Goal: Task Accomplishment & Management: Use online tool/utility

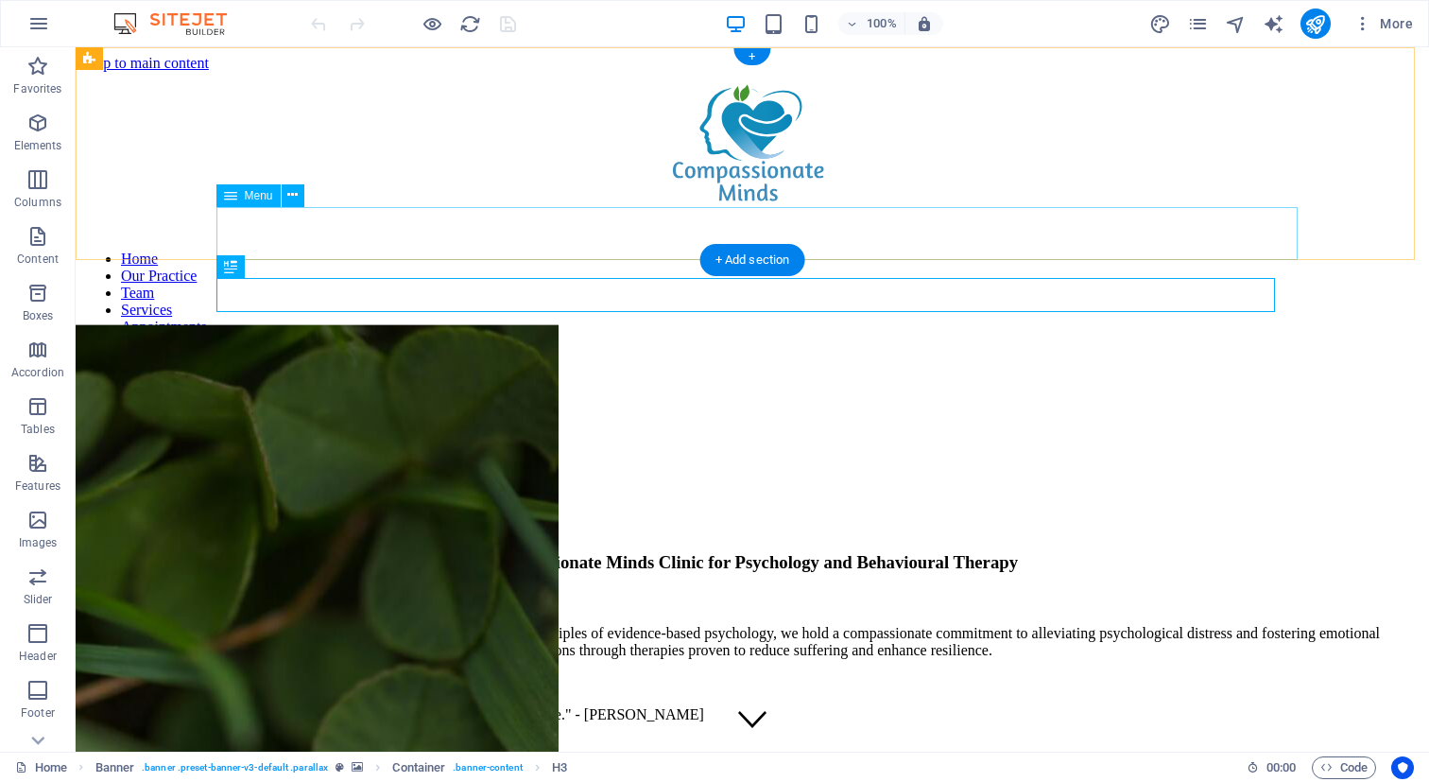
click at [516, 250] on nav "Home Our Practice Team Services Appointments Types of Therapy Latest News" at bounding box center [752, 309] width 1338 height 119
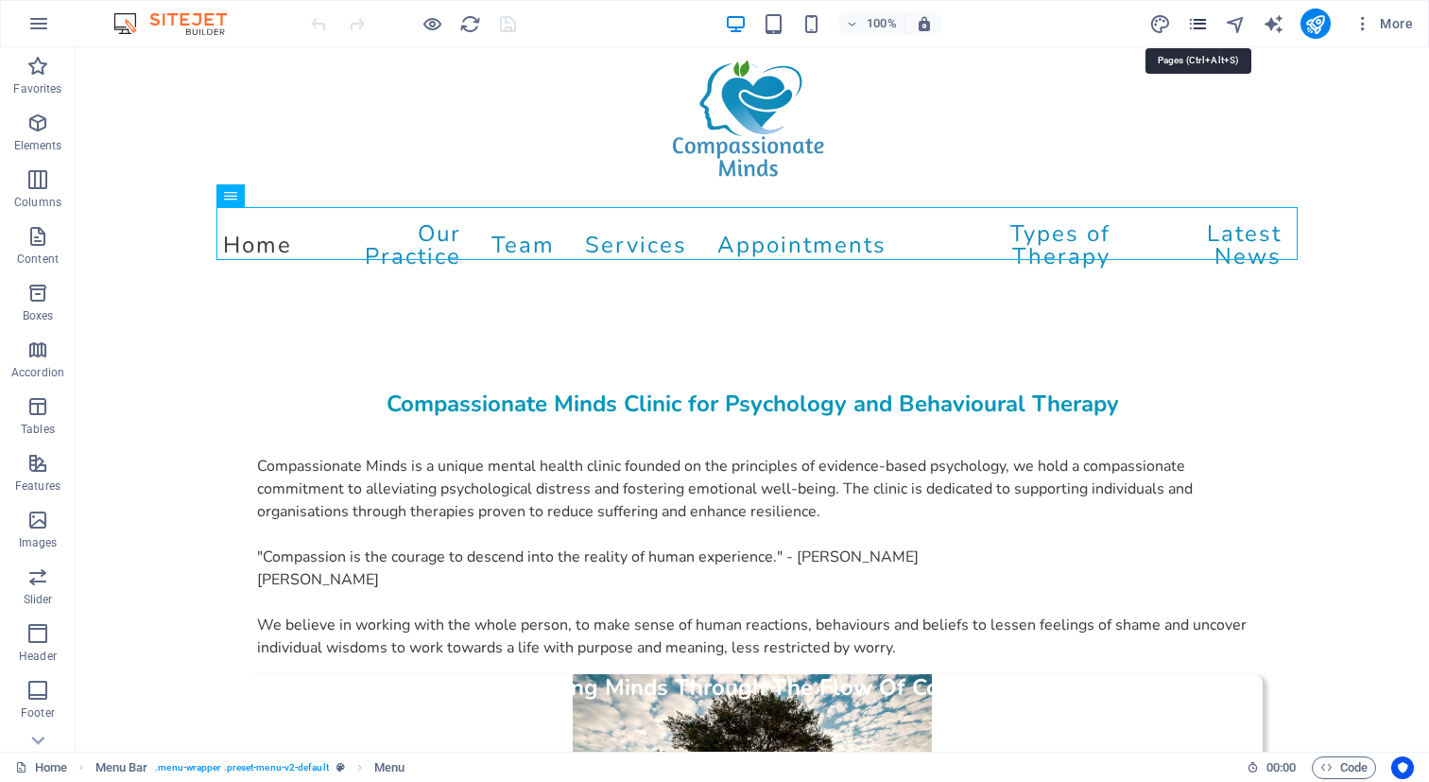
click at [1197, 22] on icon "pages" at bounding box center [1198, 24] width 22 height 22
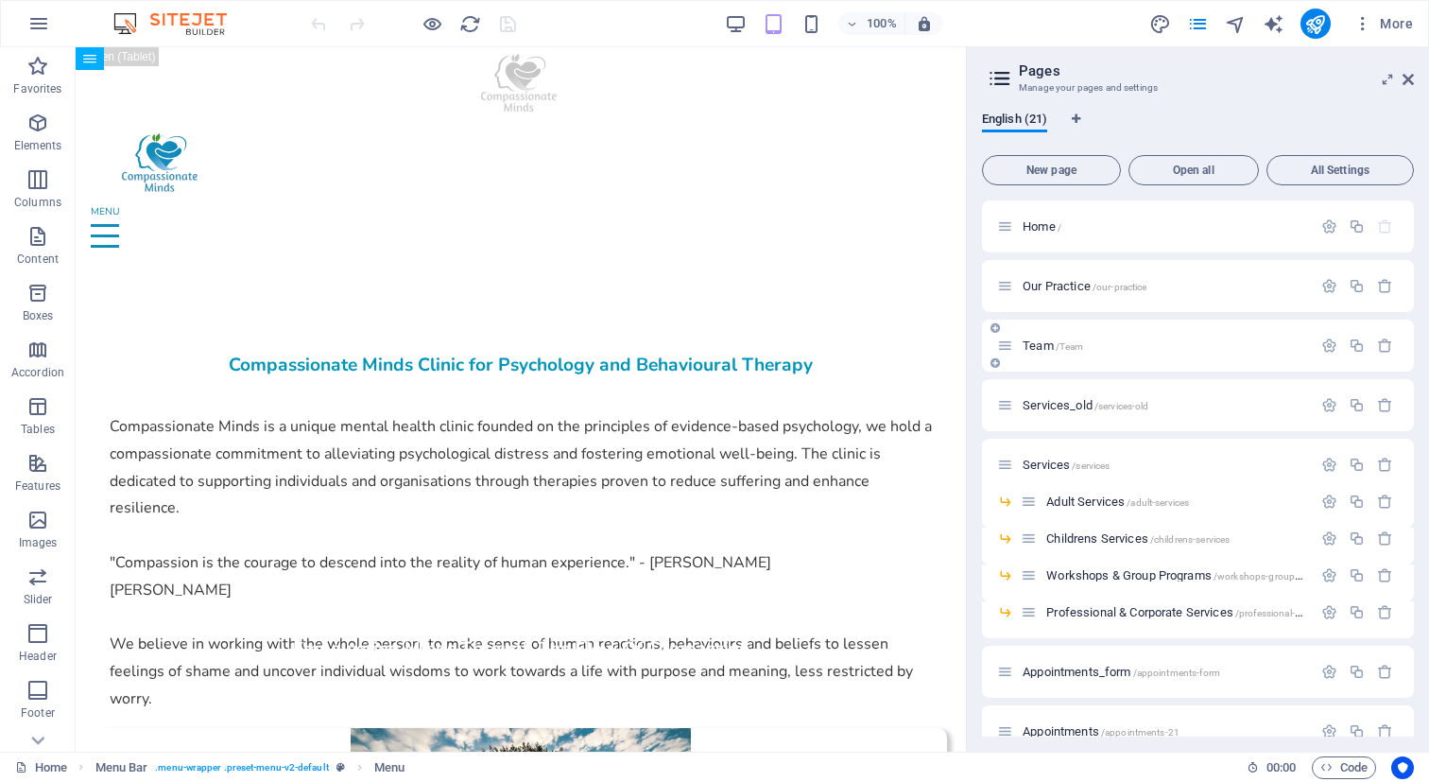
click at [1030, 337] on div "Team /Team" at bounding box center [1154, 346] width 315 height 22
click at [1030, 338] on span "Team /Team" at bounding box center [1053, 345] width 60 height 14
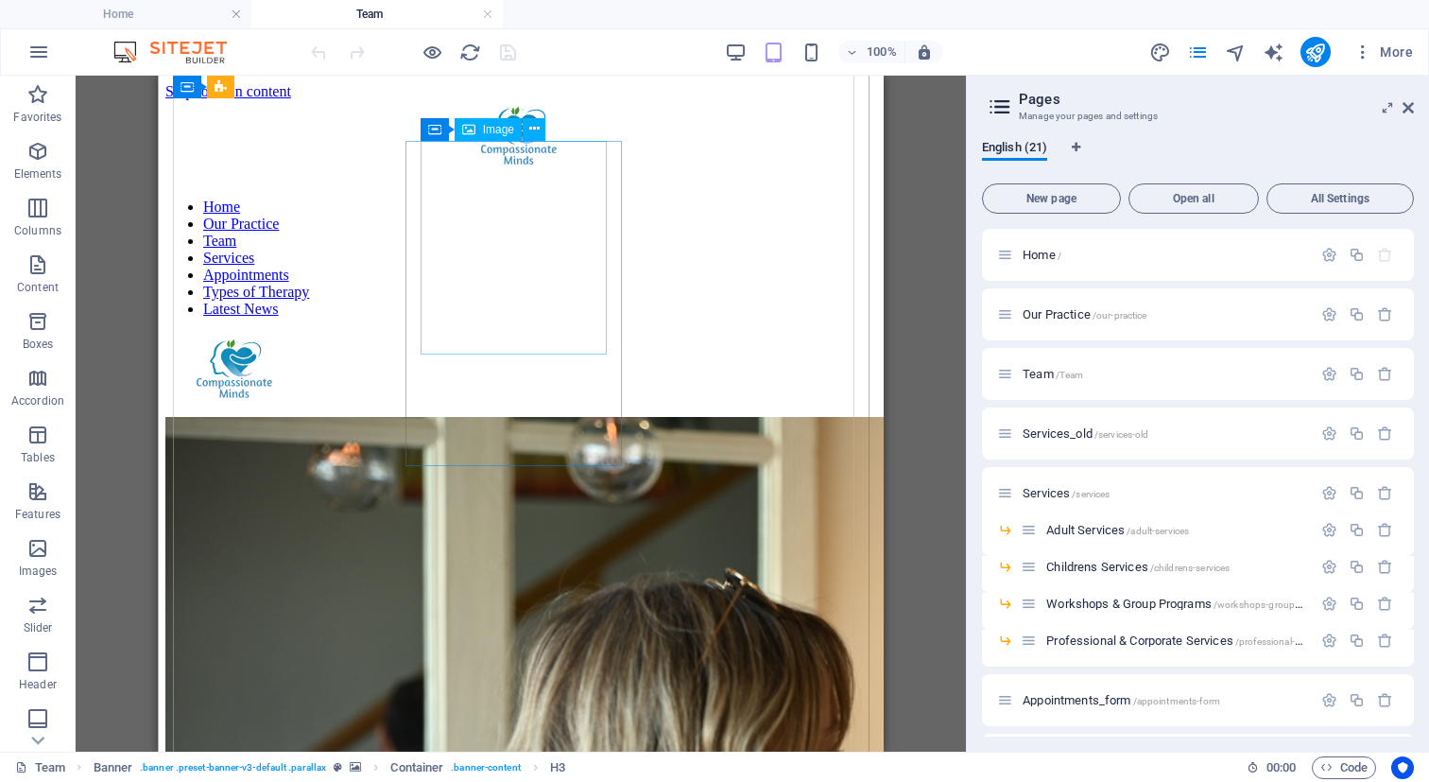
scroll to position [579, 0]
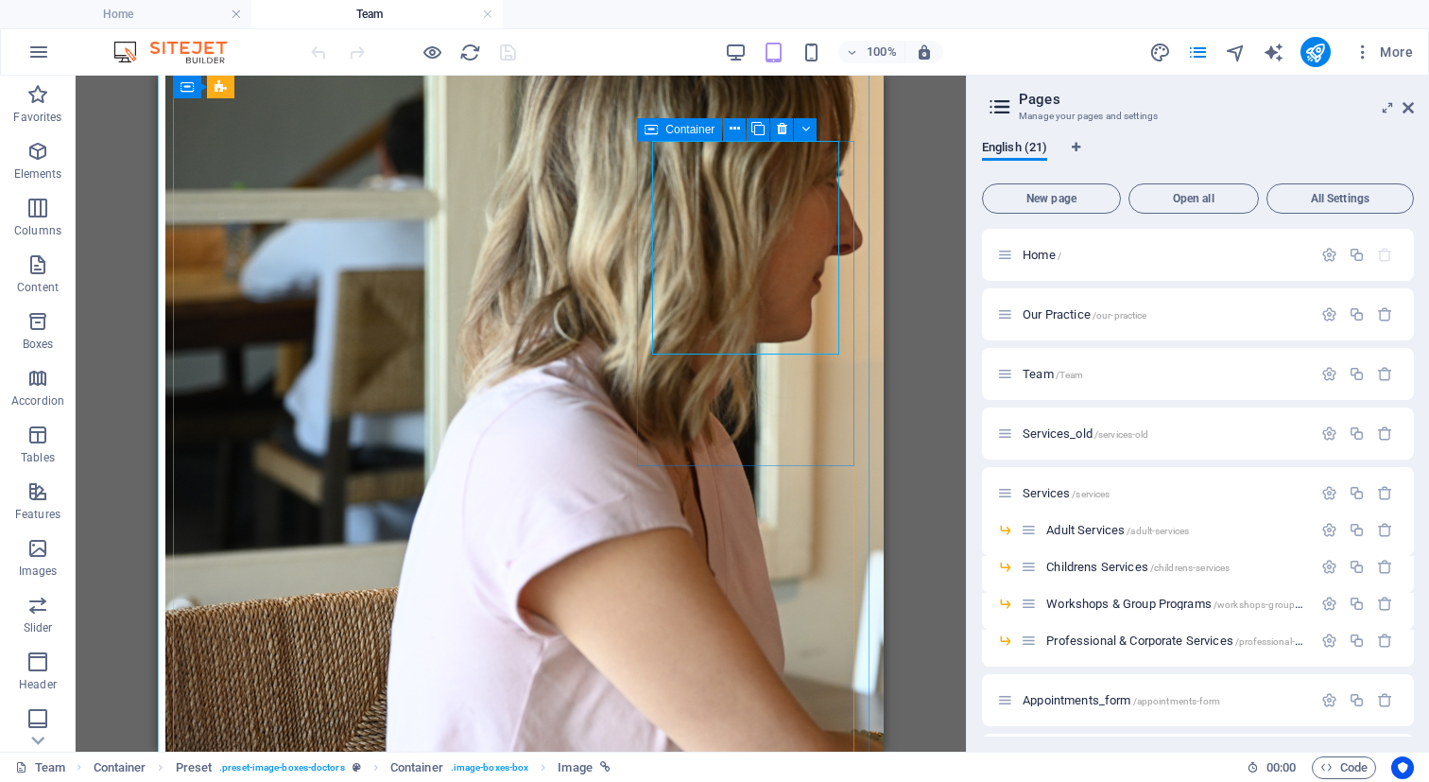
click at [654, 131] on icon at bounding box center [651, 129] width 13 height 23
click at [735, 131] on icon at bounding box center [735, 129] width 10 height 20
click at [804, 128] on icon at bounding box center [806, 129] width 9 height 20
click at [678, 129] on span "Container" at bounding box center [689, 129] width 49 height 11
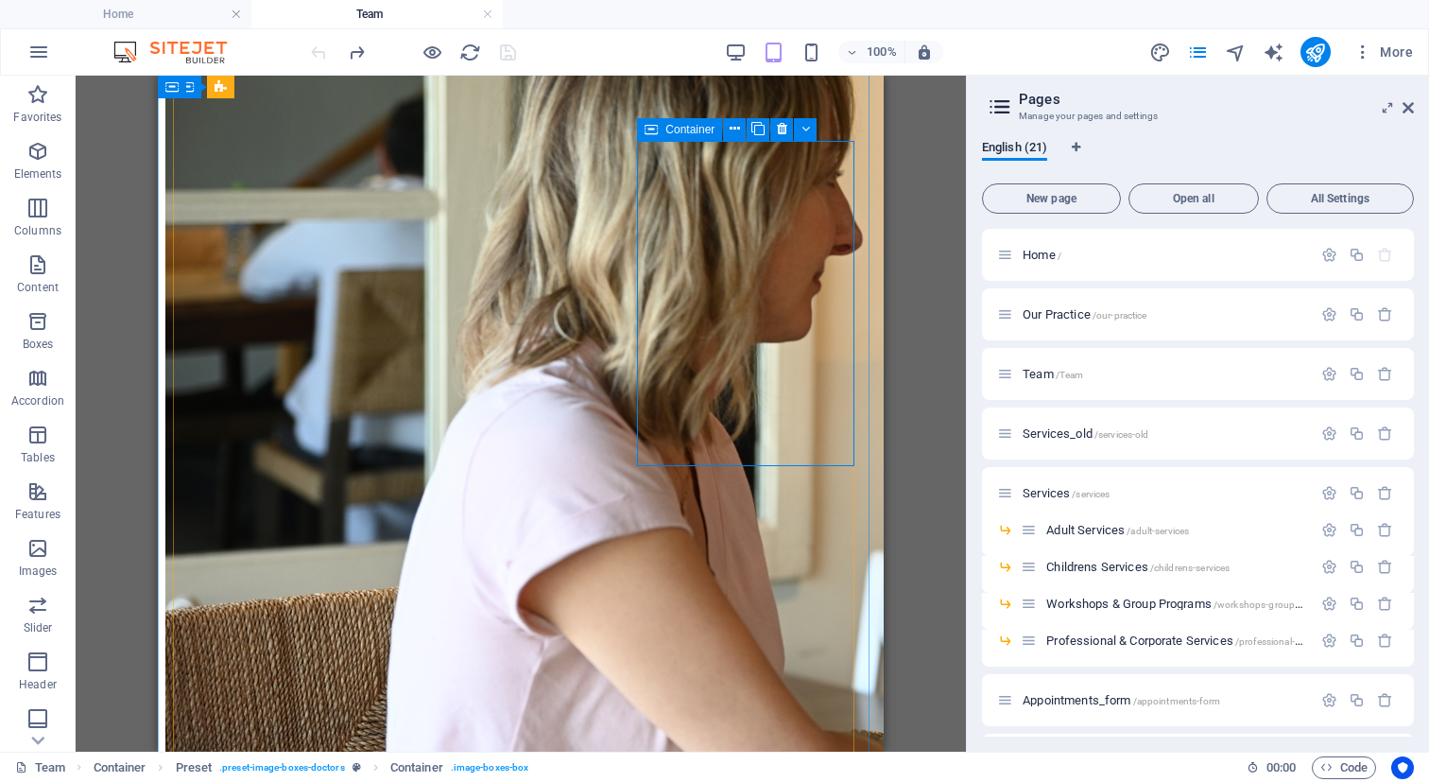
click at [678, 129] on span "Container" at bounding box center [689, 129] width 49 height 11
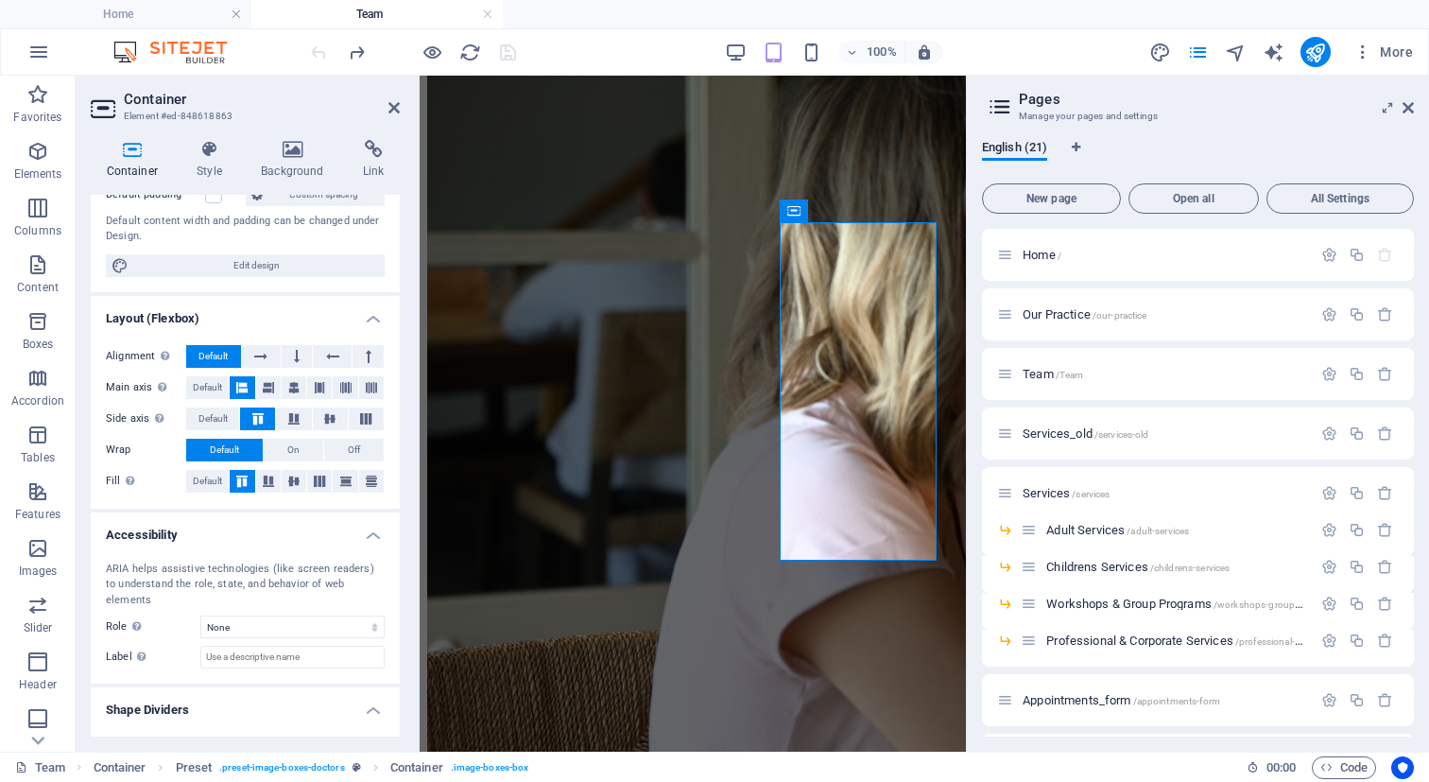
scroll to position [175, 0]
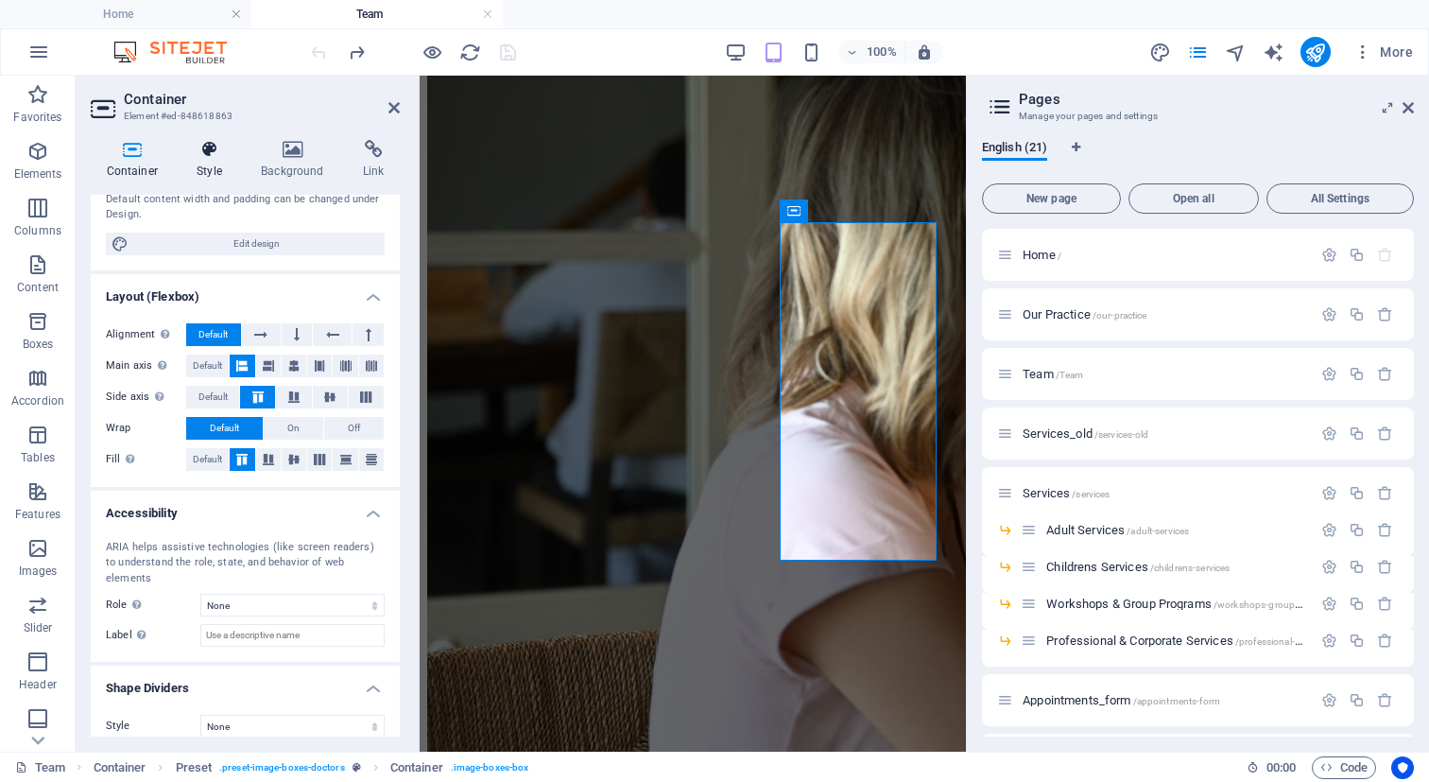
click at [210, 150] on icon at bounding box center [209, 149] width 57 height 19
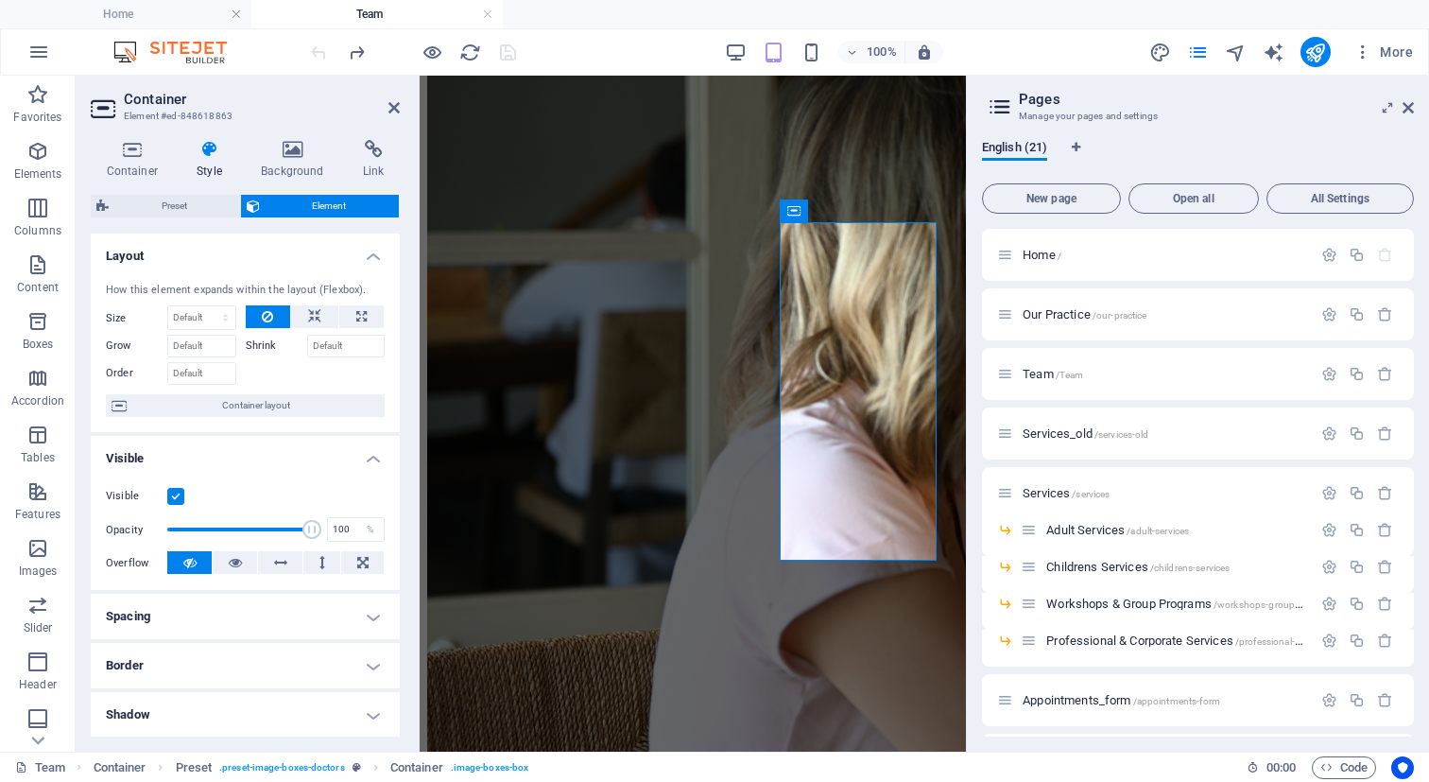
click at [174, 494] on label at bounding box center [175, 496] width 17 height 17
click at [0, 0] on input "Visible" at bounding box center [0, 0] width 0 height 0
click at [1409, 107] on icon at bounding box center [1408, 107] width 11 height 15
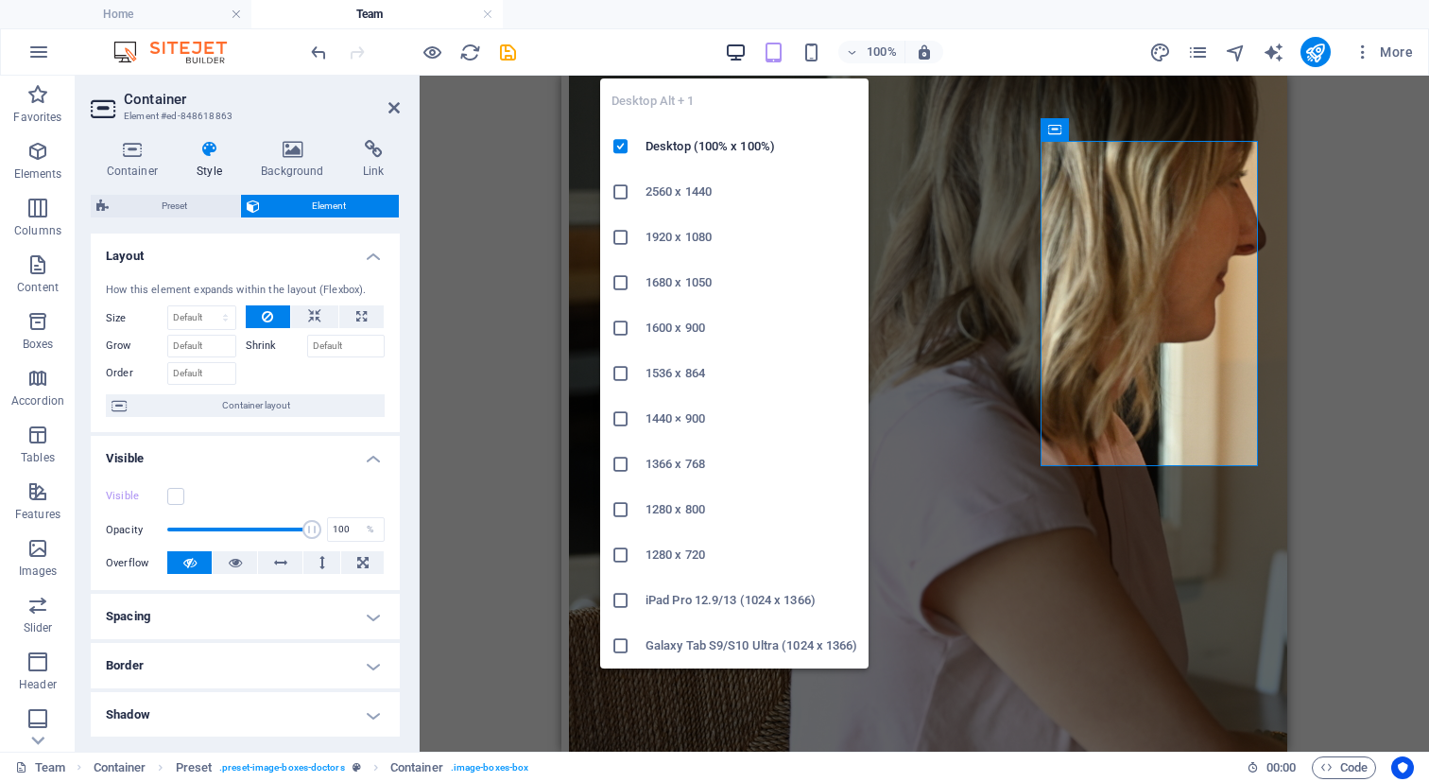
click at [742, 43] on icon "button" at bounding box center [736, 53] width 22 height 22
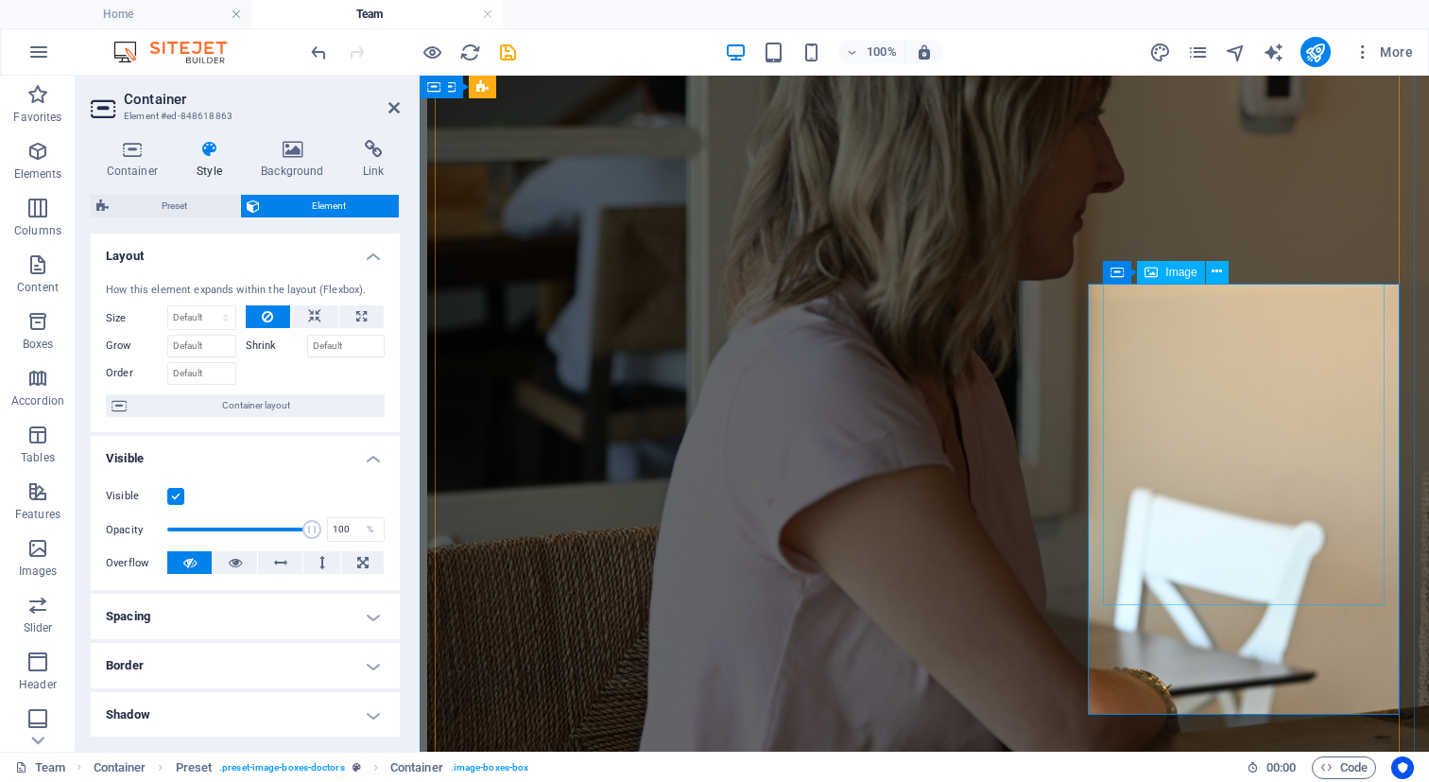
scroll to position [435, 0]
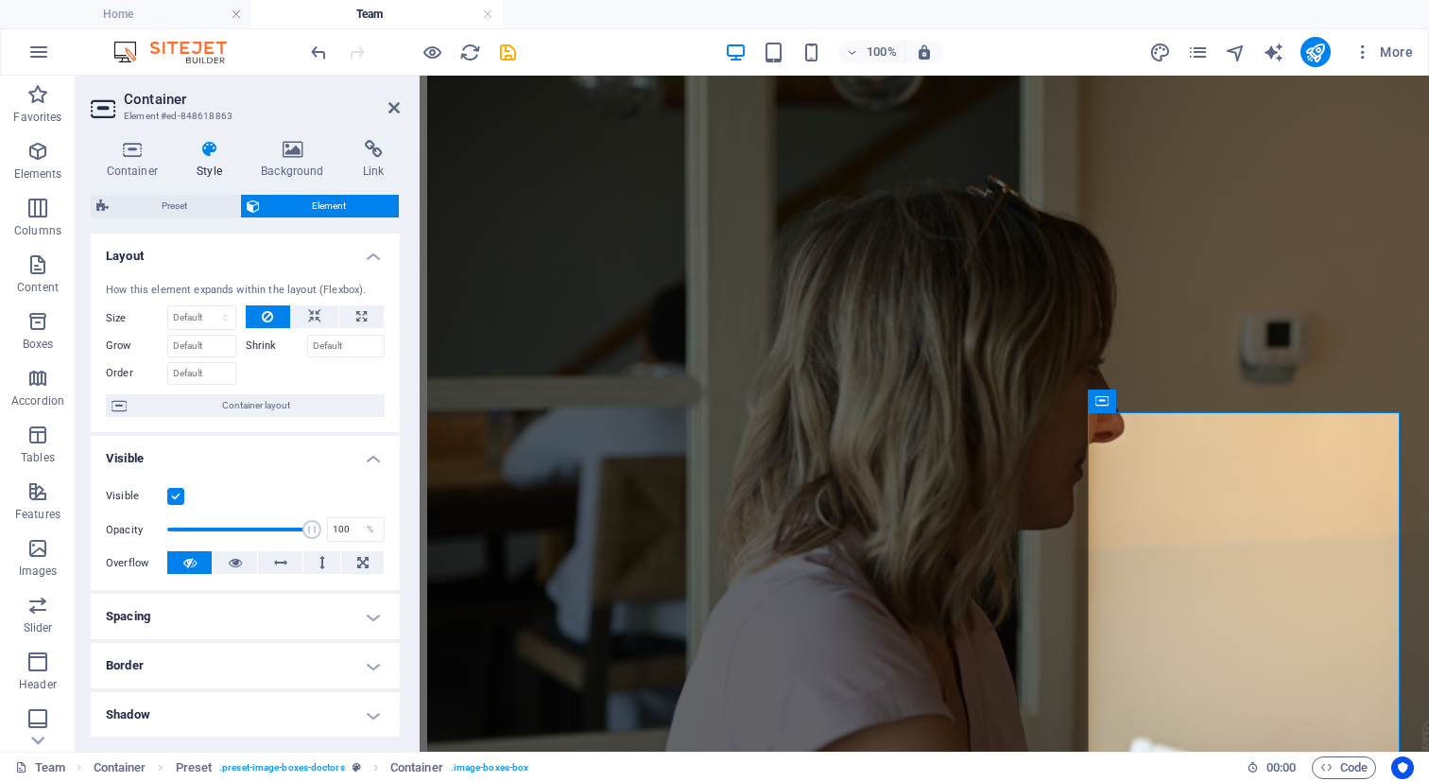
click at [170, 498] on label at bounding box center [175, 496] width 17 height 17
click at [0, 0] on input "Visible" at bounding box center [0, 0] width 0 height 0
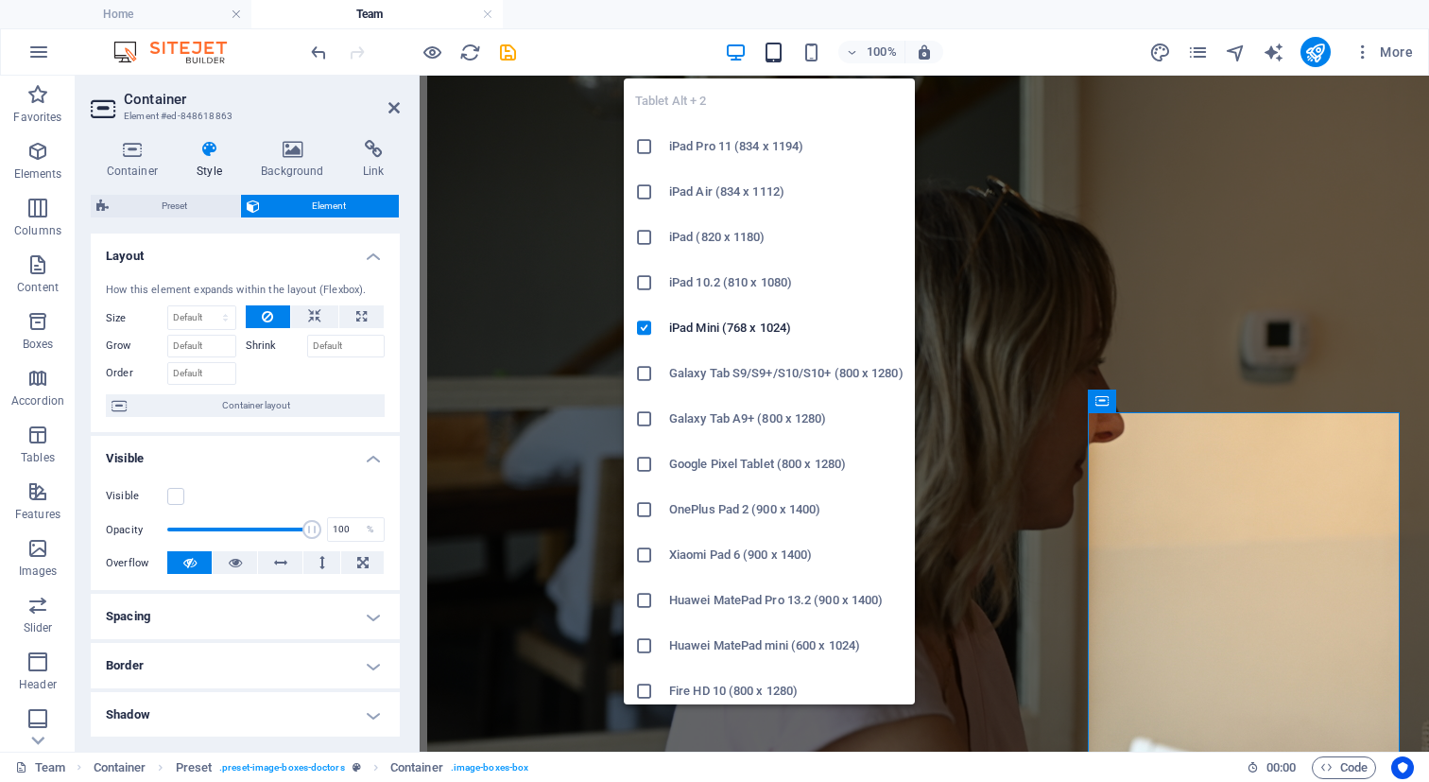
click at [775, 56] on icon "button" at bounding box center [774, 53] width 22 height 22
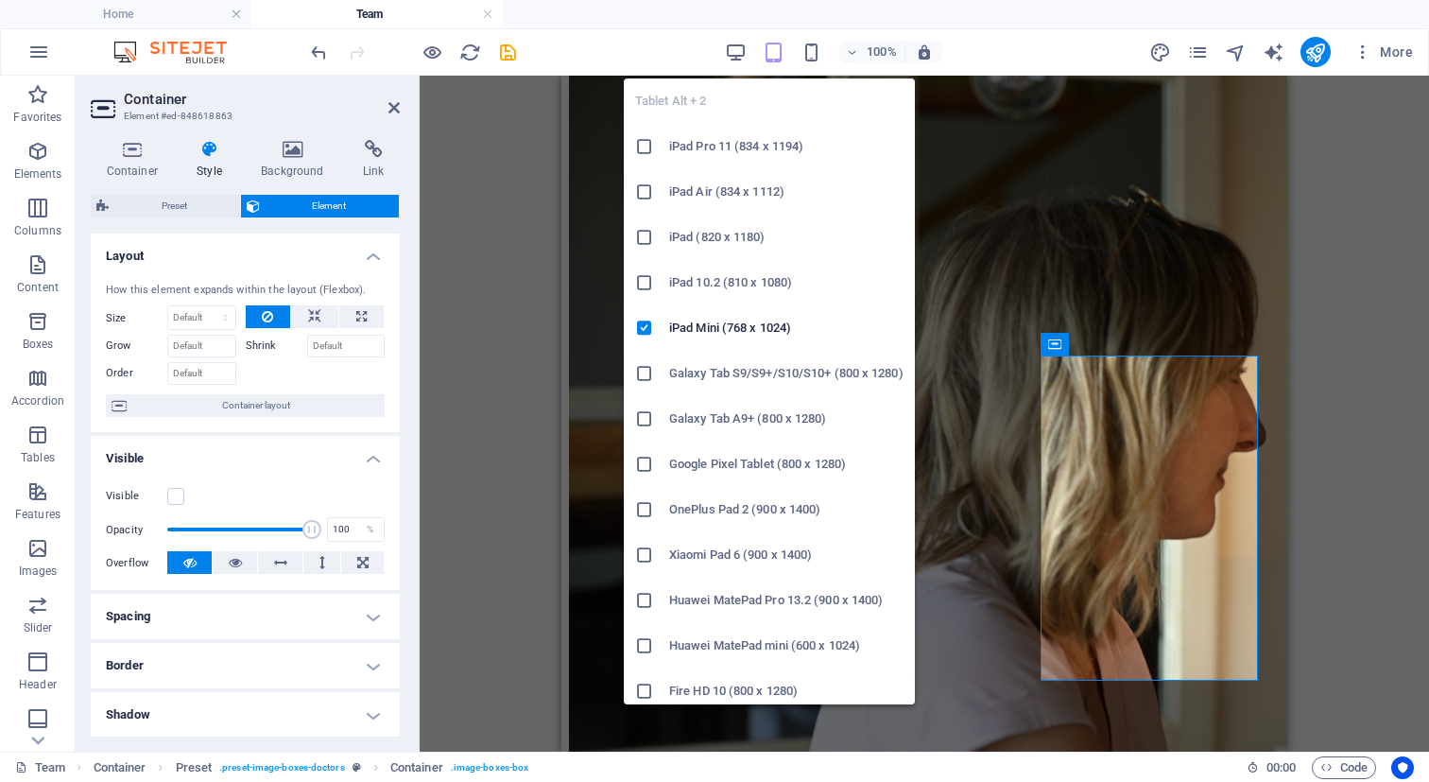
scroll to position [382, 0]
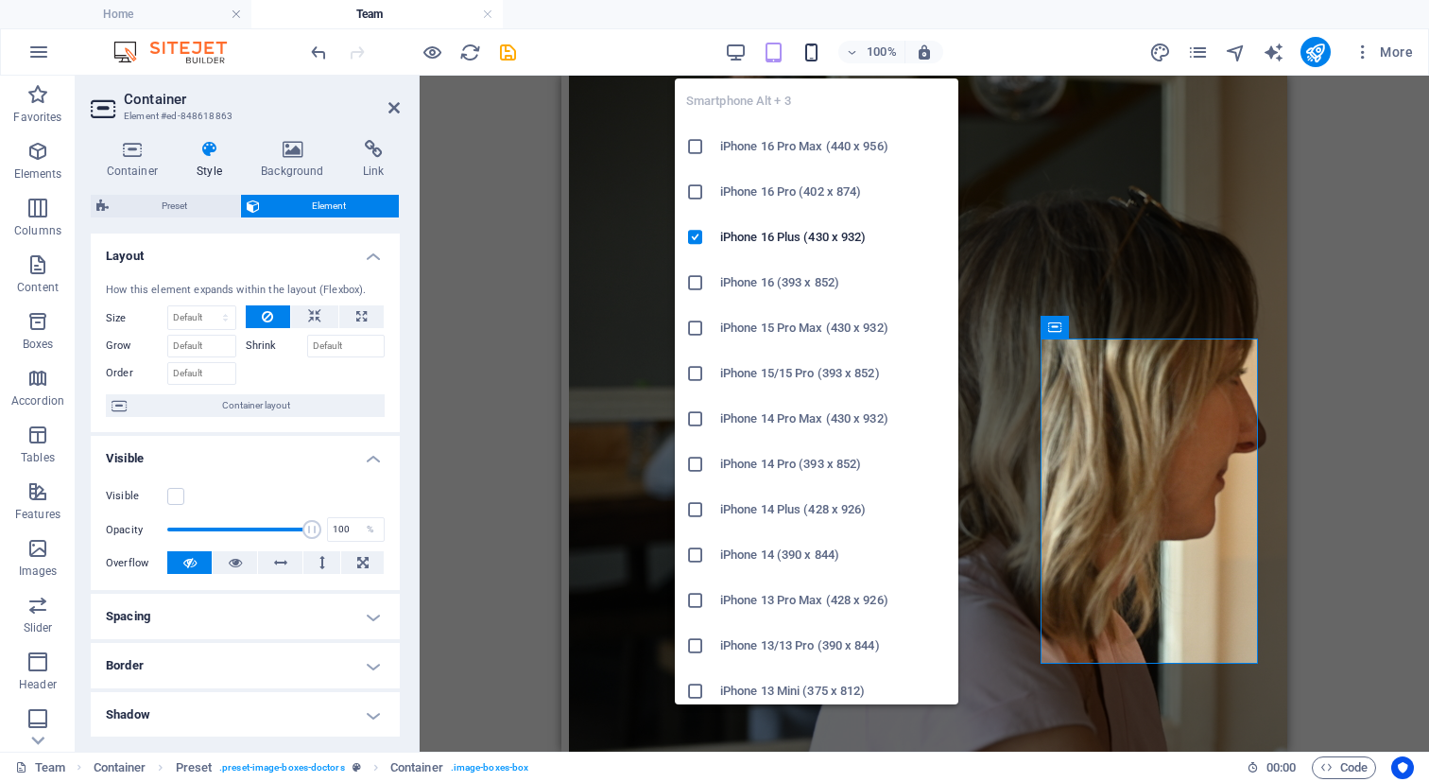
click at [813, 53] on icon "button" at bounding box center [812, 53] width 22 height 22
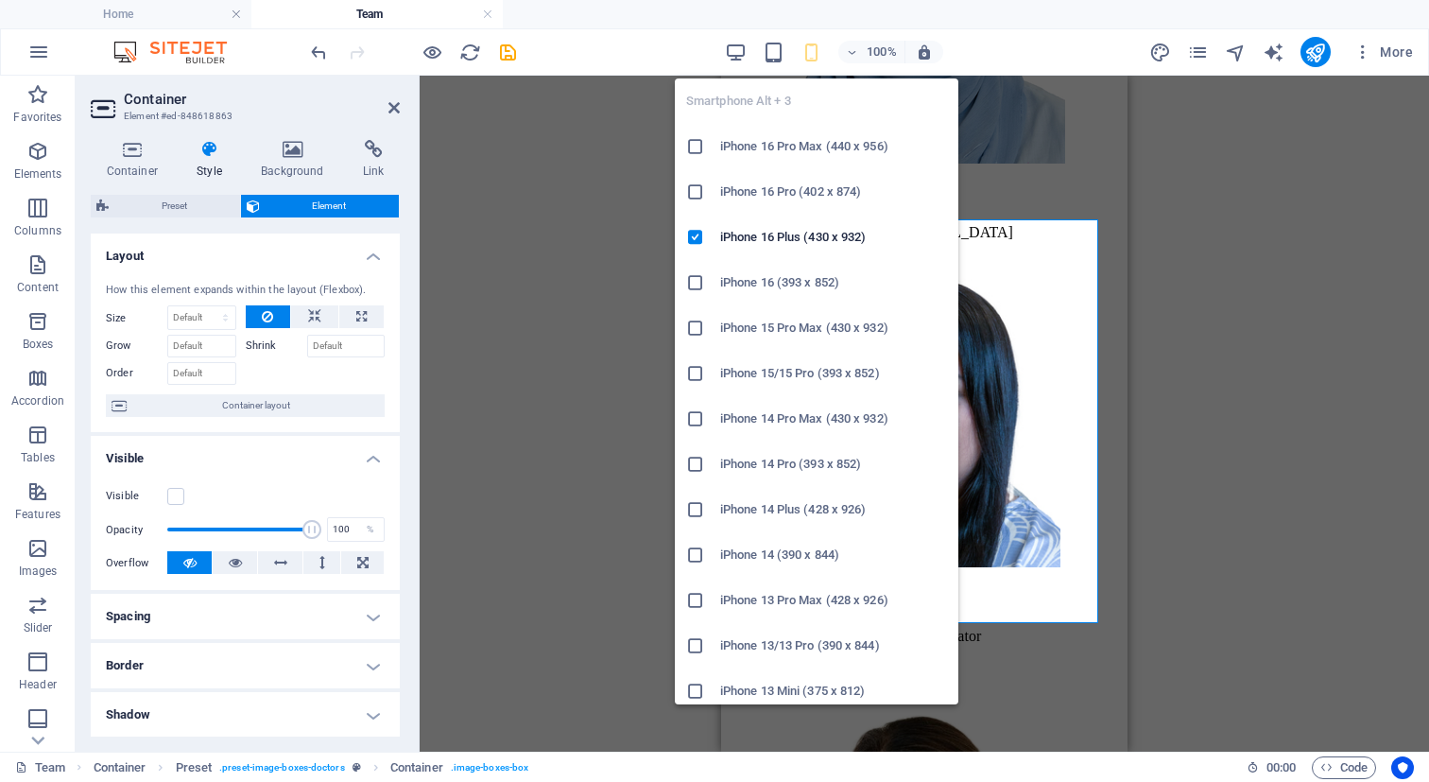
scroll to position [2316, 0]
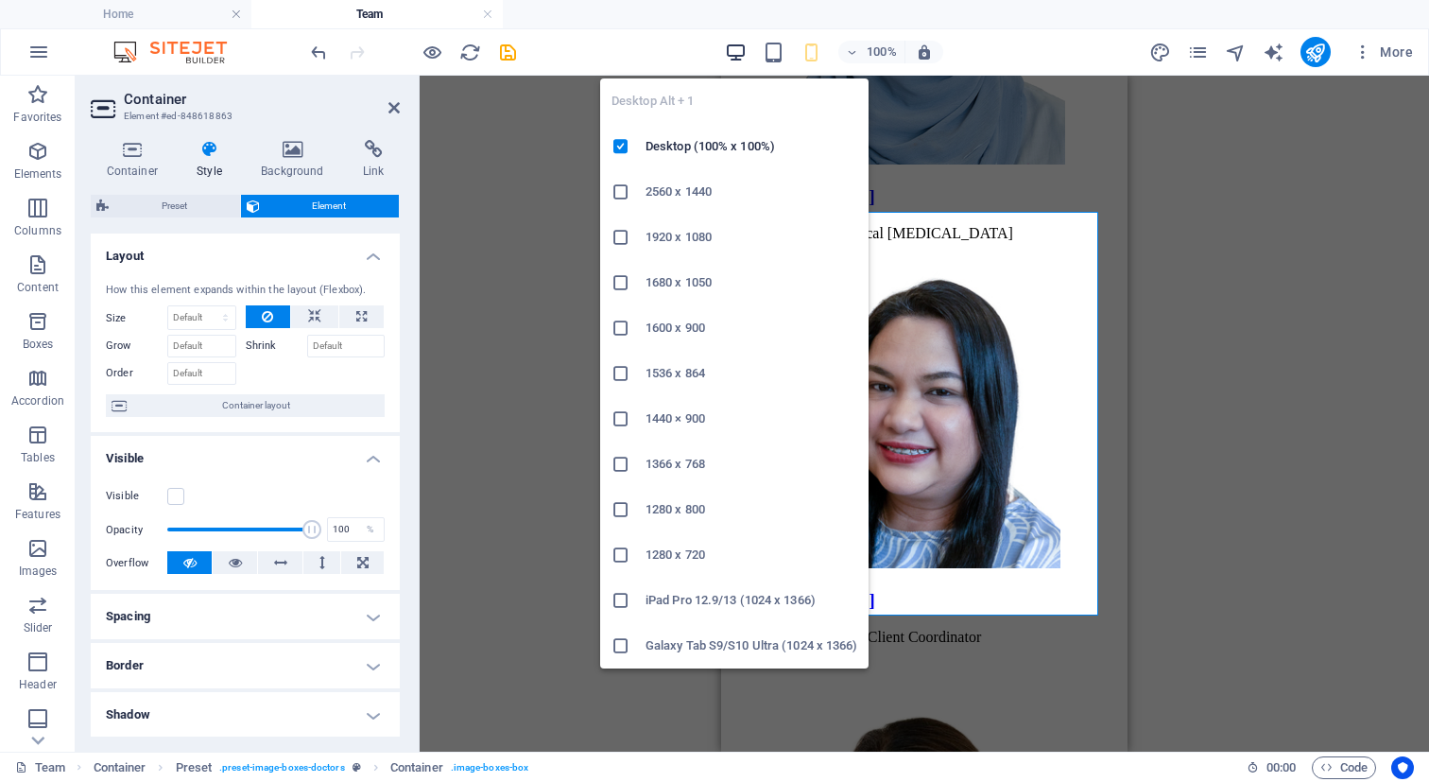
click at [733, 52] on icon "button" at bounding box center [736, 53] width 22 height 22
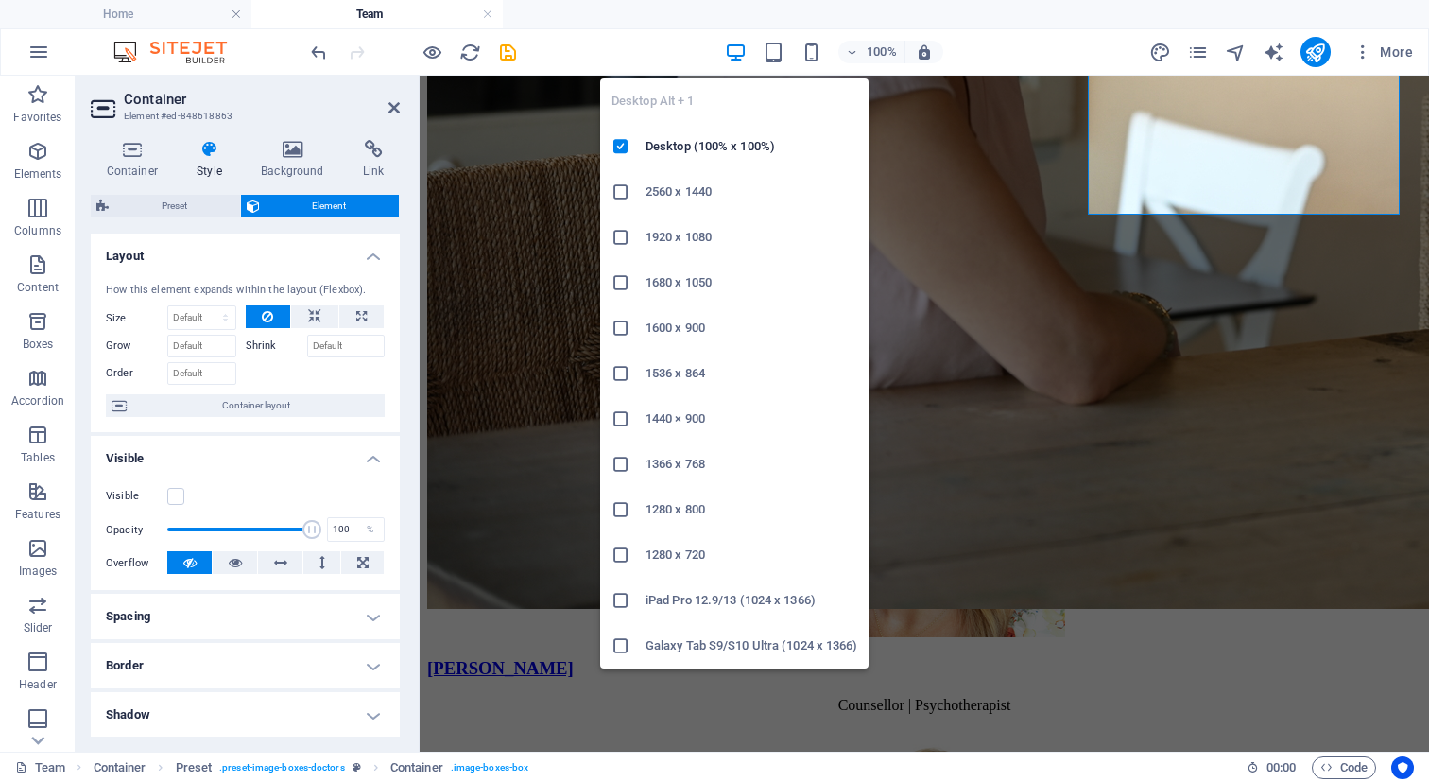
scroll to position [1062, 0]
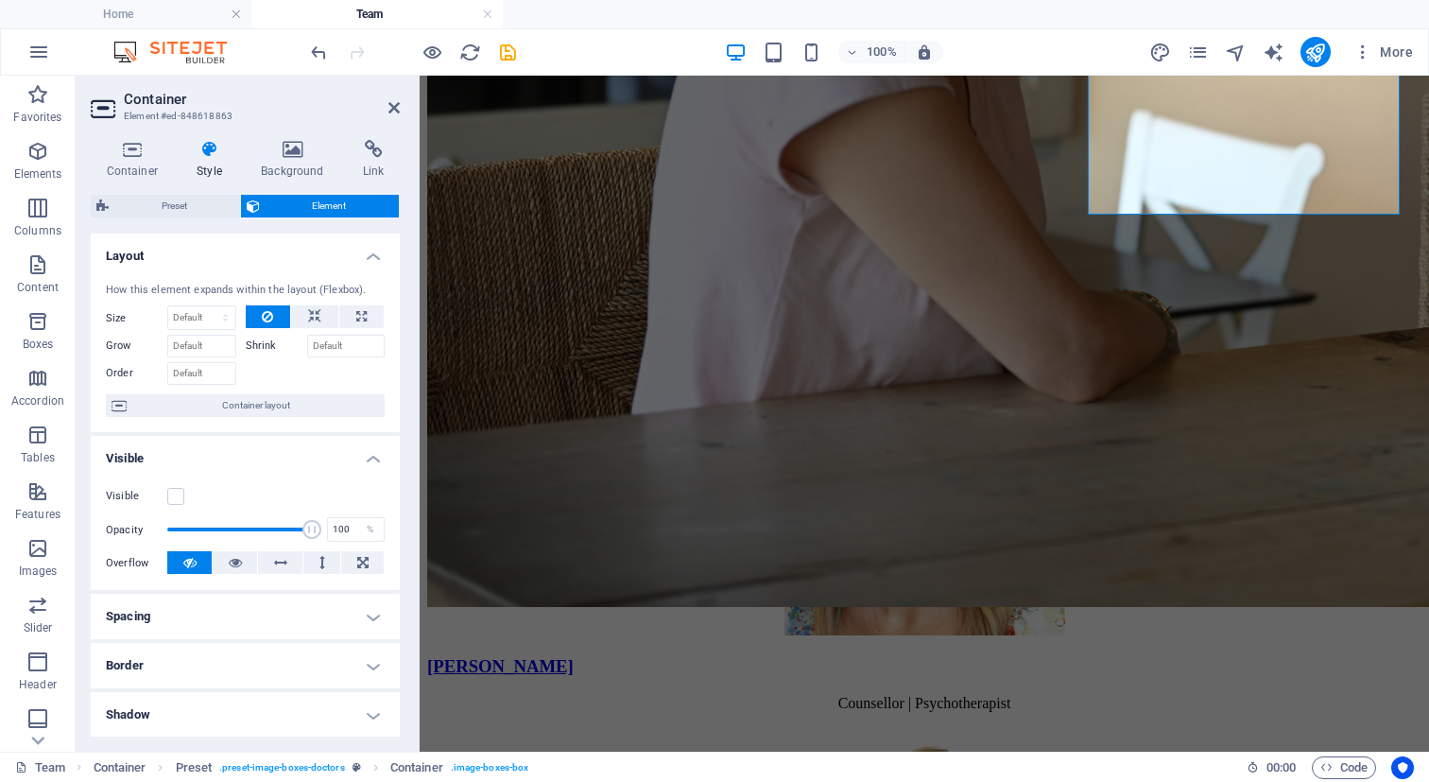
click at [607, 43] on div "100% More" at bounding box center [863, 52] width 1113 height 30
click at [508, 55] on icon "save" at bounding box center [508, 53] width 22 height 22
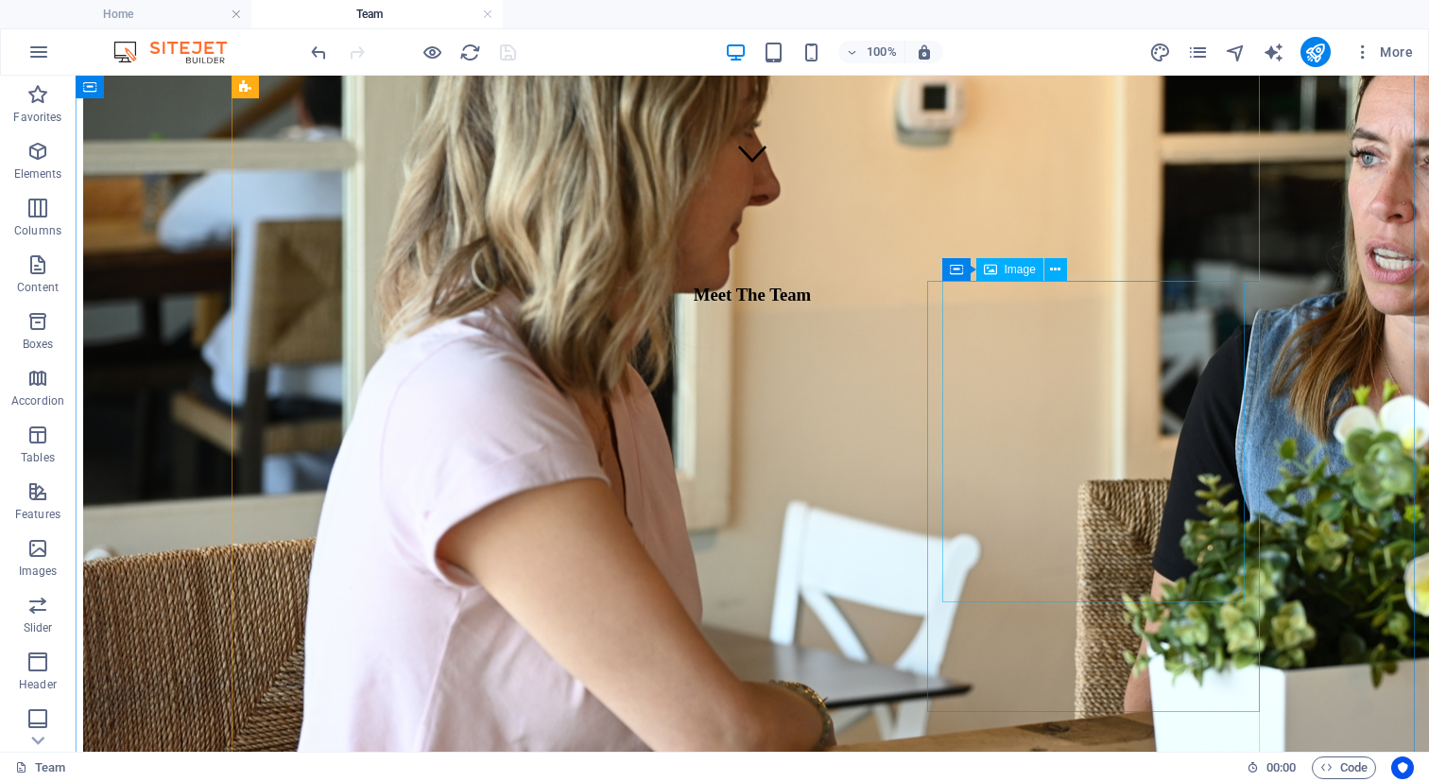
scroll to position [0, 0]
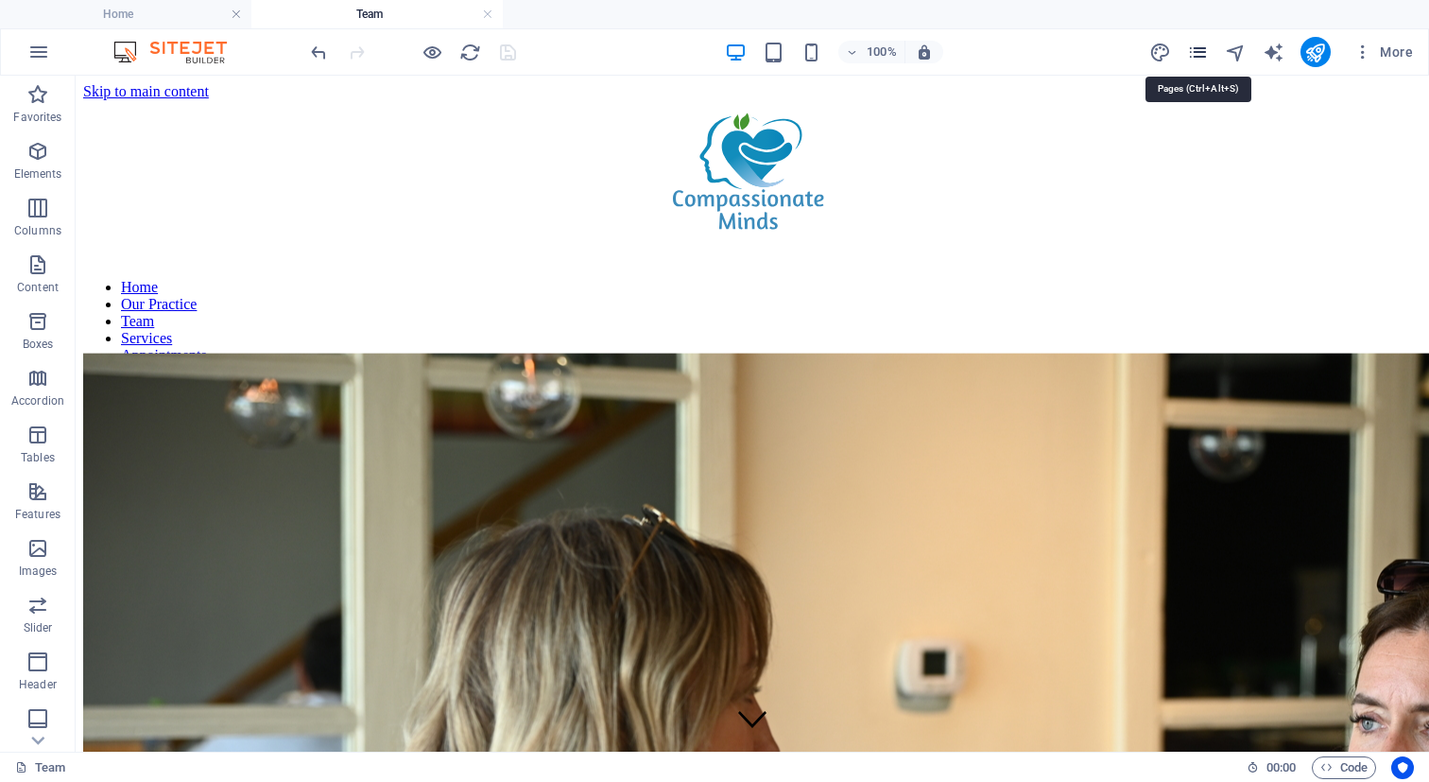
click at [1206, 51] on icon "pages" at bounding box center [1198, 53] width 22 height 22
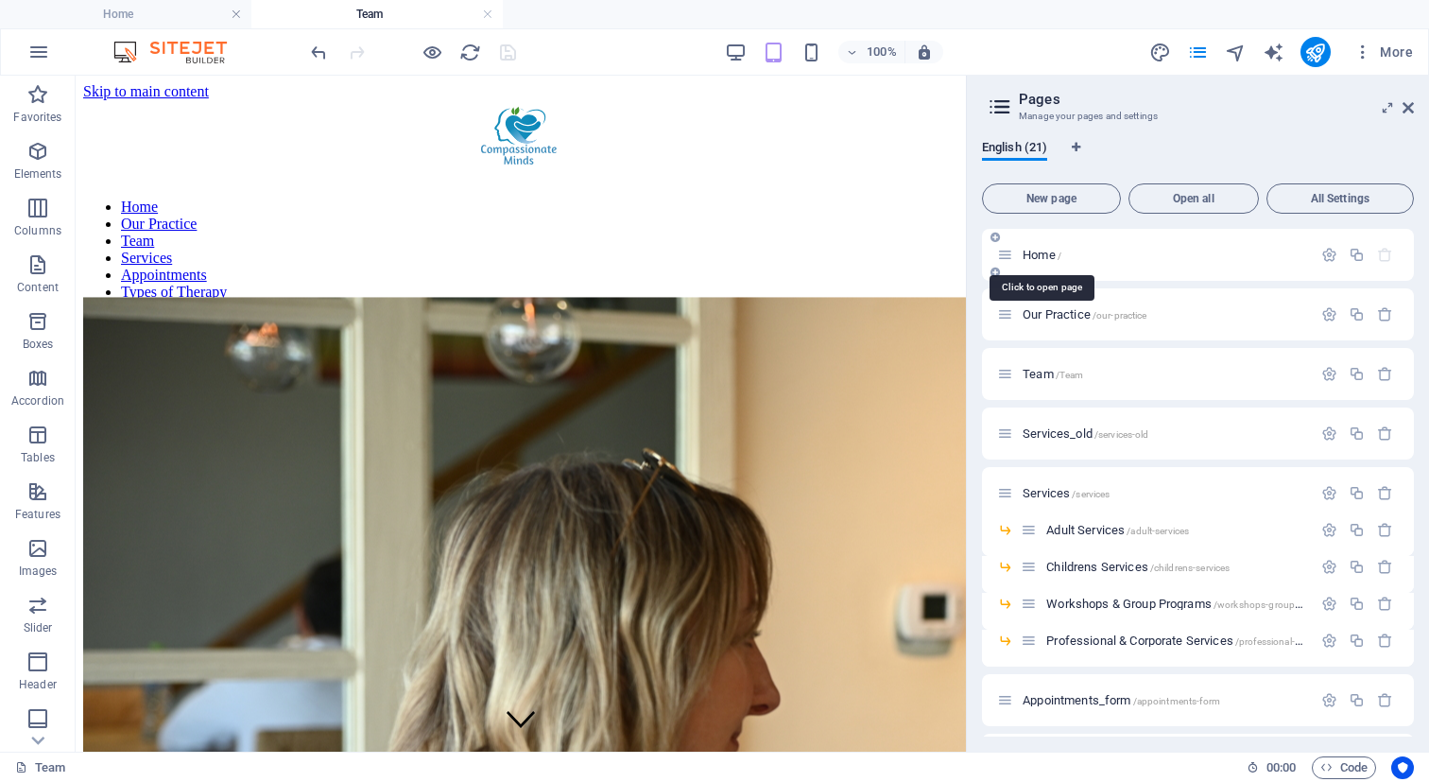
click at [1040, 257] on span "Home /" at bounding box center [1042, 255] width 39 height 14
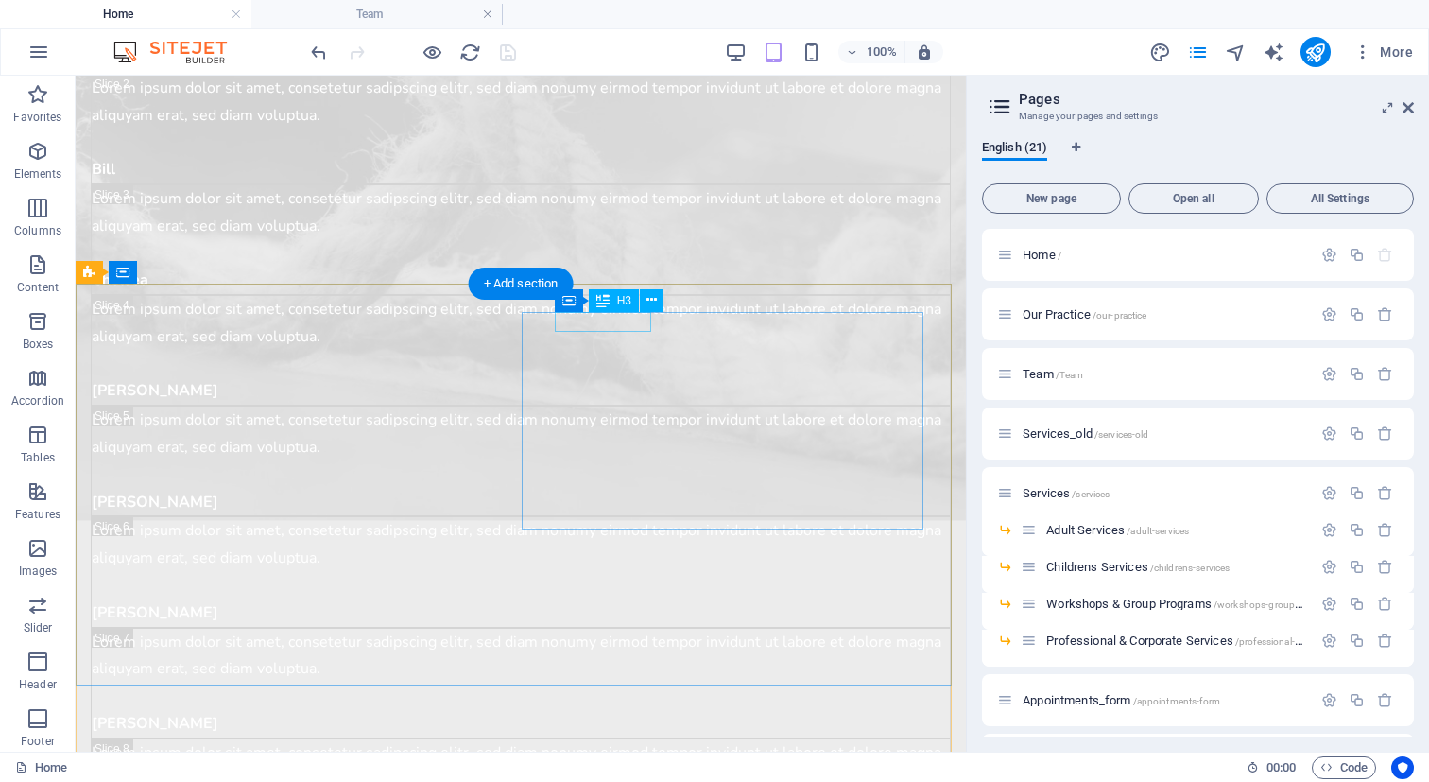
scroll to position [3071, 0]
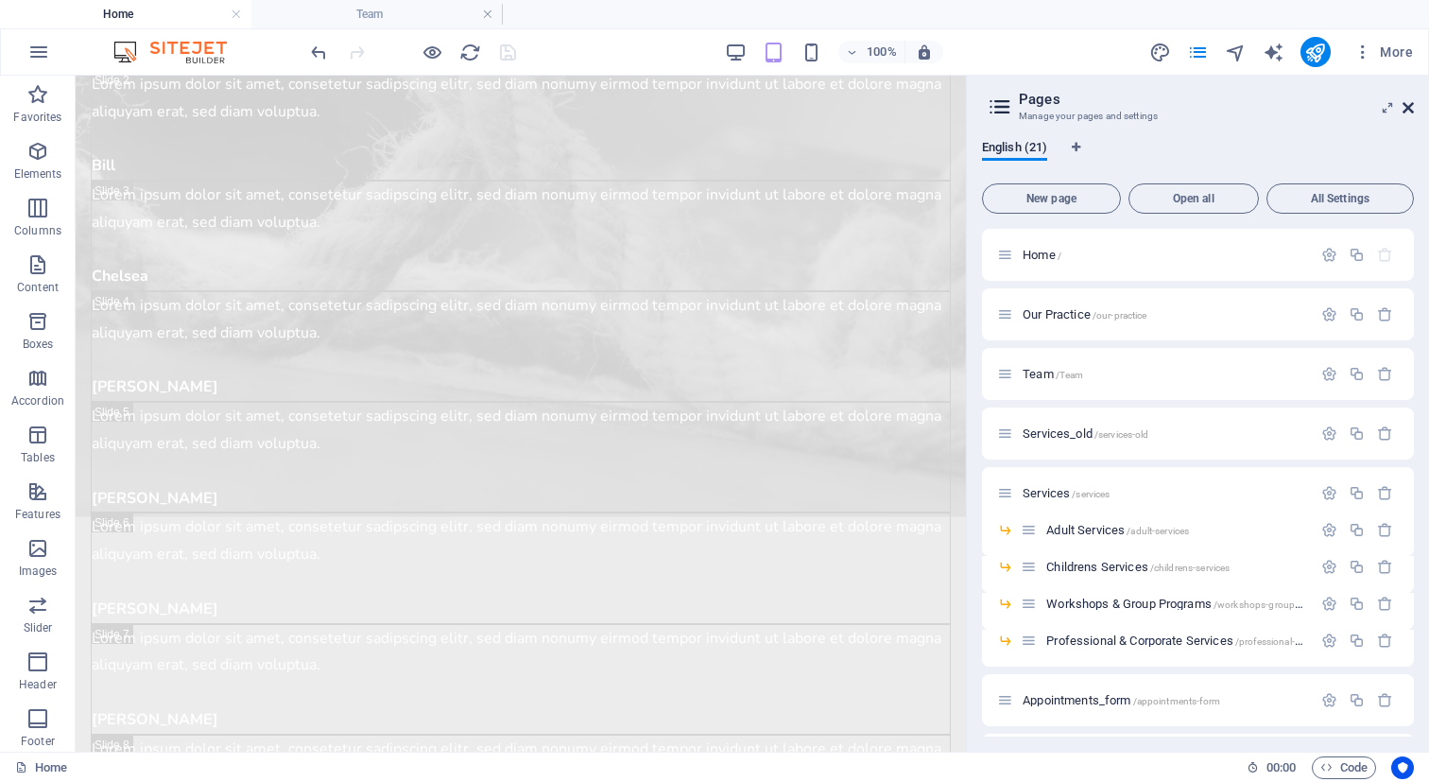
click at [1408, 108] on icon at bounding box center [1408, 107] width 11 height 15
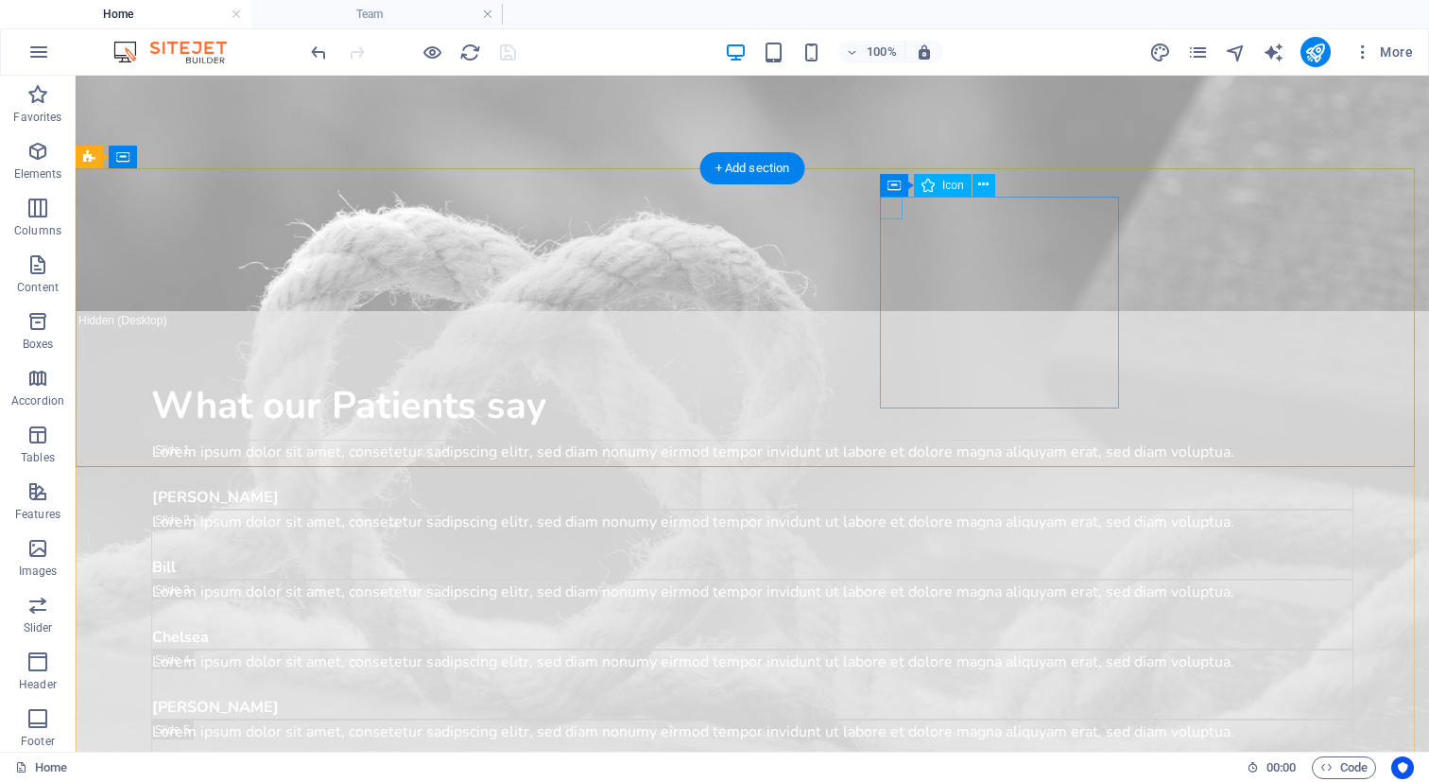
scroll to position [1955, 0]
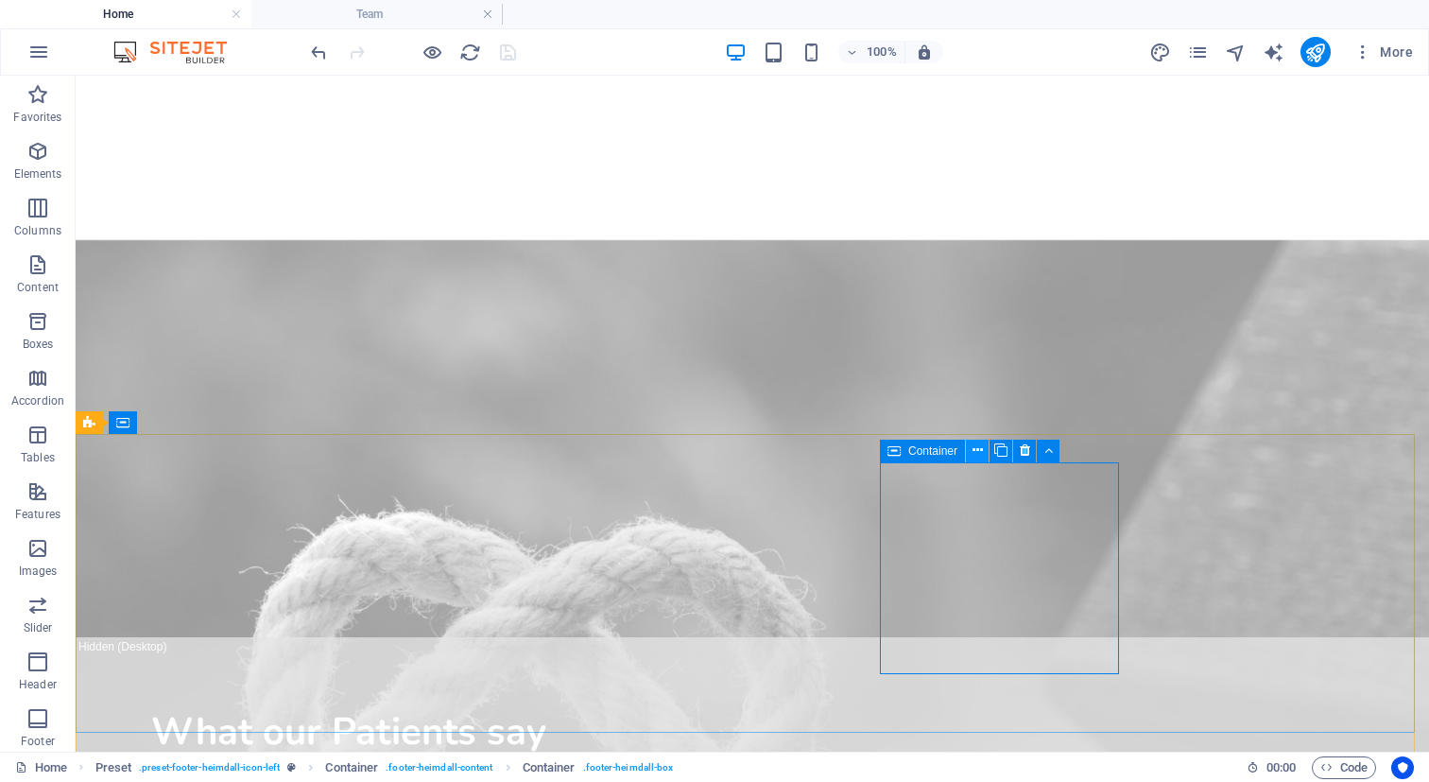
click at [977, 448] on icon at bounding box center [978, 450] width 10 height 20
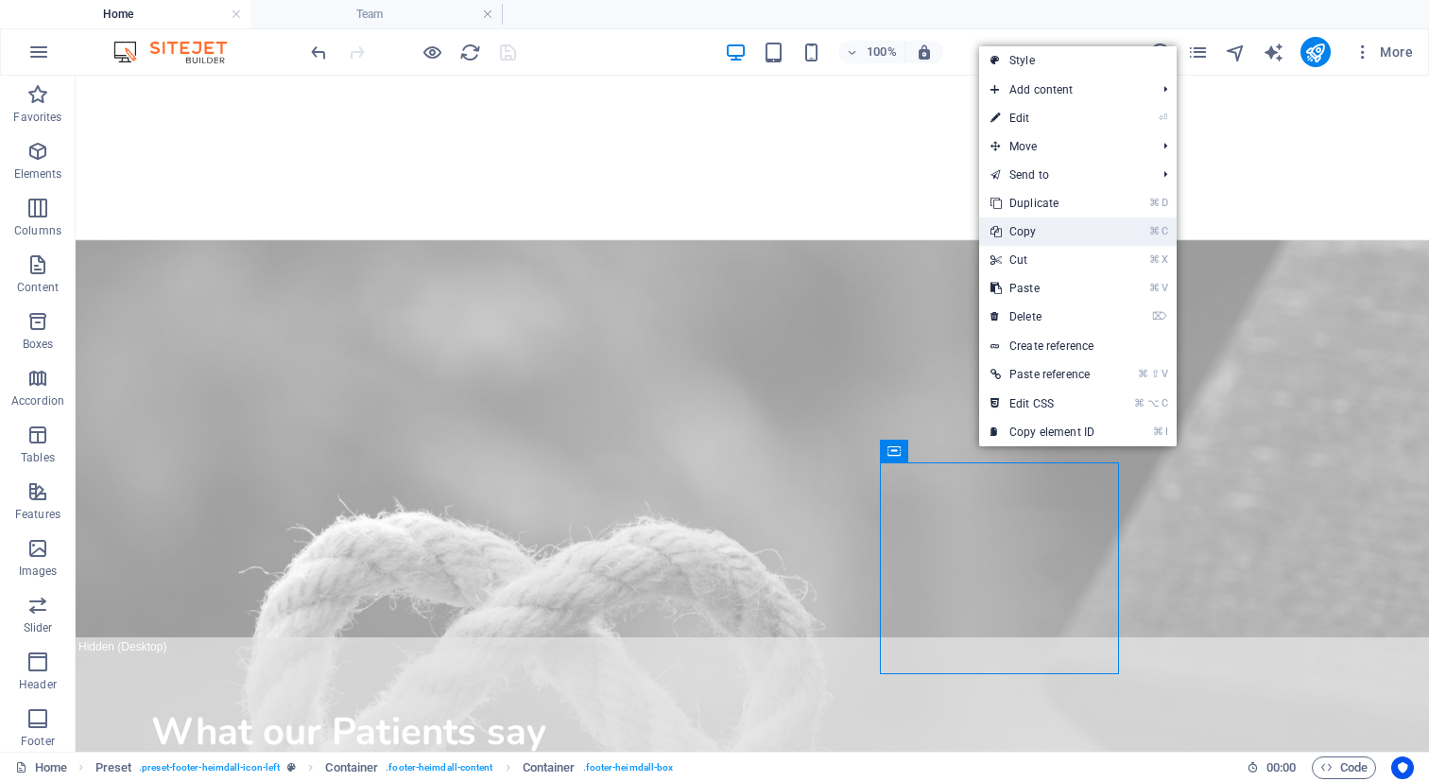
click at [1056, 228] on link "⌘ C Copy" at bounding box center [1042, 231] width 127 height 28
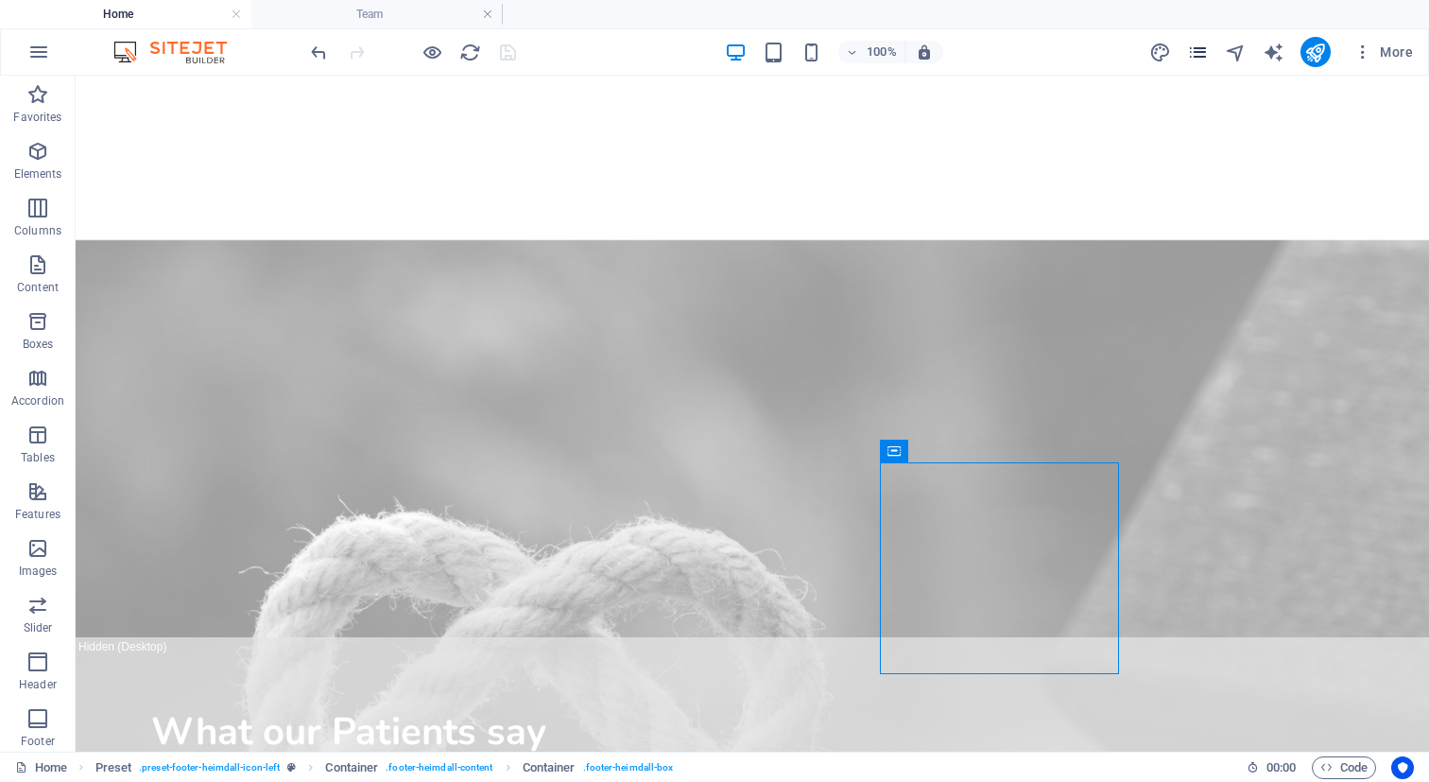
click at [1197, 57] on icon "pages" at bounding box center [1198, 53] width 22 height 22
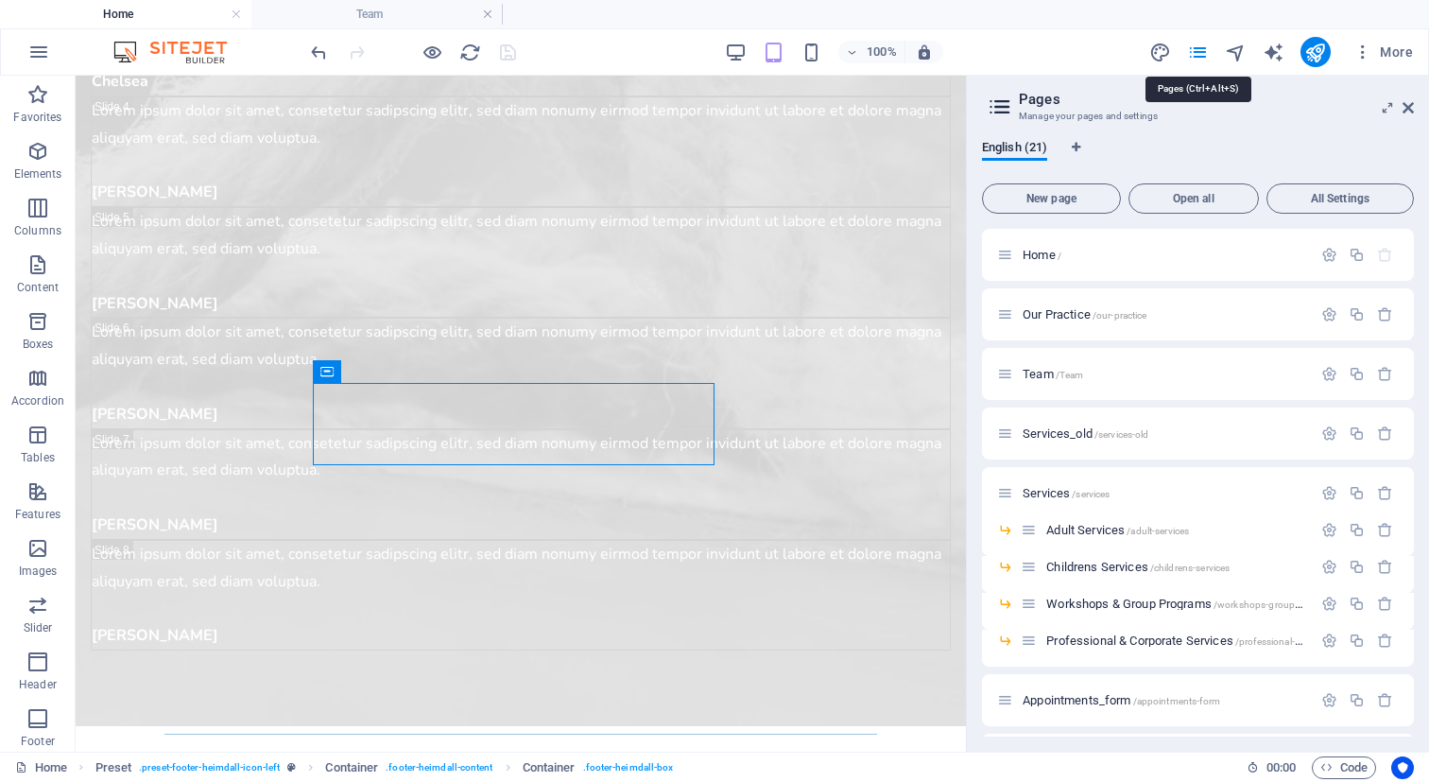
scroll to position [3234, 0]
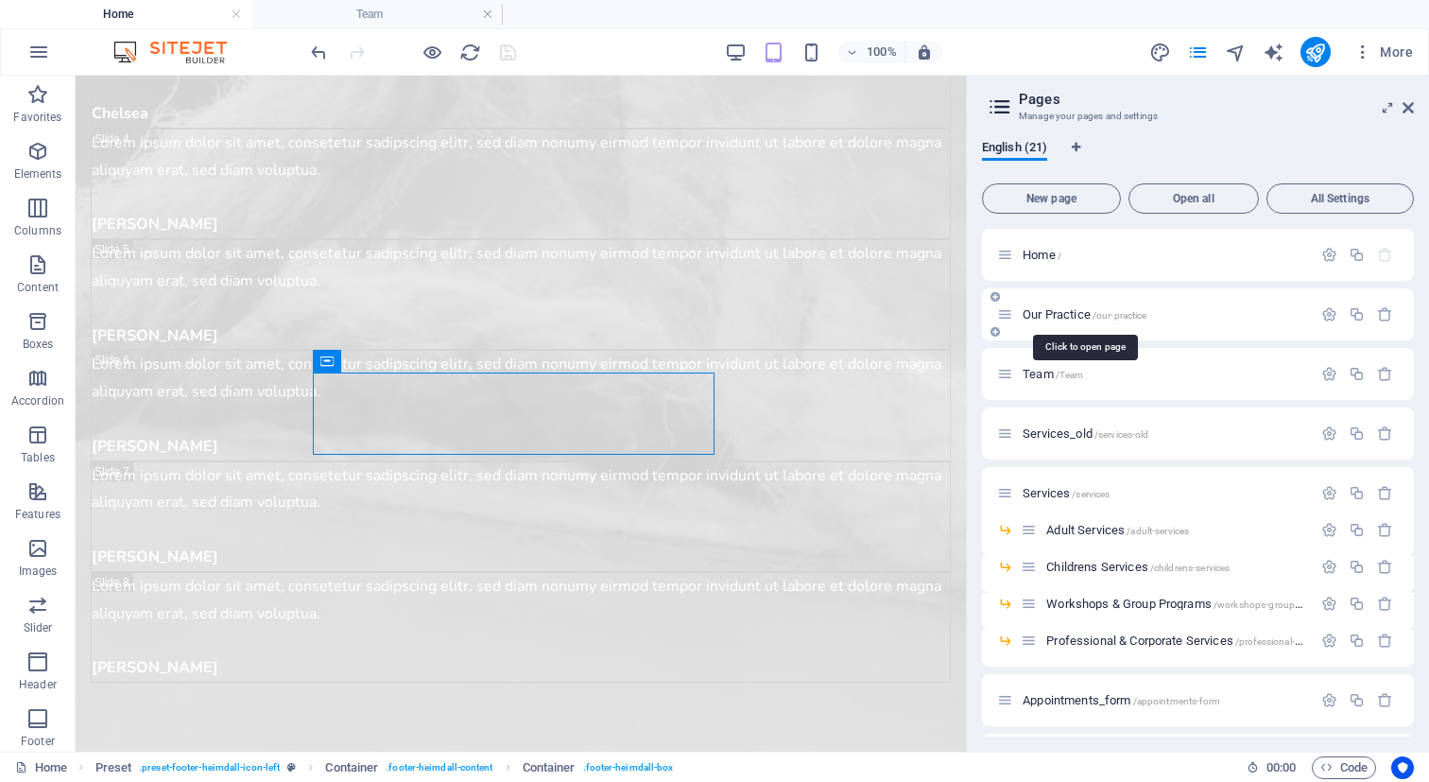
click at [1059, 313] on span "Our Practice /our-practice" at bounding box center [1085, 314] width 124 height 14
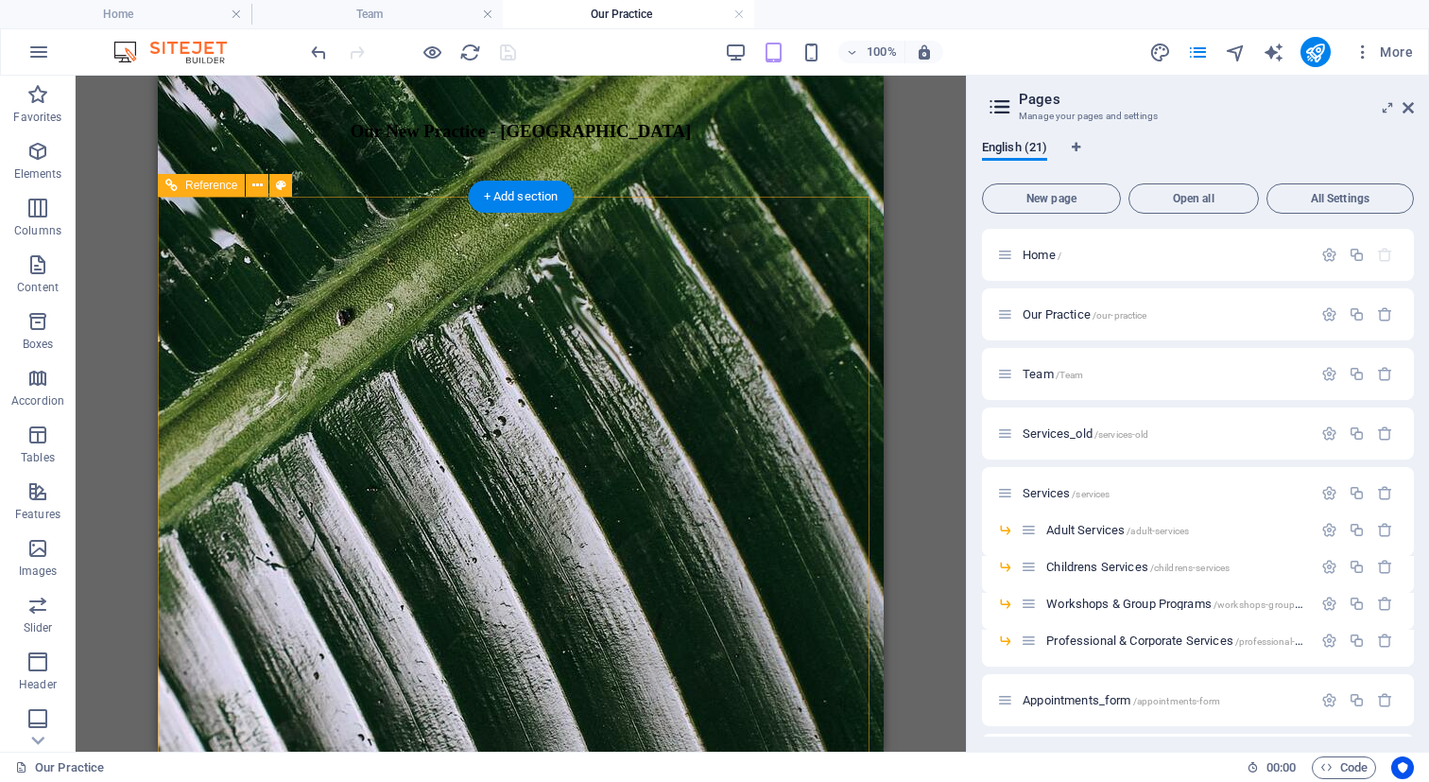
scroll to position [682, 0]
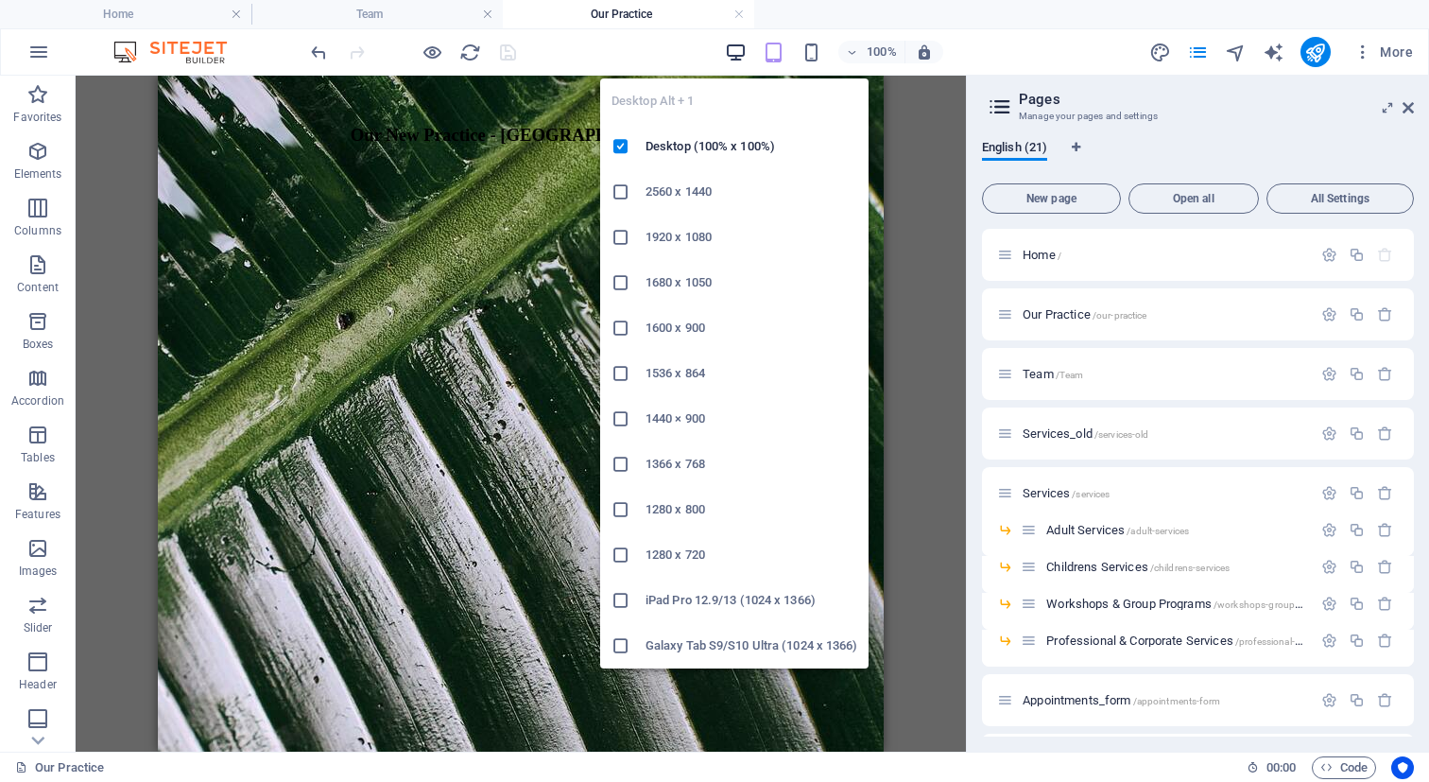
click at [744, 48] on icon "button" at bounding box center [736, 53] width 22 height 22
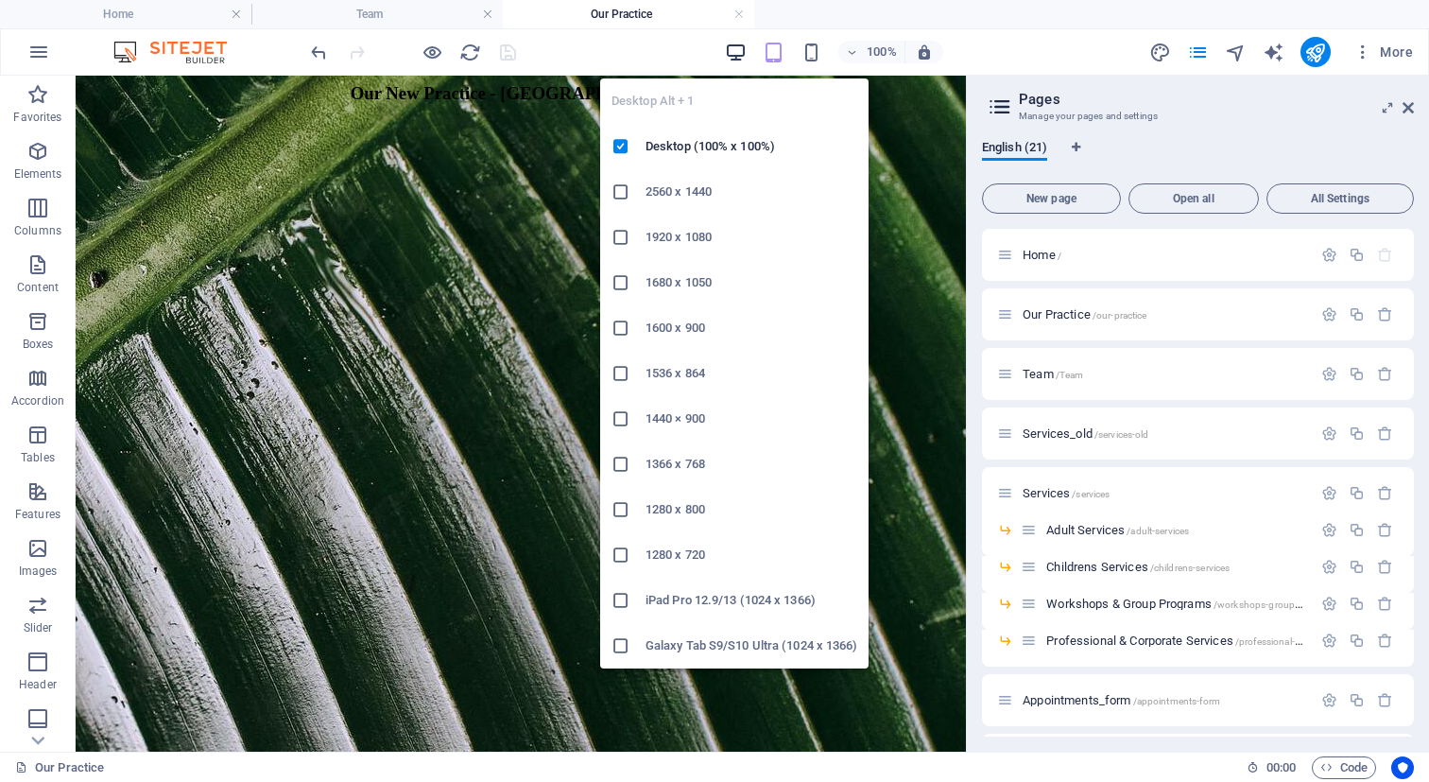
click at [734, 60] on icon "button" at bounding box center [736, 53] width 22 height 22
click at [738, 44] on icon "button" at bounding box center [736, 53] width 22 height 22
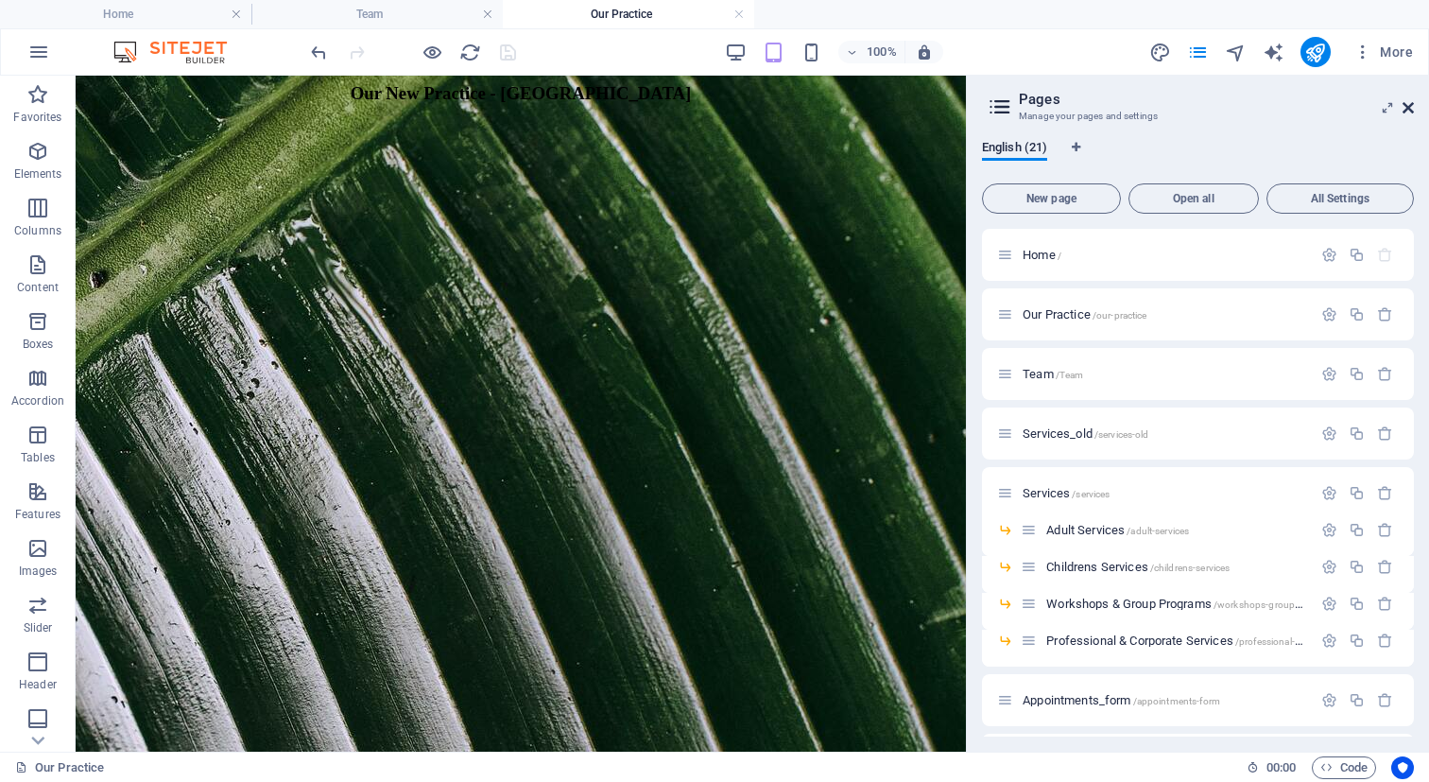
click at [1406, 104] on icon at bounding box center [1408, 107] width 11 height 15
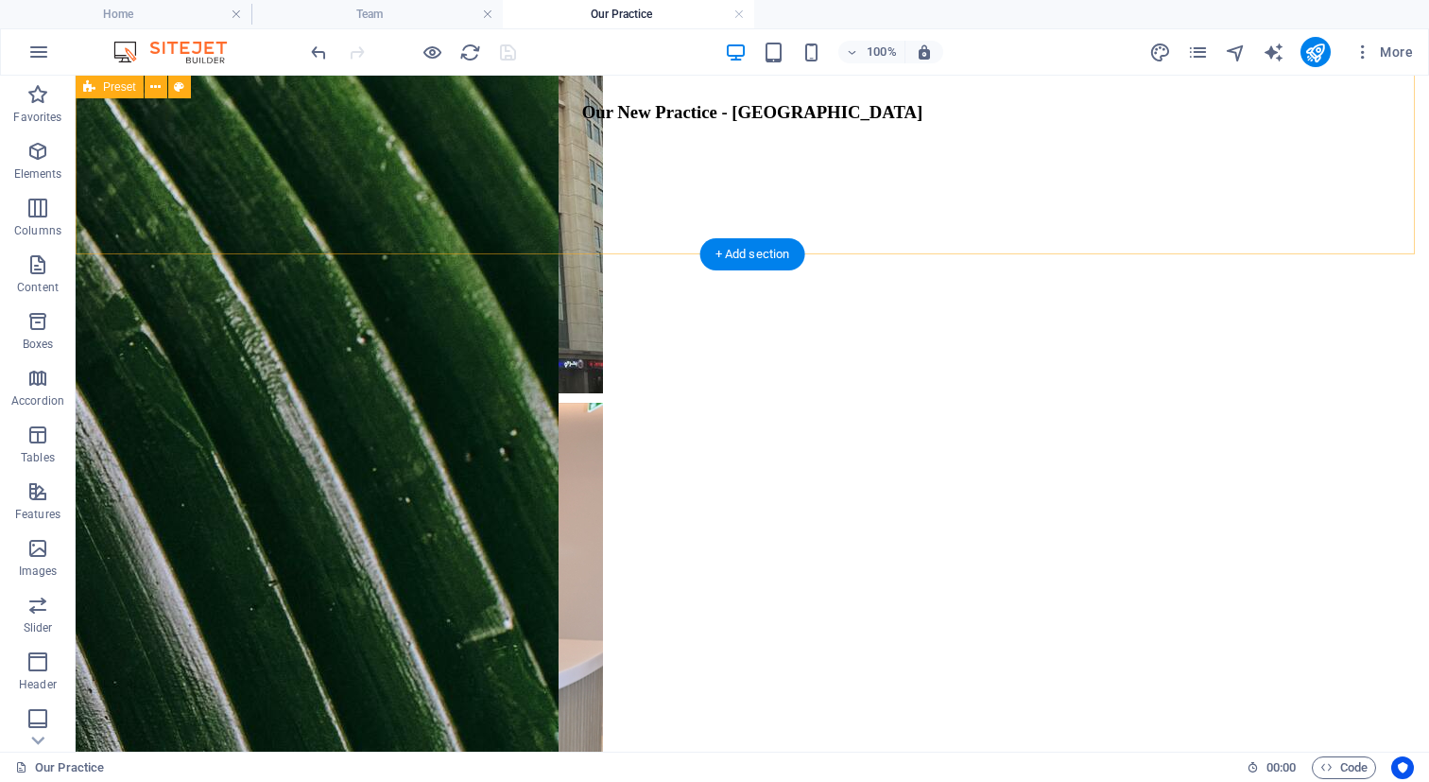
scroll to position [750, 0]
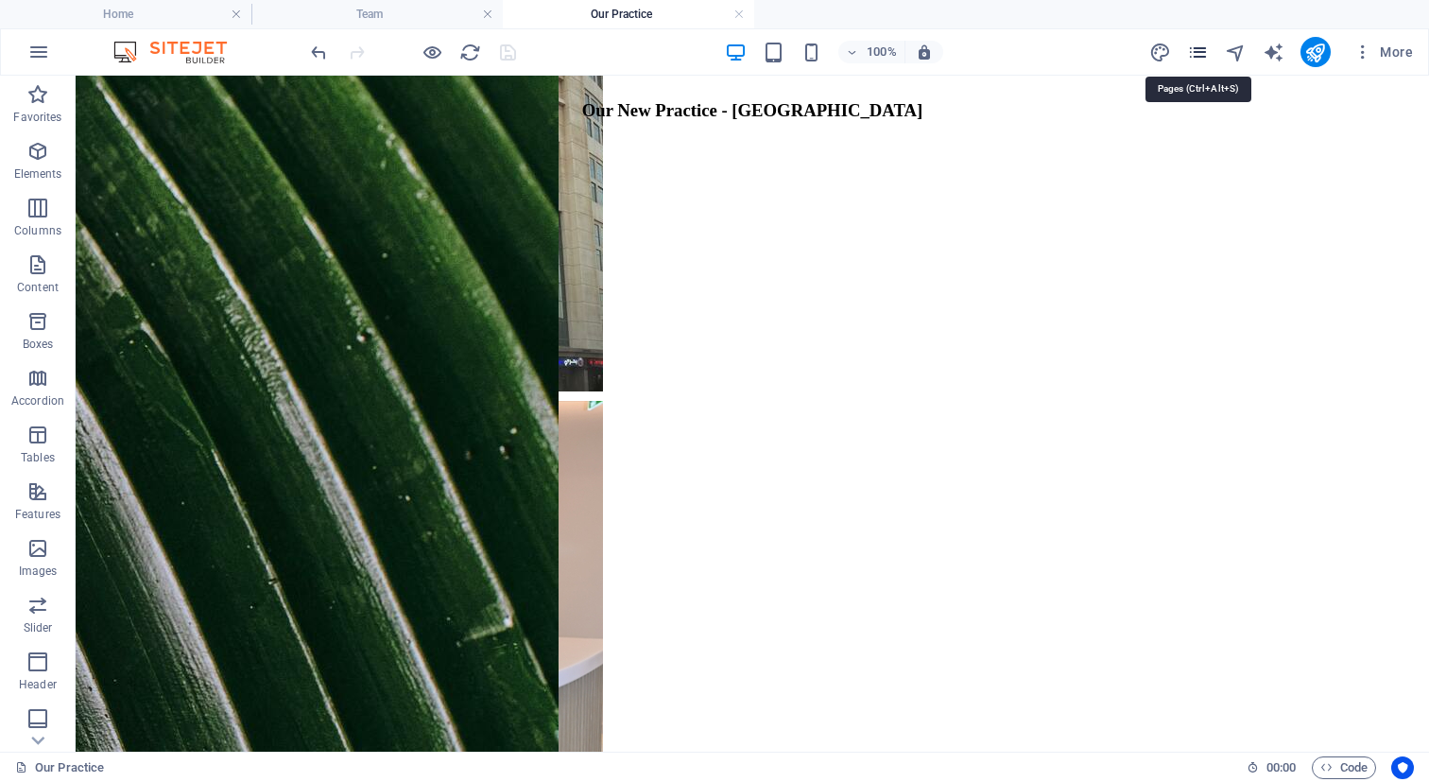
click at [1207, 55] on icon "pages" at bounding box center [1198, 53] width 22 height 22
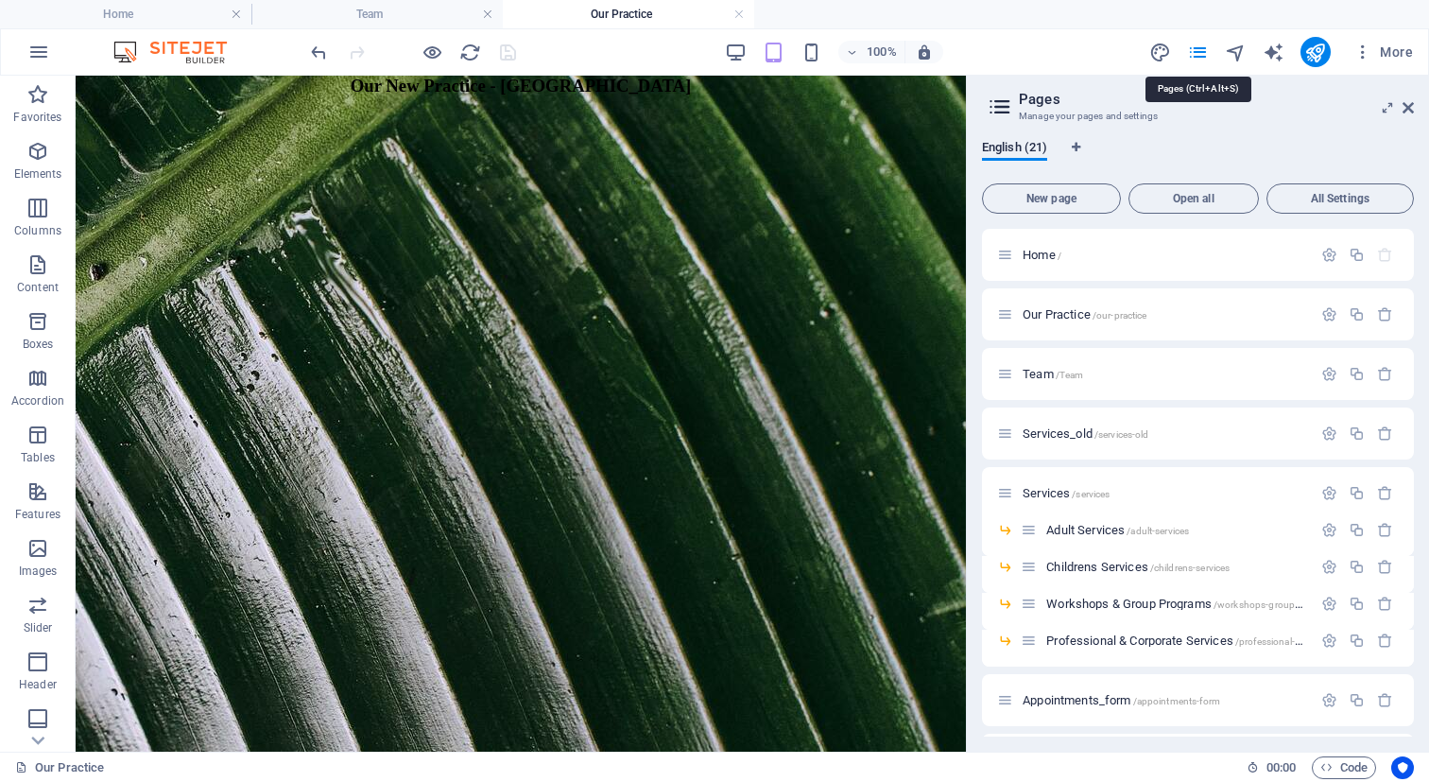
scroll to position [724, 0]
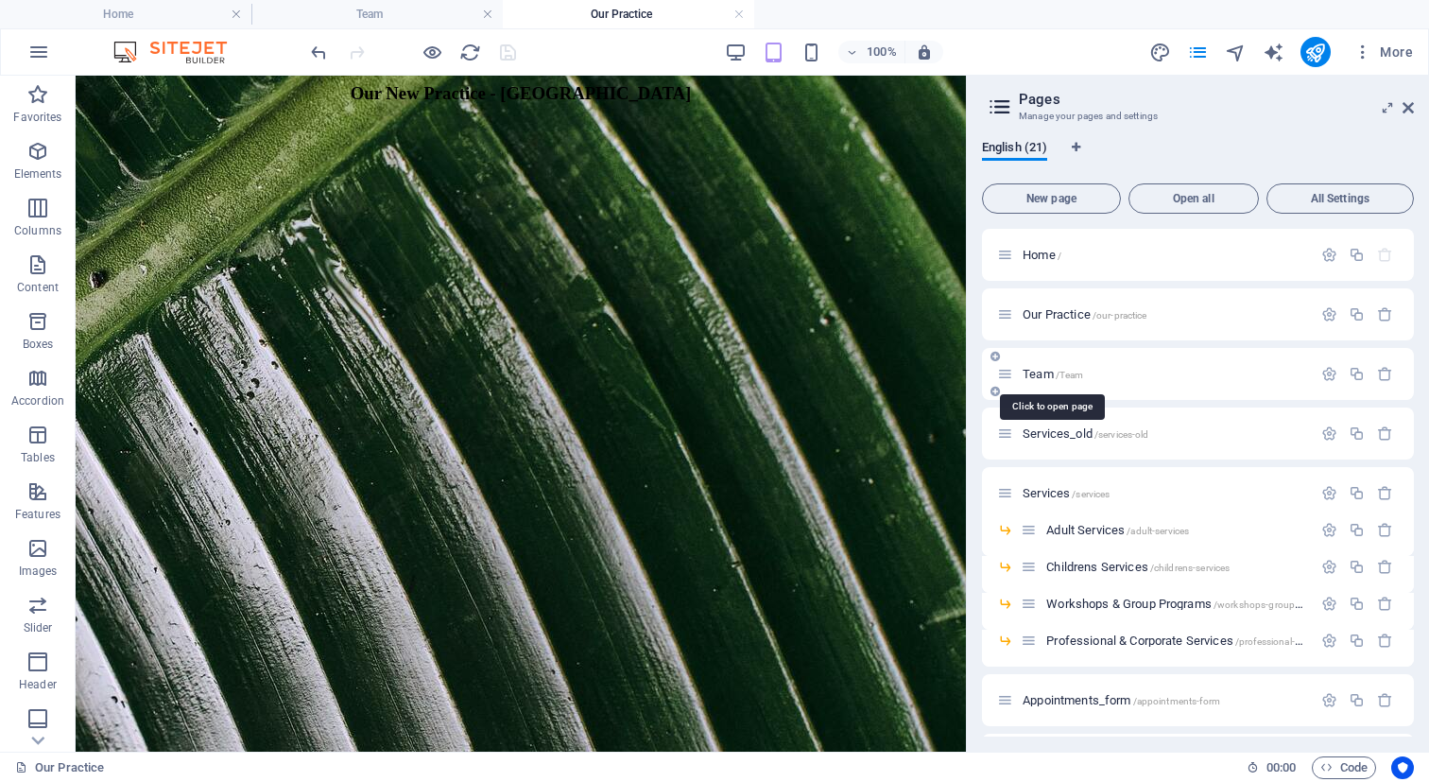
click at [1040, 371] on span "Team /Team" at bounding box center [1053, 374] width 60 height 14
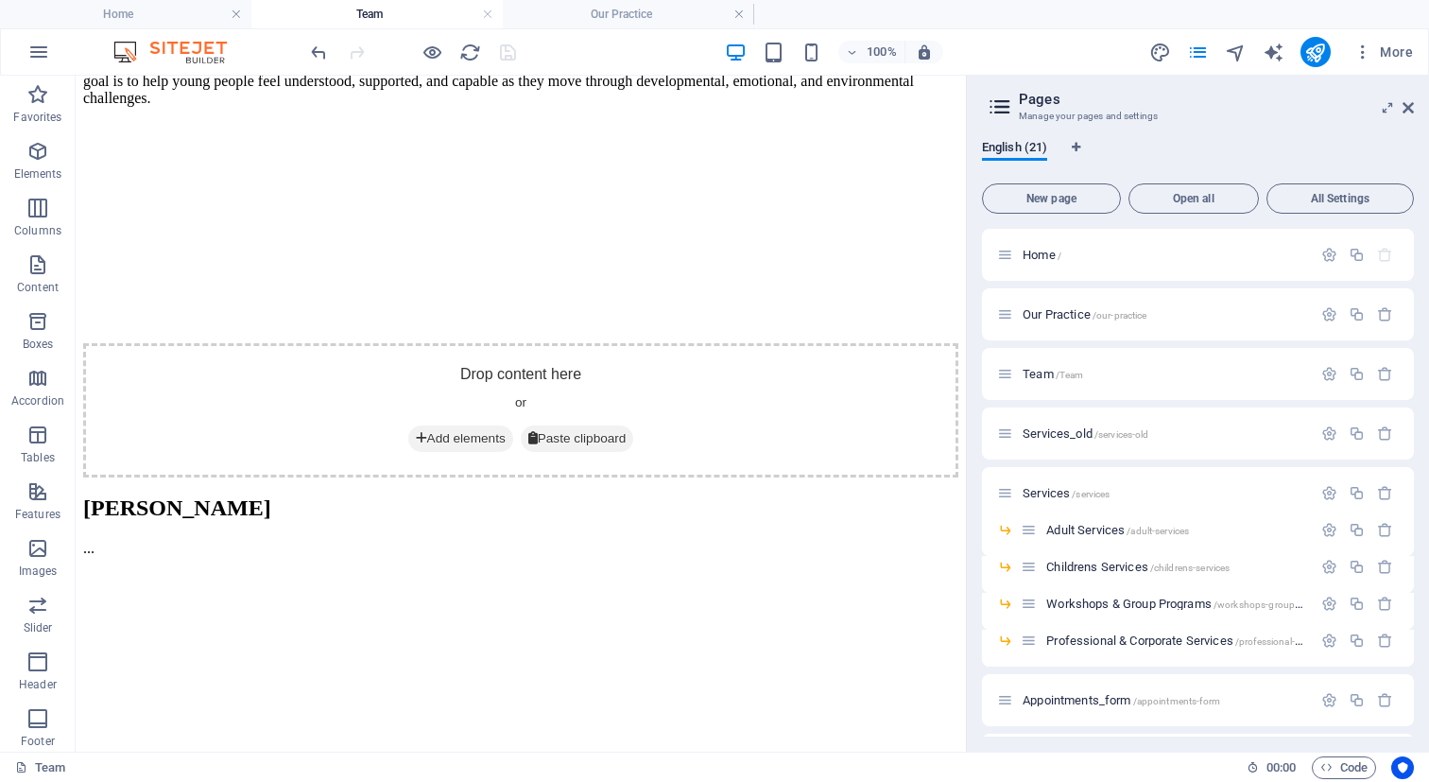
scroll to position [13136, 0]
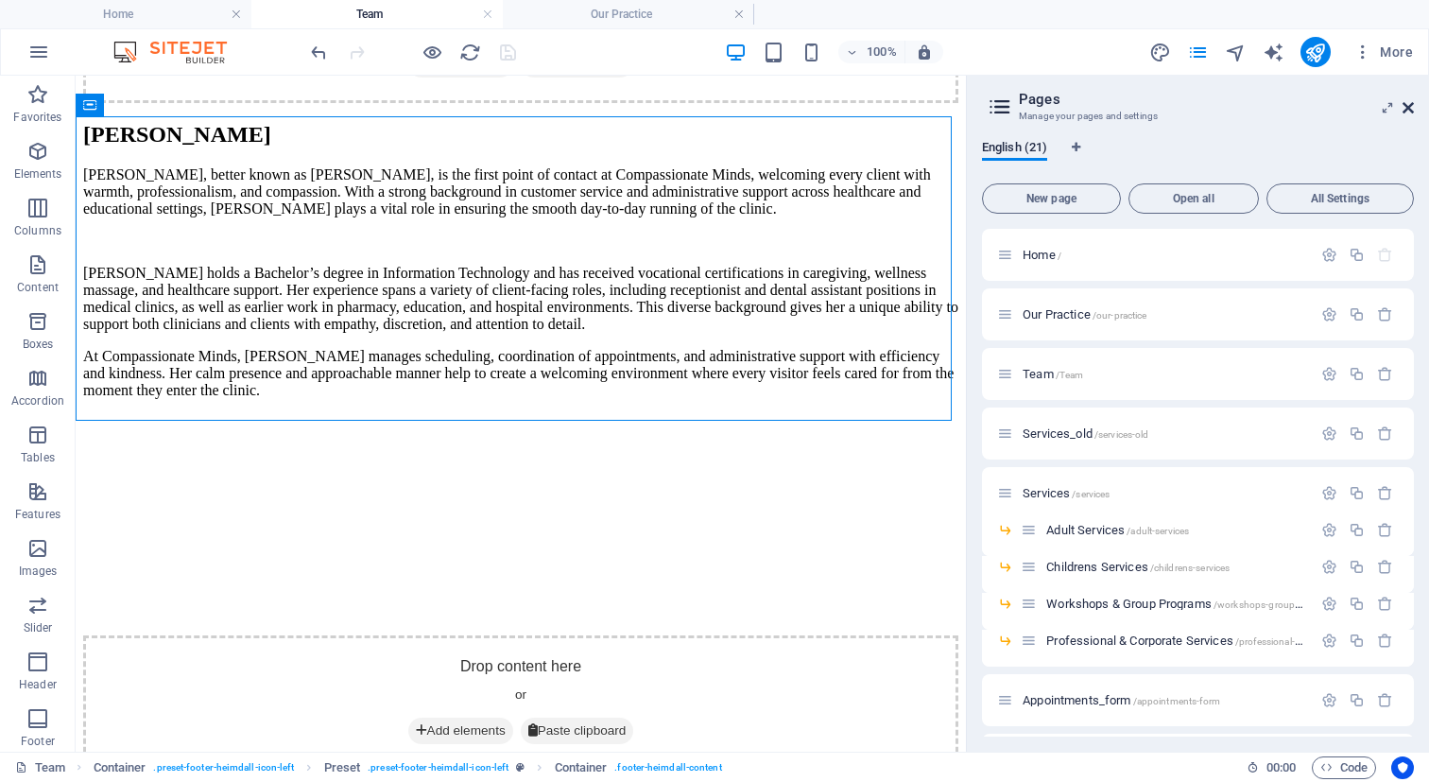
click at [1411, 105] on icon at bounding box center [1408, 107] width 11 height 15
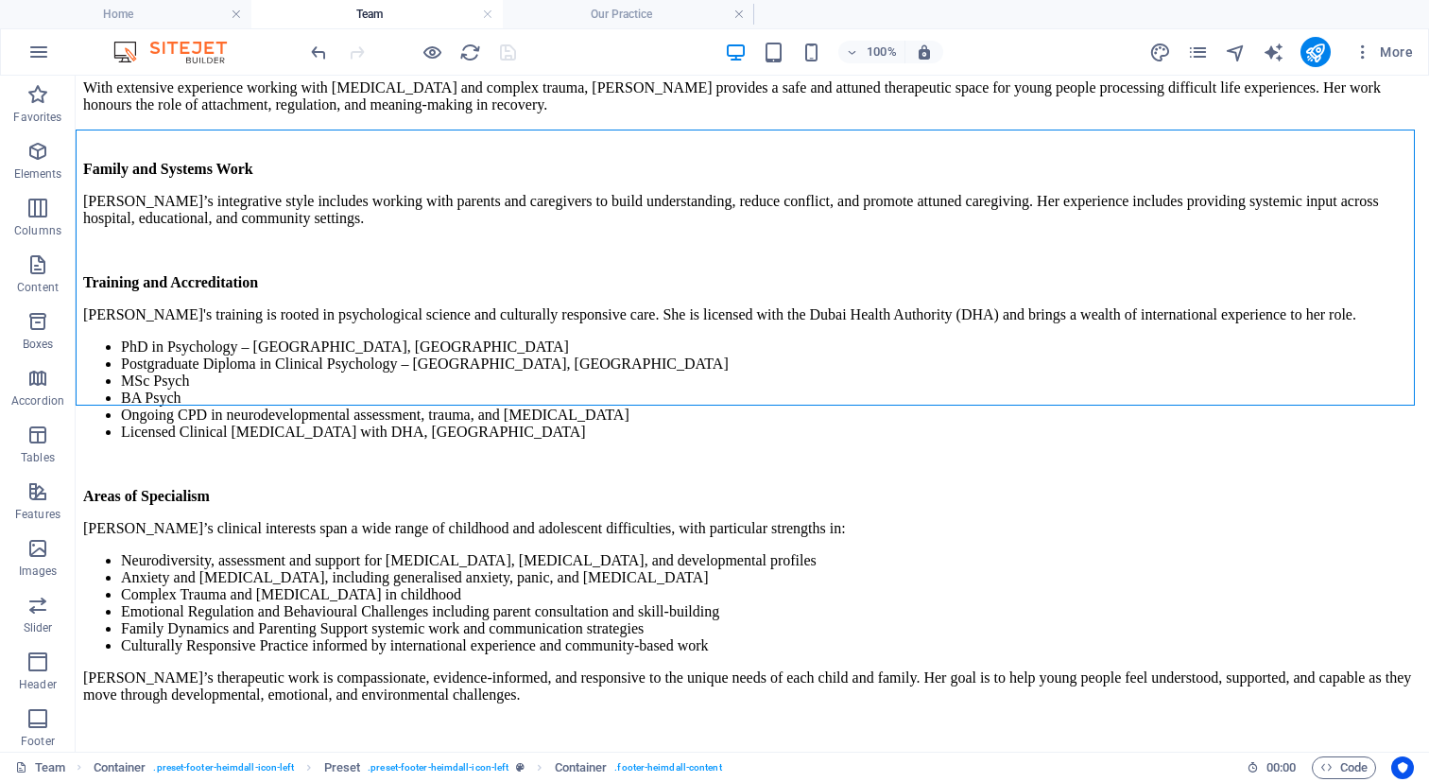
scroll to position [10968, 0]
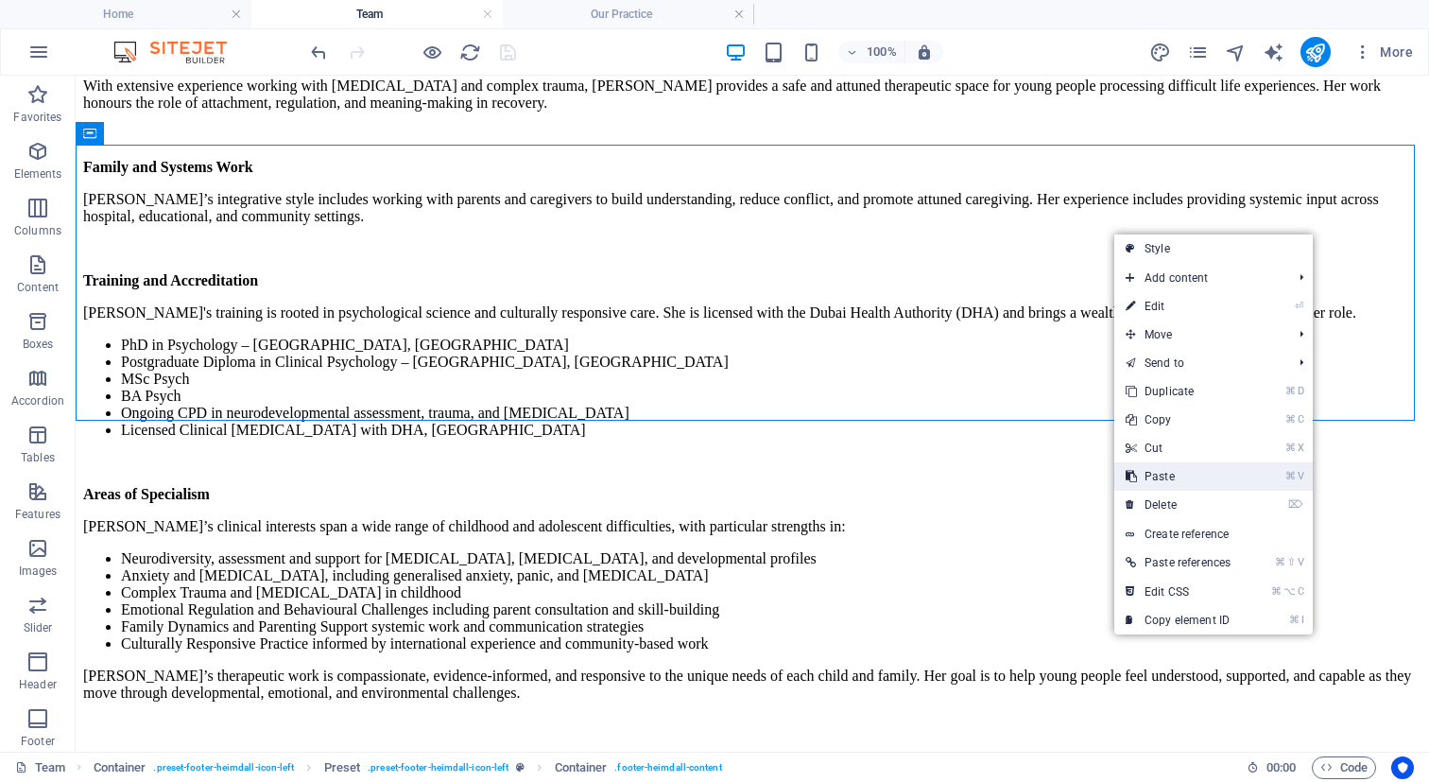
click at [1186, 481] on link "⌘ V Paste" at bounding box center [1178, 476] width 128 height 28
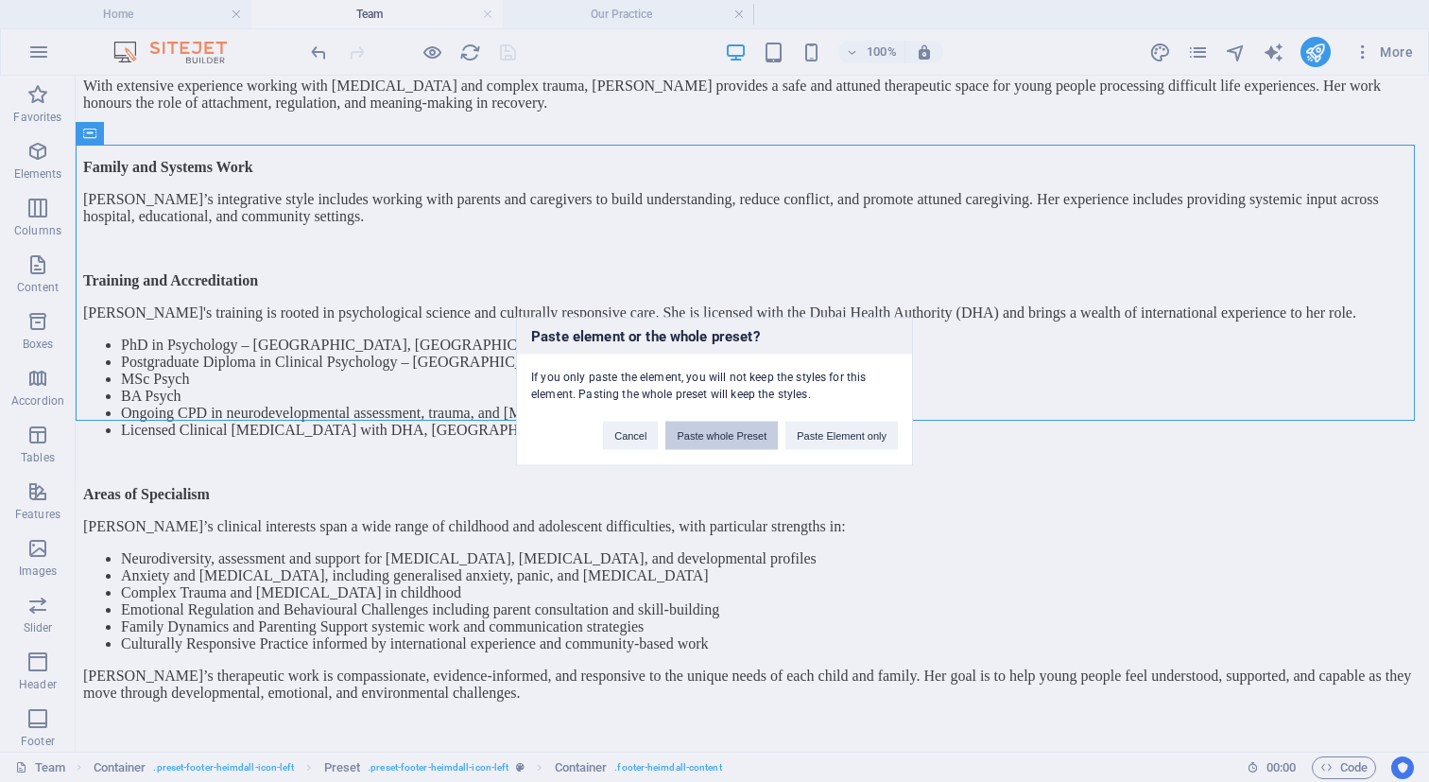
click at [750, 429] on button "Paste whole Preset" at bounding box center [721, 435] width 112 height 28
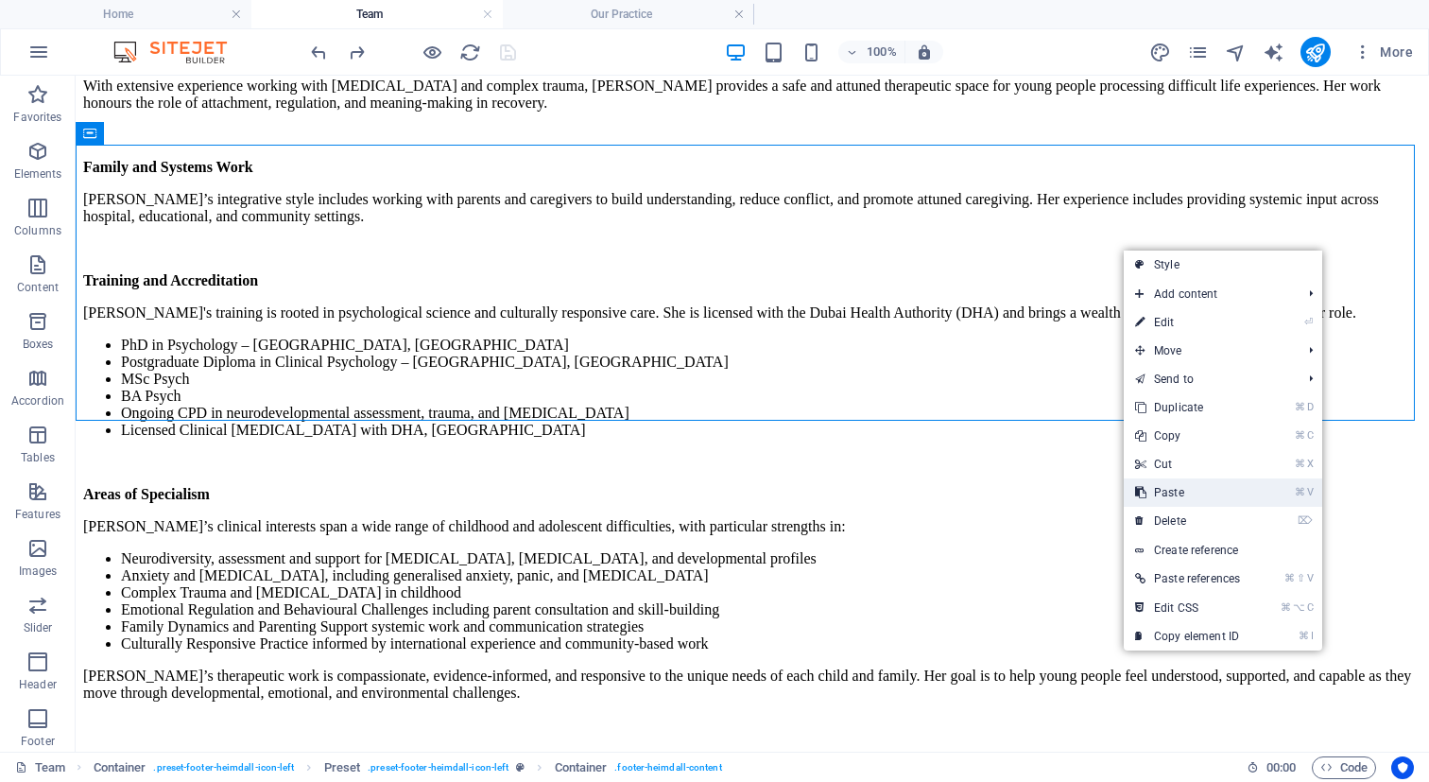
click at [1196, 490] on link "⌘ V Paste" at bounding box center [1188, 492] width 128 height 28
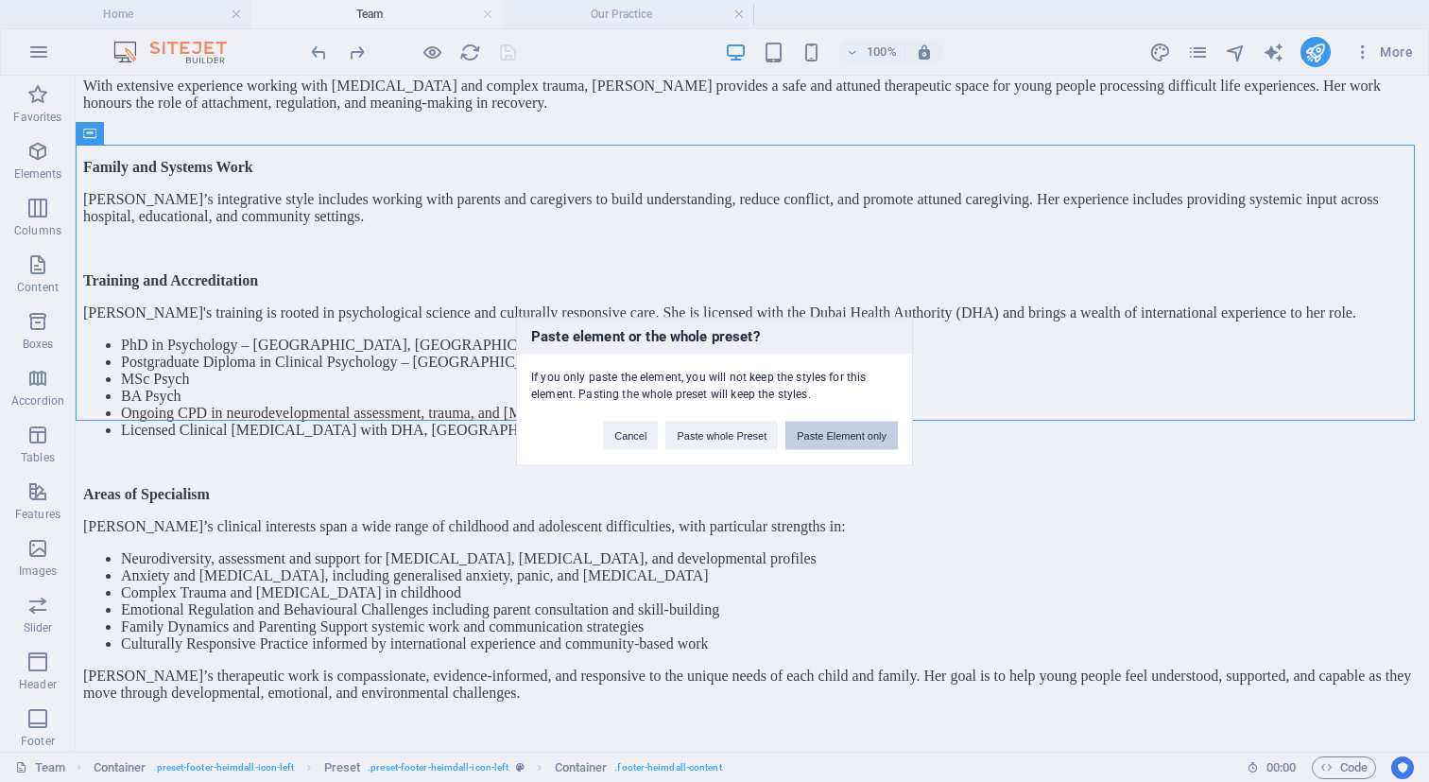
click at [848, 433] on button "Paste Element only" at bounding box center [841, 435] width 112 height 28
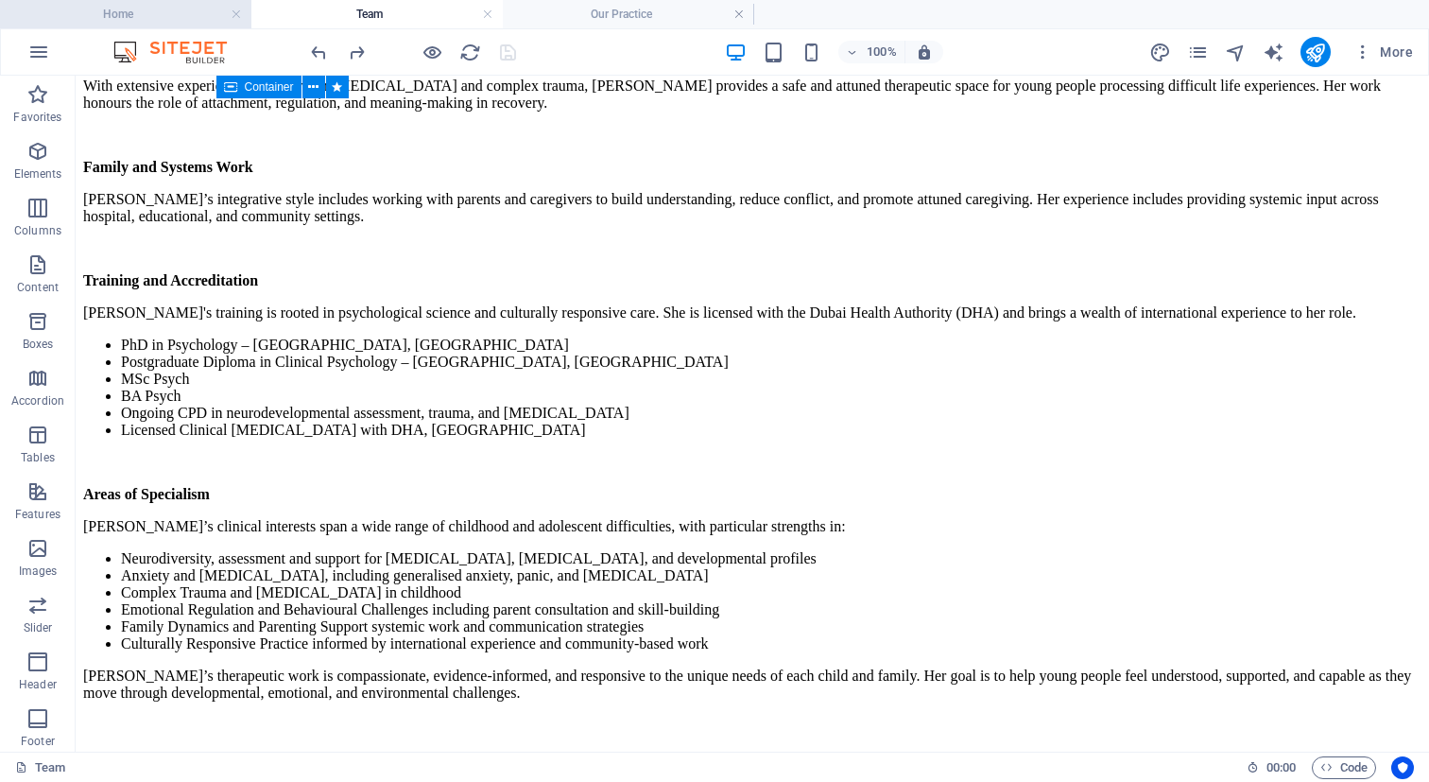
click at [153, 10] on h4 "Home" at bounding box center [125, 14] width 251 height 21
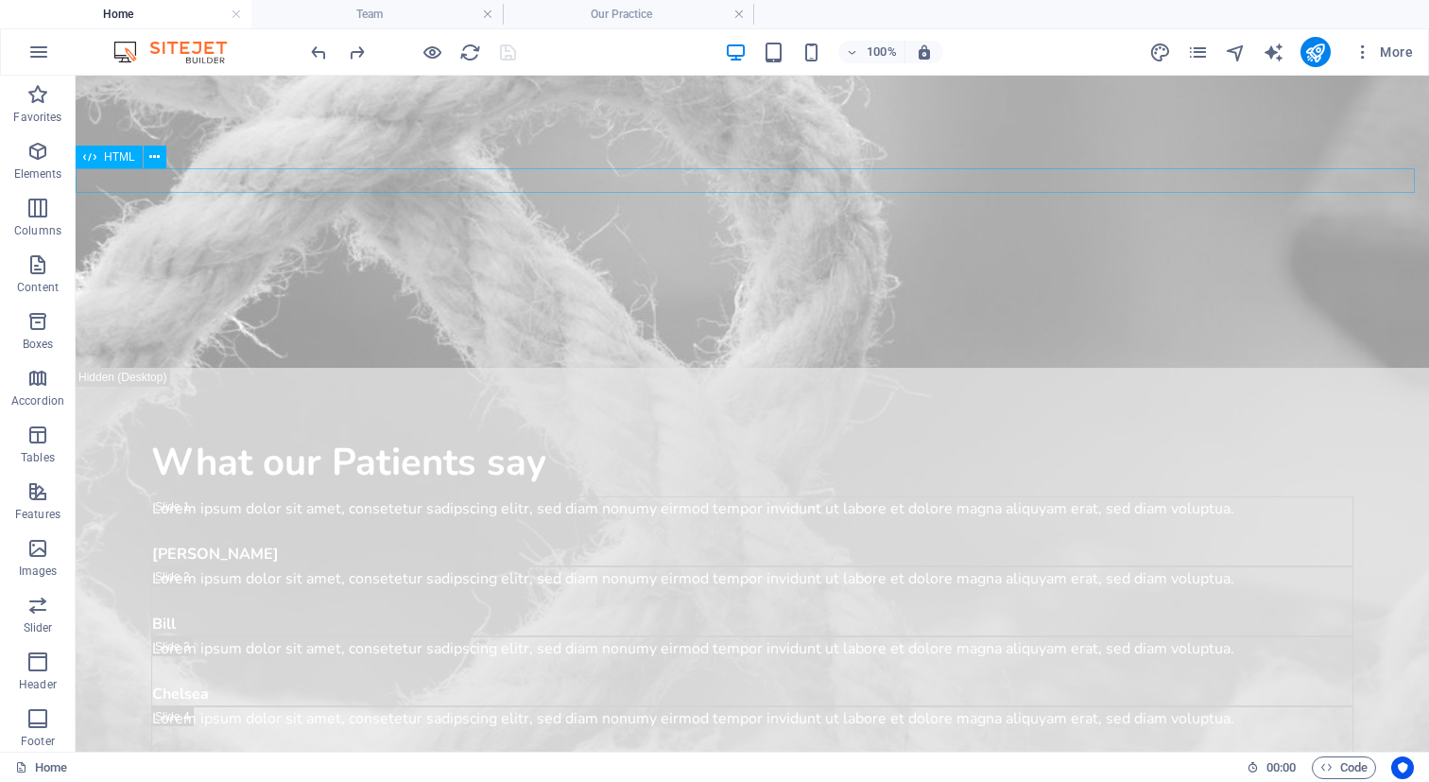
scroll to position [2195, 0]
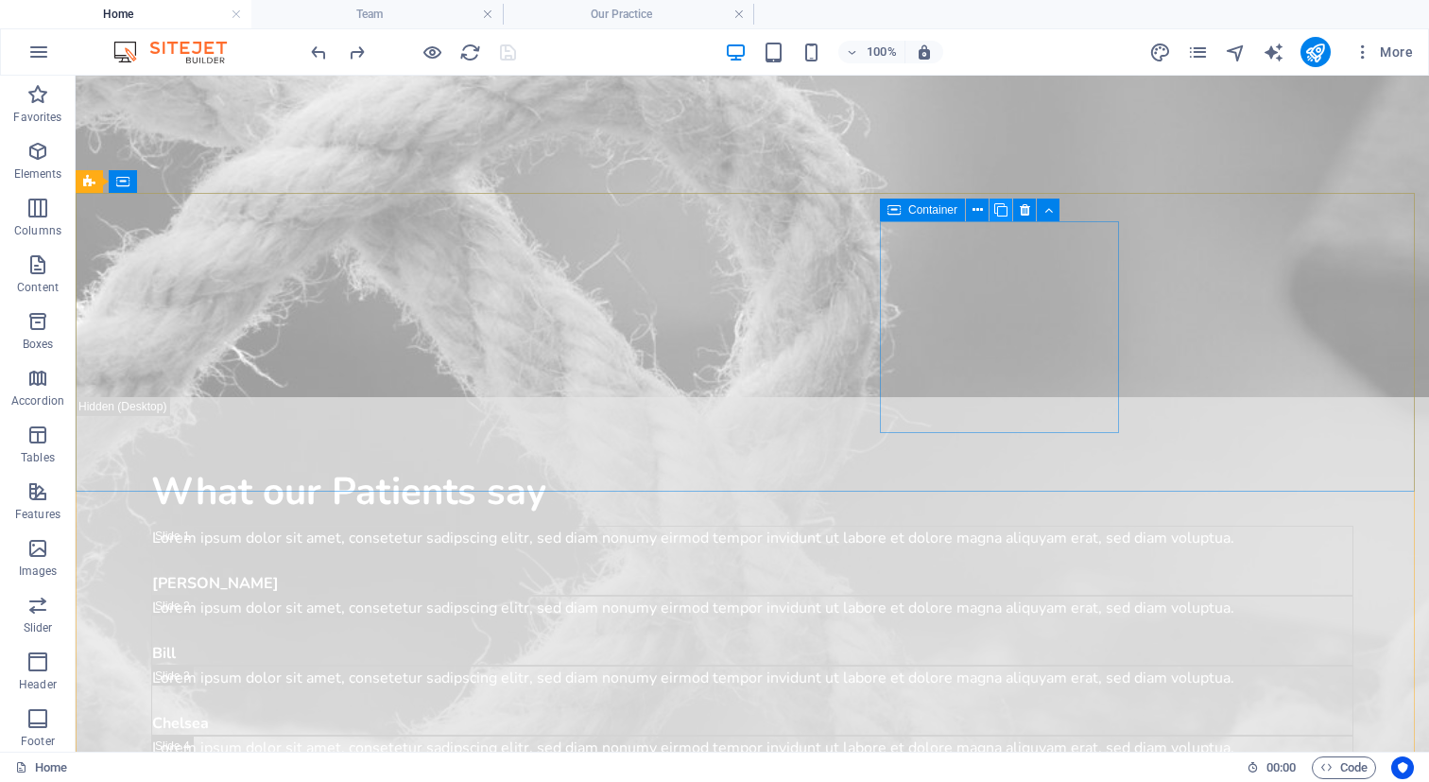
click at [1005, 211] on icon at bounding box center [1000, 210] width 13 height 20
click at [974, 204] on icon at bounding box center [978, 210] width 10 height 20
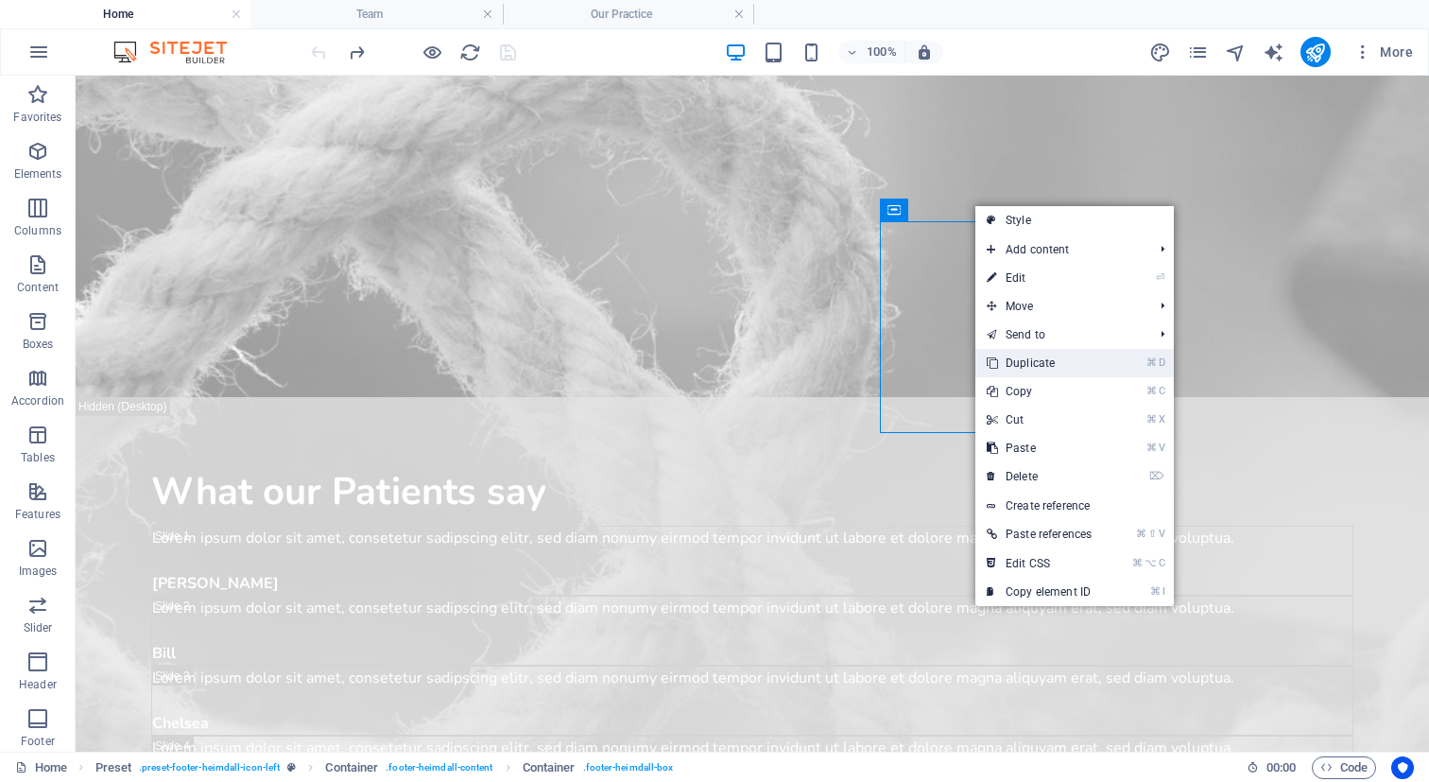
click at [1045, 365] on link "⌘ D Duplicate" at bounding box center [1039, 363] width 128 height 28
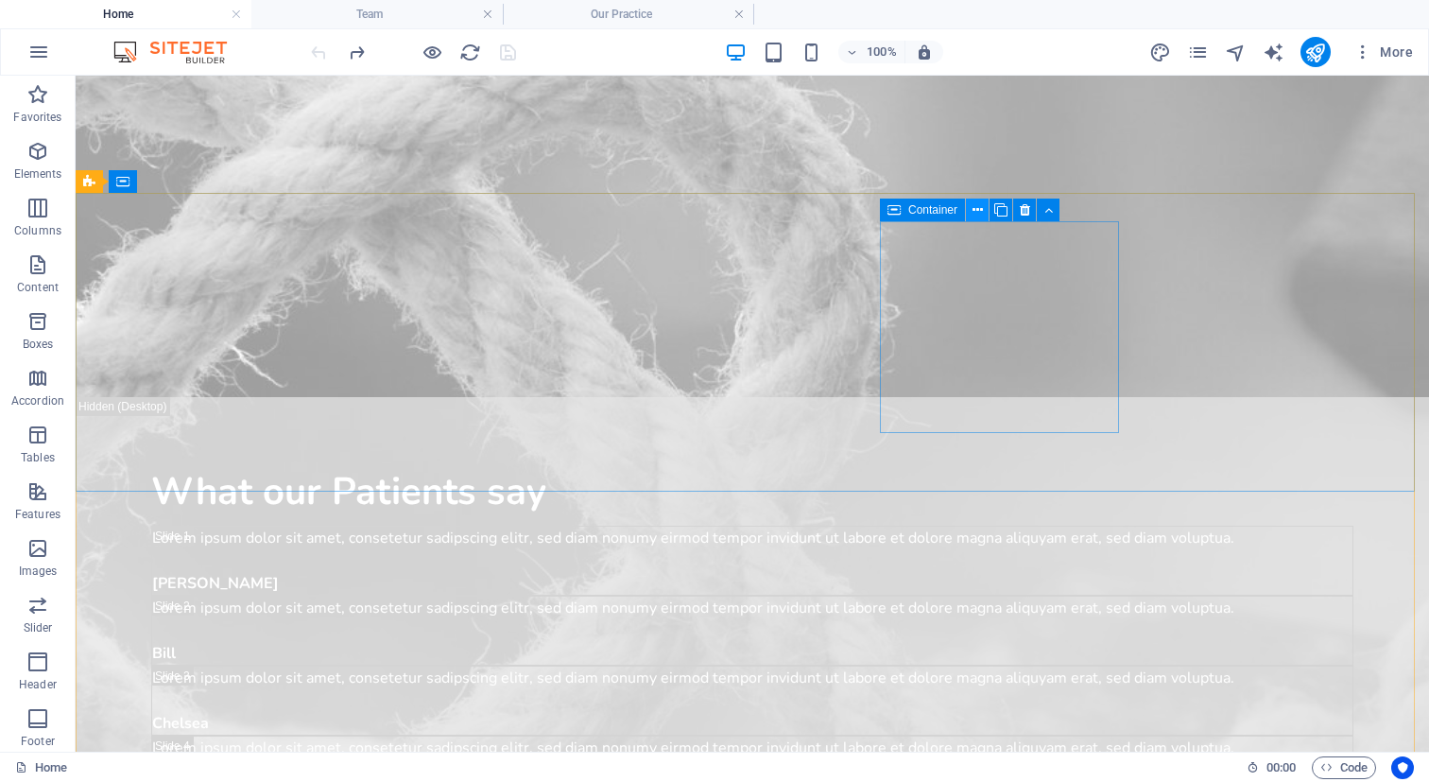
click at [979, 215] on icon at bounding box center [978, 210] width 10 height 20
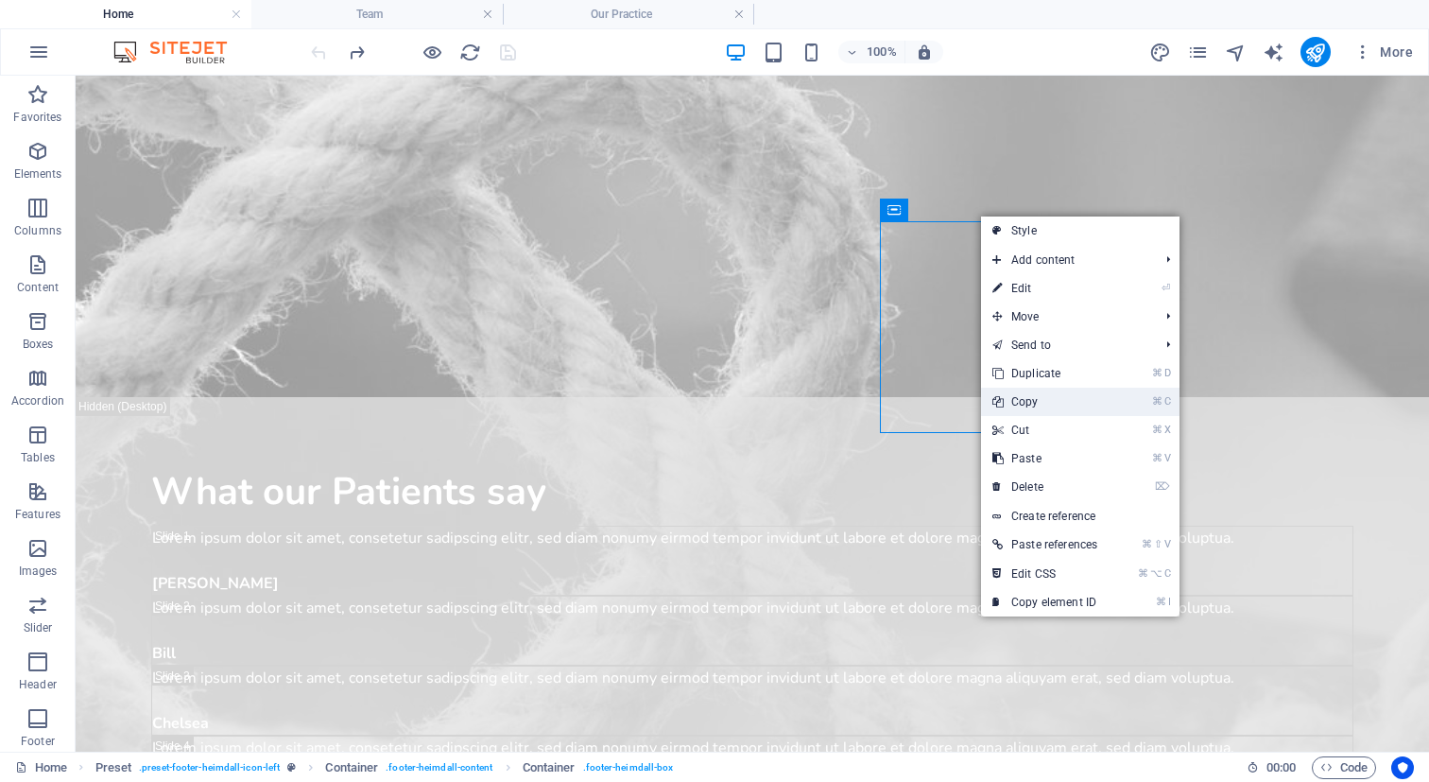
click at [1037, 404] on link "⌘ C Copy" at bounding box center [1045, 402] width 128 height 28
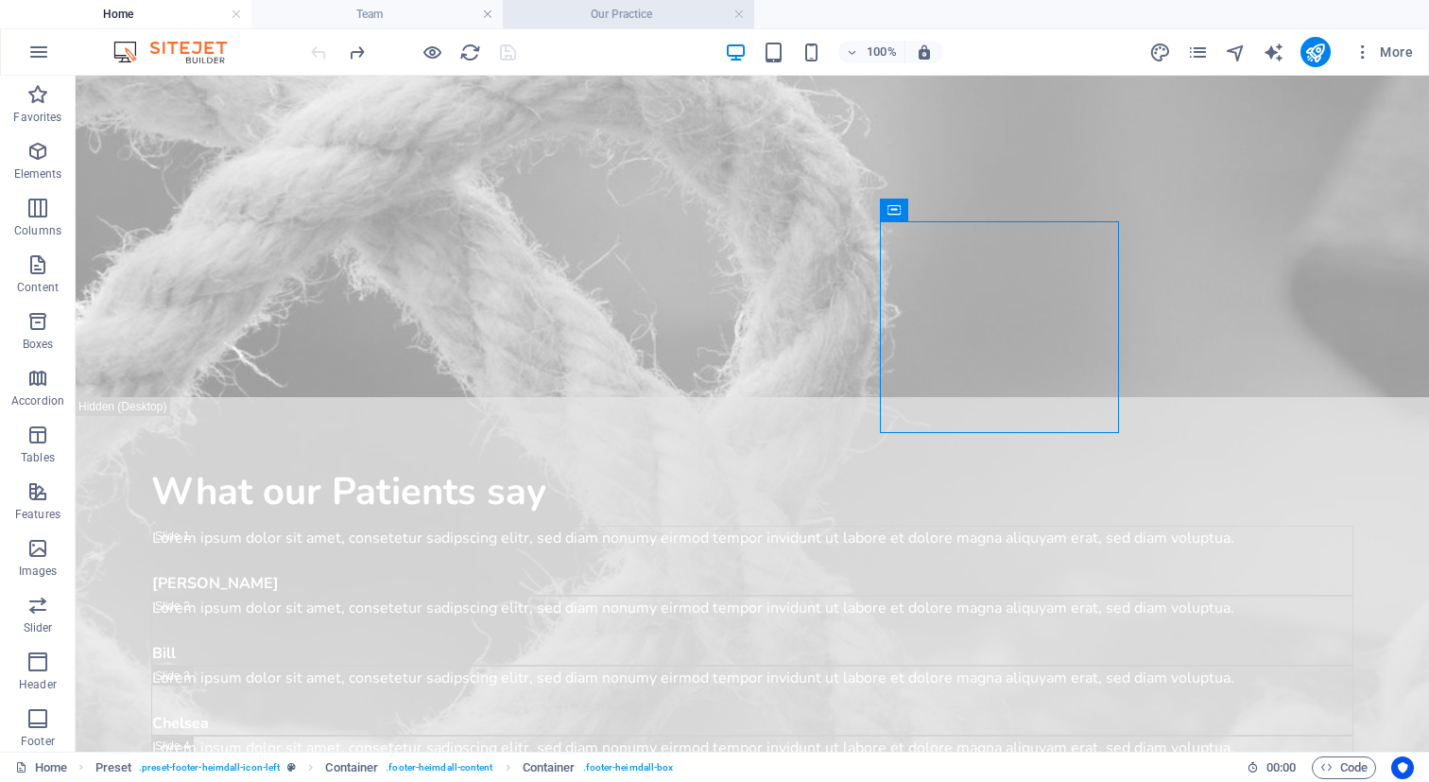
click at [588, 10] on h4 "Our Practice" at bounding box center [628, 14] width 251 height 21
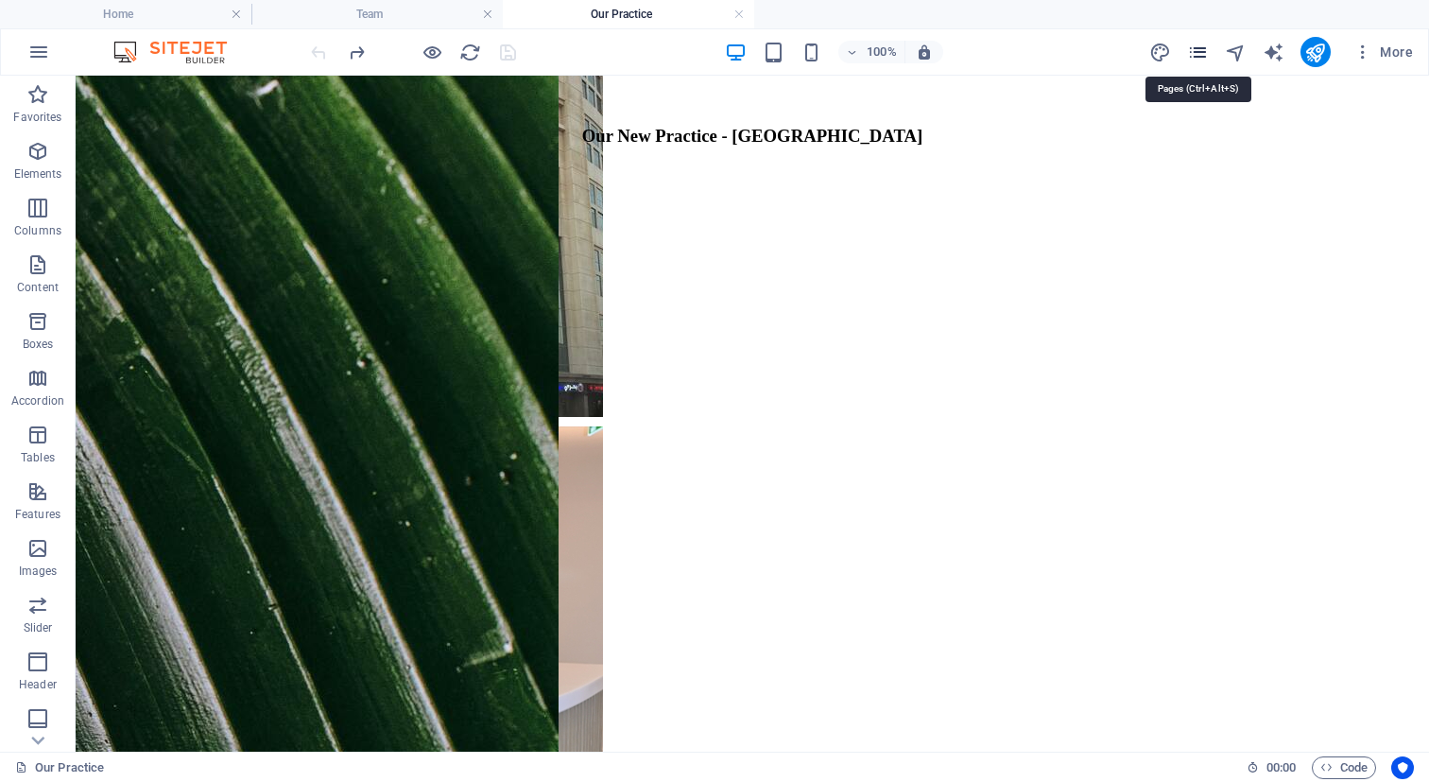
click at [1199, 51] on icon "pages" at bounding box center [1198, 53] width 22 height 22
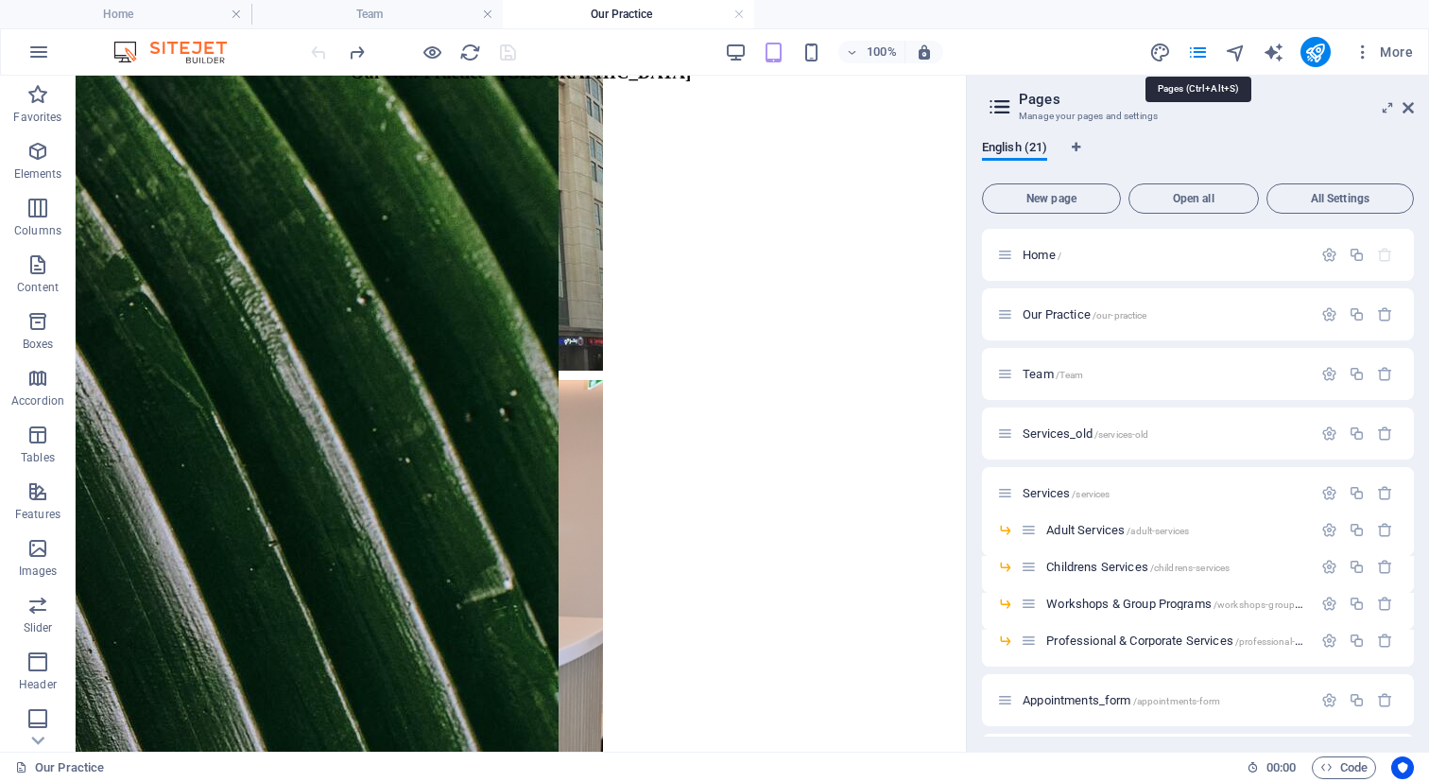
scroll to position [698, 0]
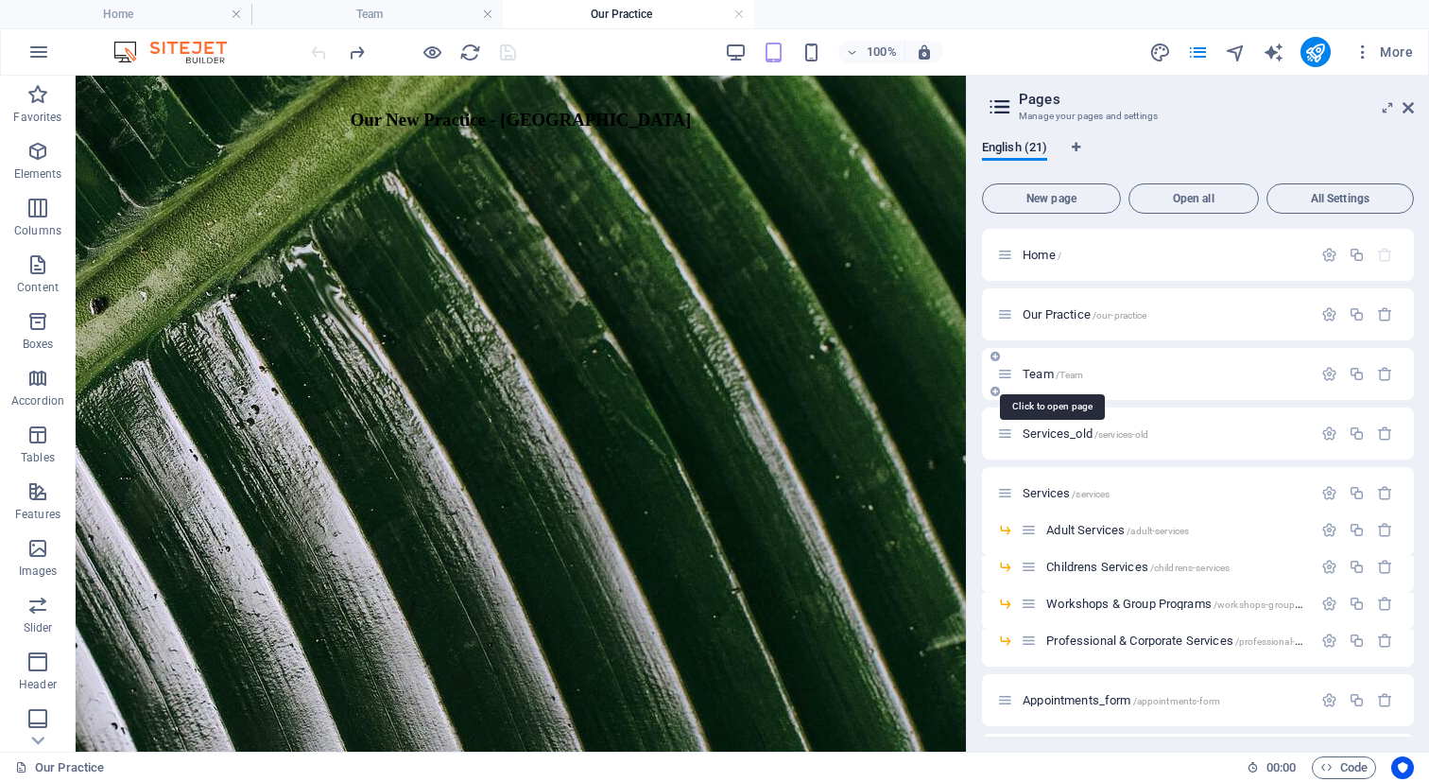
click at [1033, 378] on span "Team /Team" at bounding box center [1053, 374] width 60 height 14
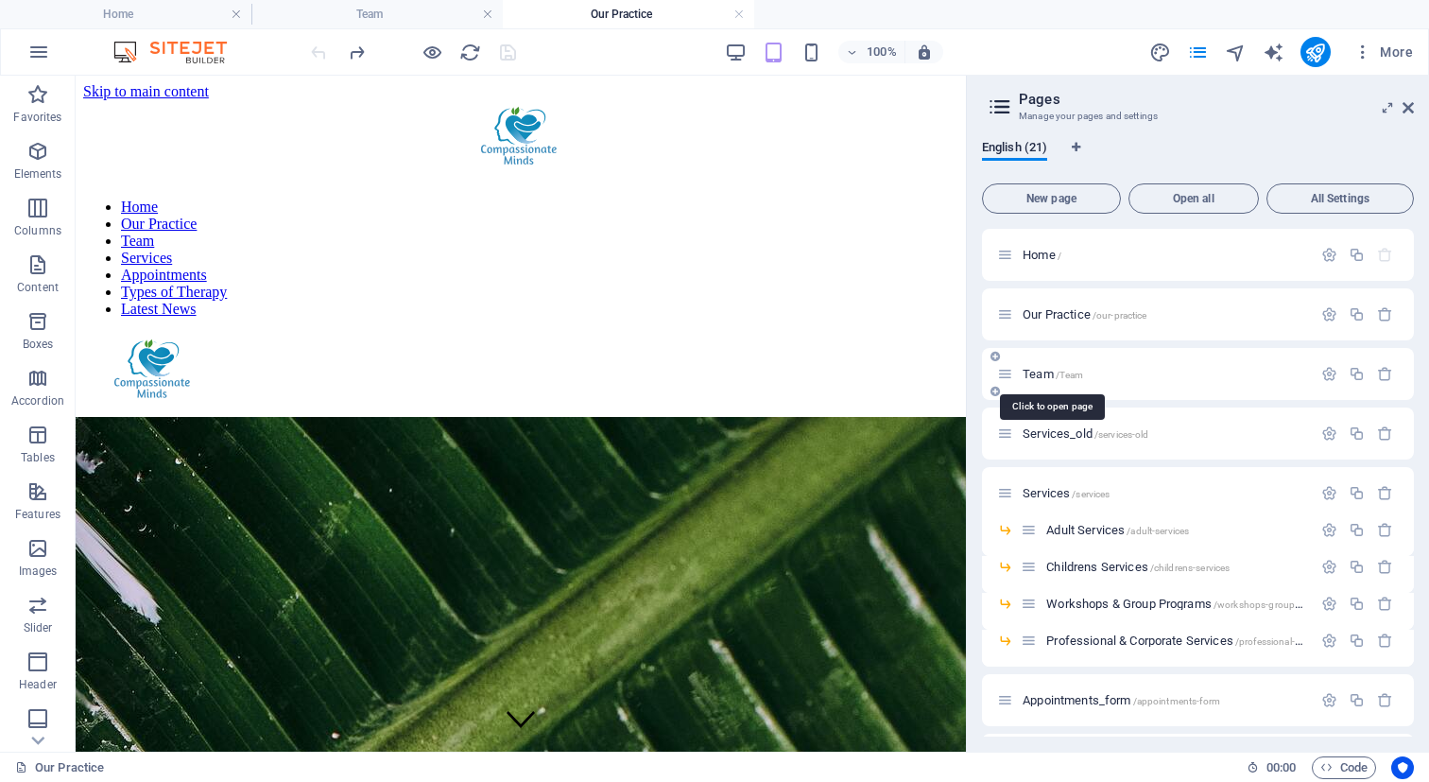
scroll to position [10968, 0]
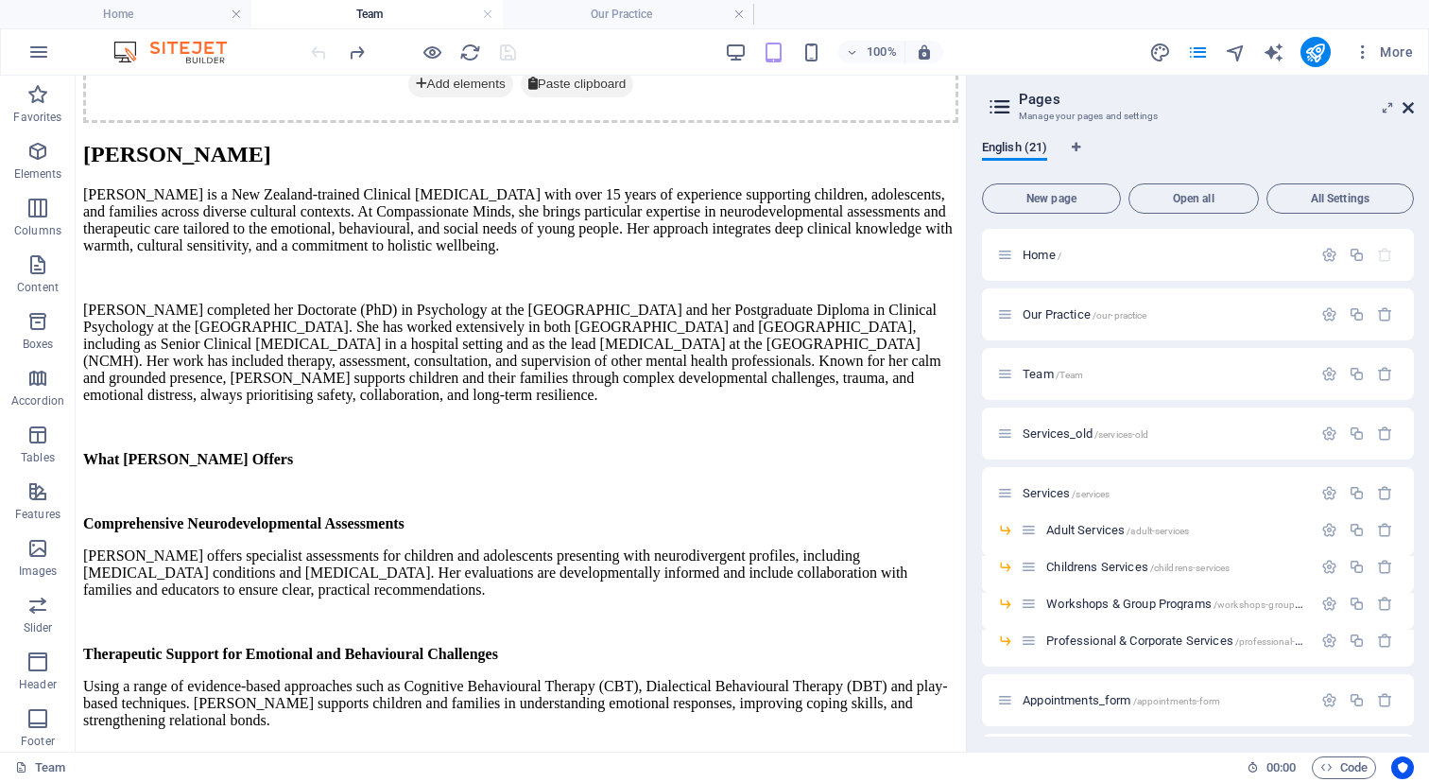
click at [1411, 107] on icon at bounding box center [1408, 107] width 11 height 15
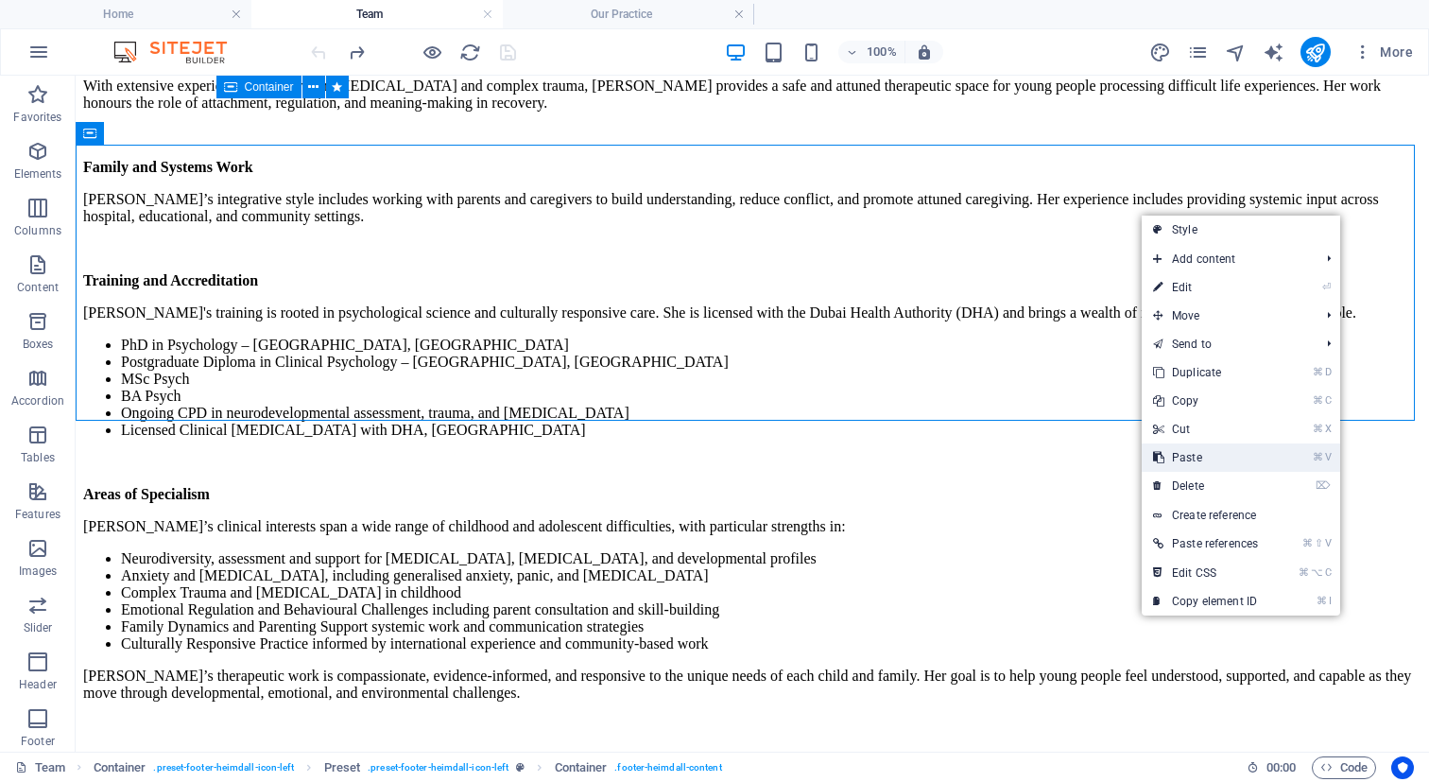
click at [1210, 462] on link "⌘ V Paste" at bounding box center [1206, 457] width 128 height 28
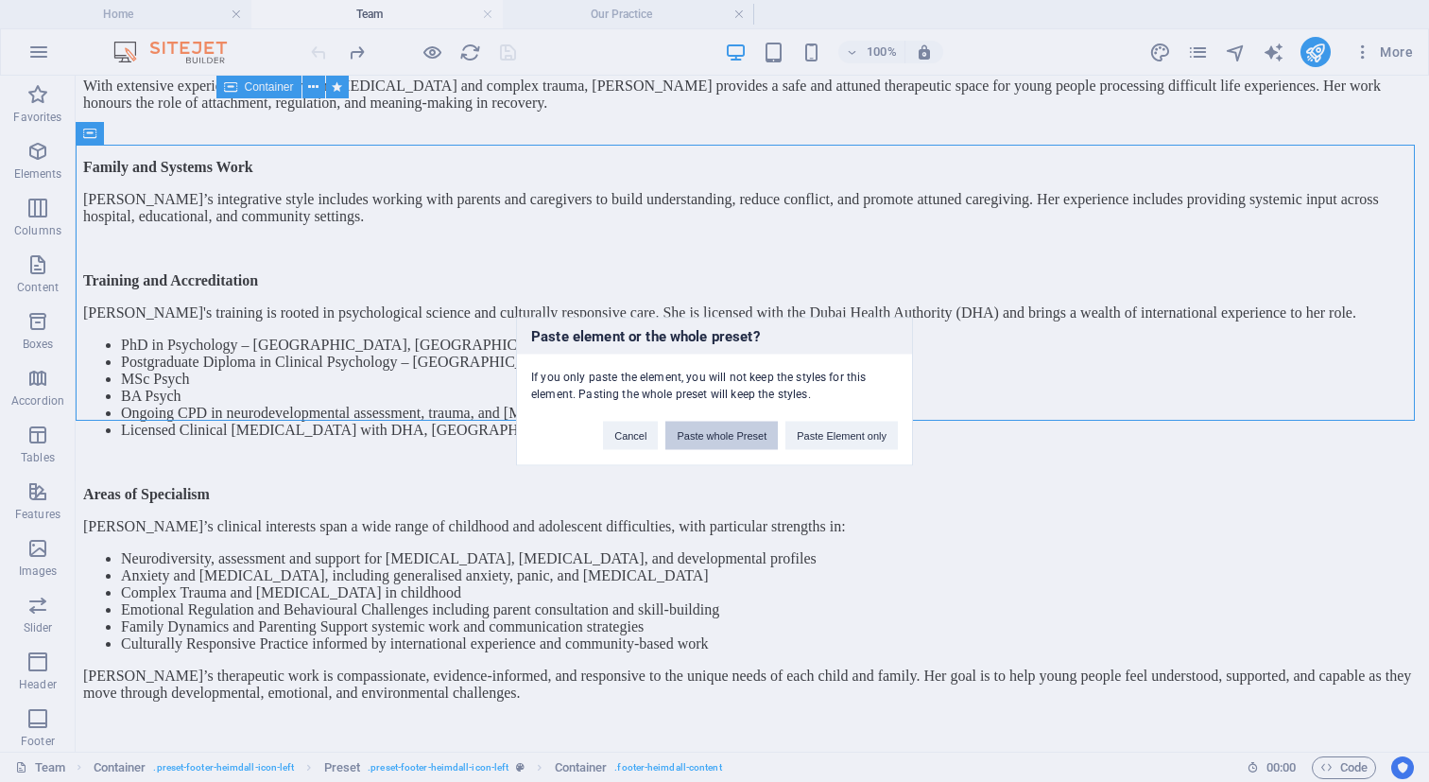
click at [716, 423] on button "Paste whole Preset" at bounding box center [721, 435] width 112 height 28
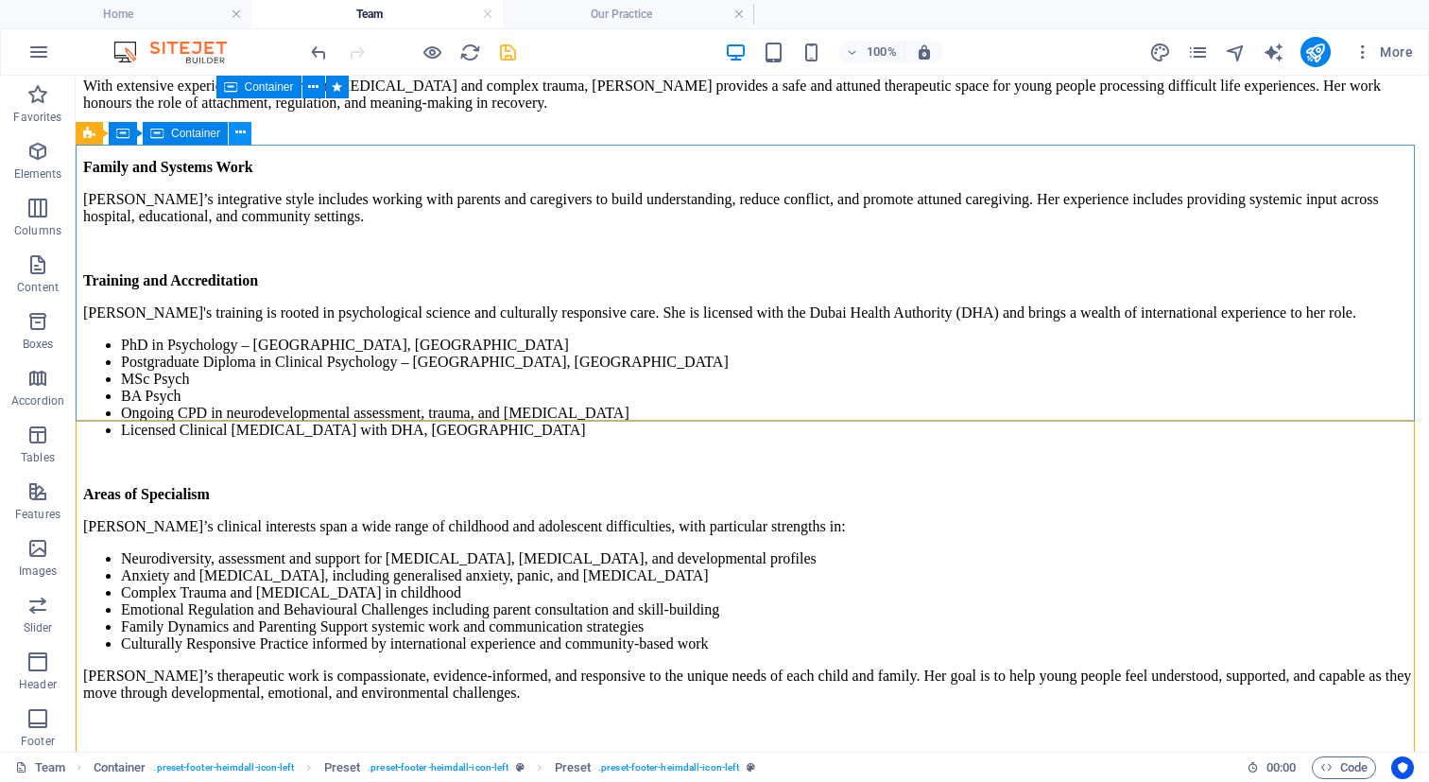
click at [235, 139] on icon at bounding box center [240, 133] width 10 height 20
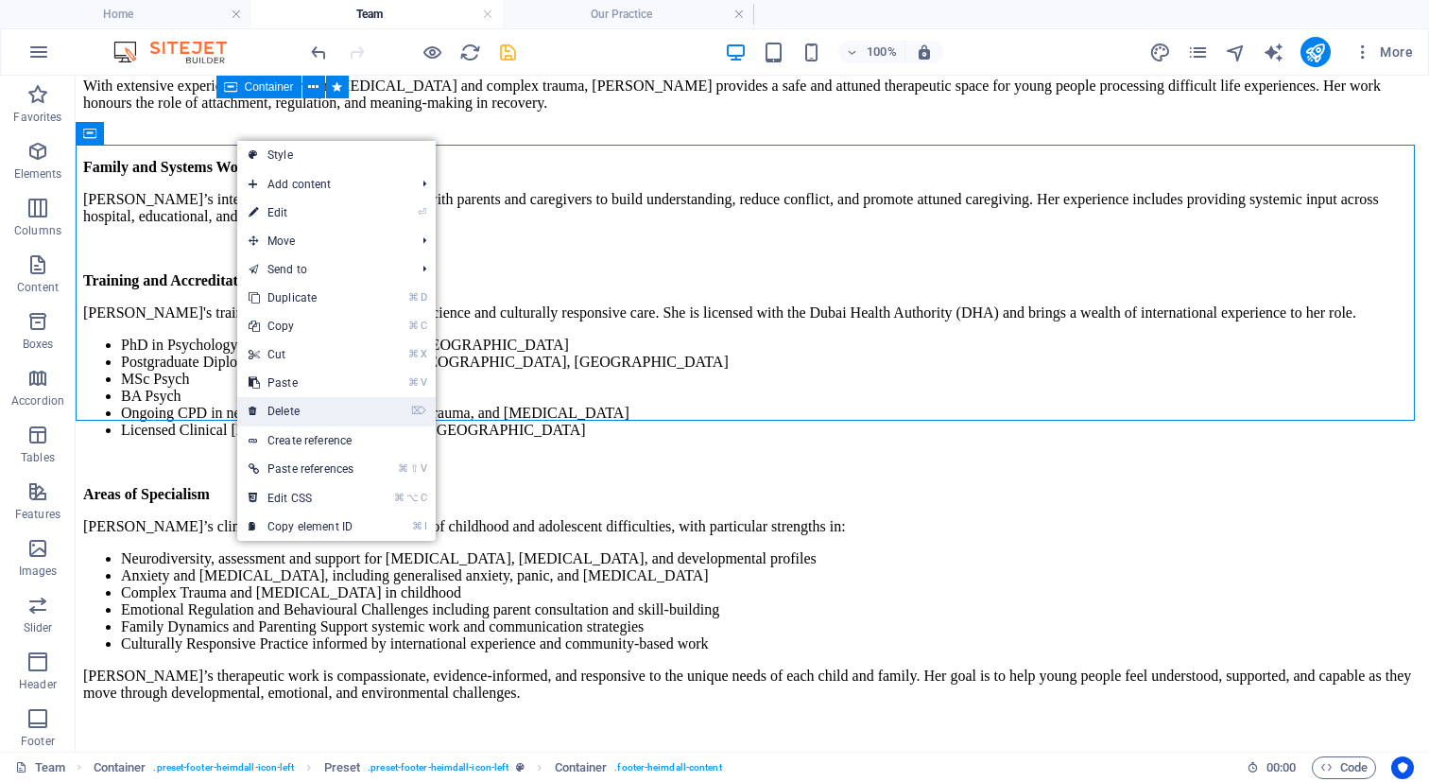
click at [312, 407] on link "⌦ Delete" at bounding box center [301, 411] width 128 height 28
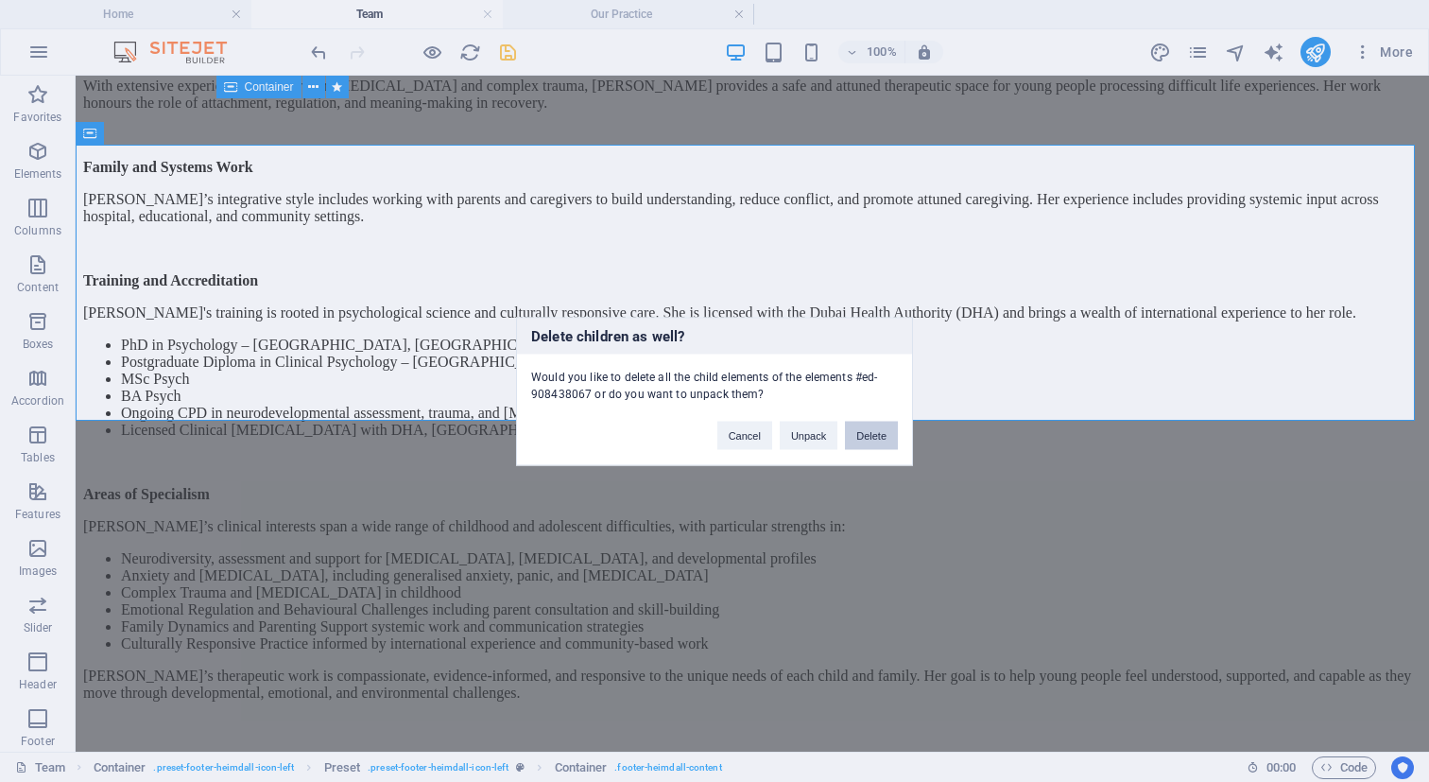
click at [882, 437] on button "Delete" at bounding box center [871, 435] width 53 height 28
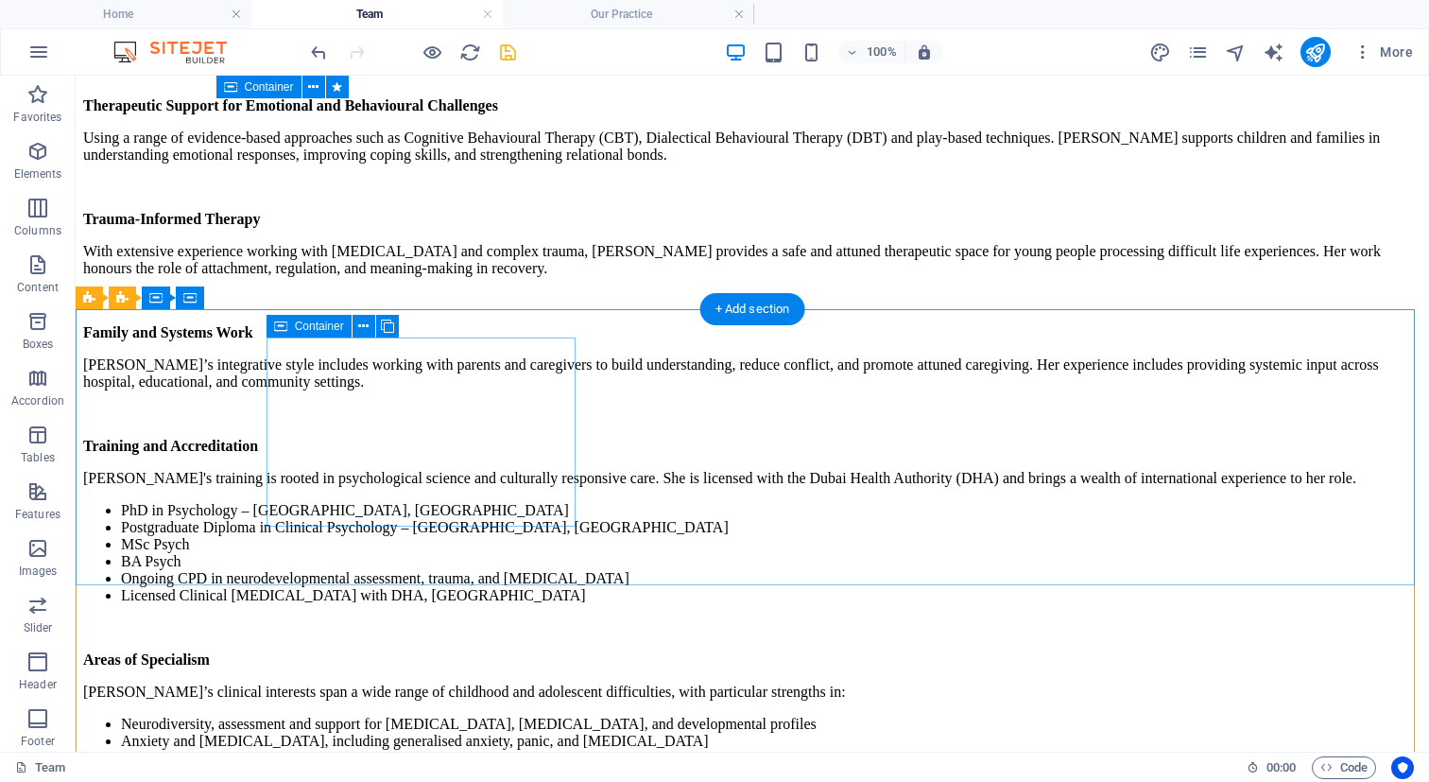
scroll to position [10795, 0]
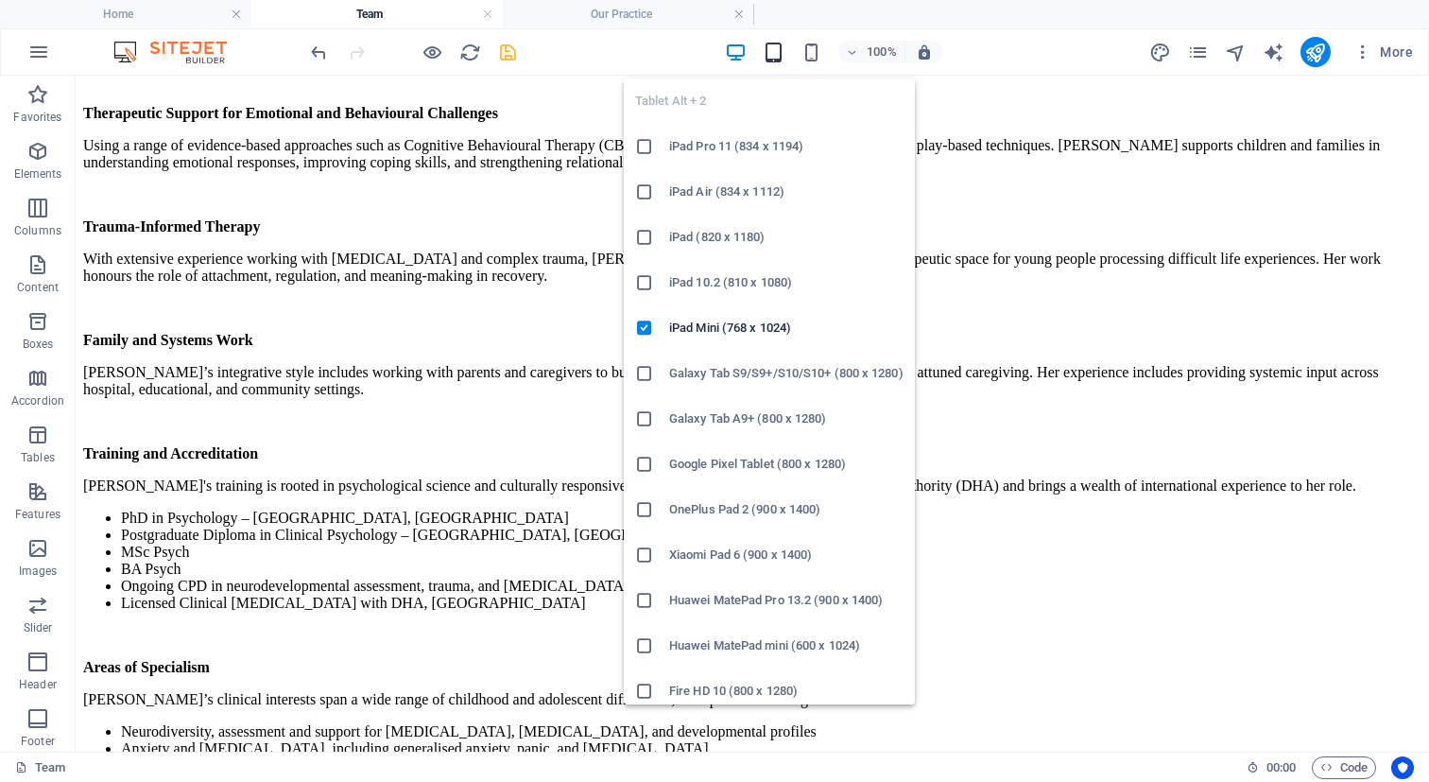
click at [774, 51] on icon "button" at bounding box center [774, 53] width 22 height 22
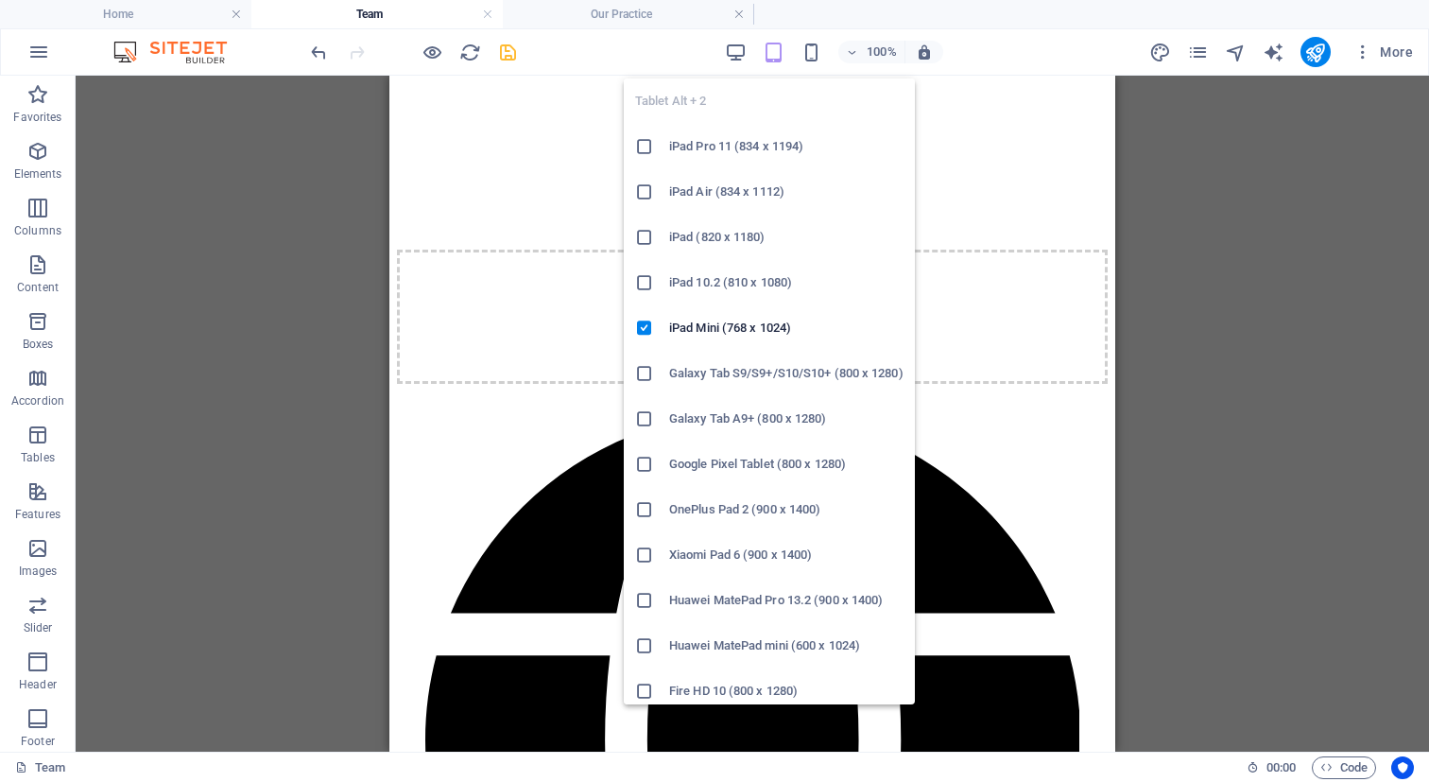
scroll to position [14082, 0]
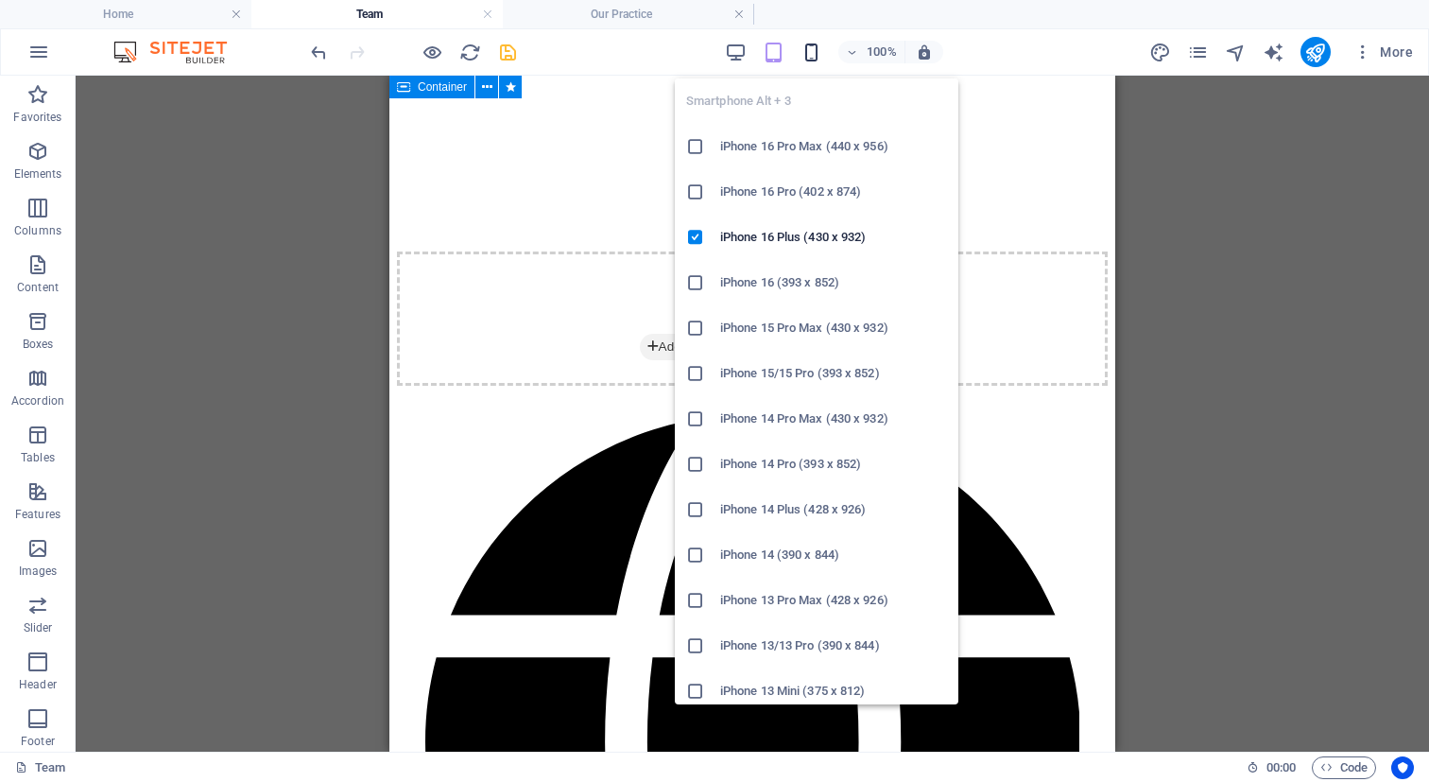
click at [815, 61] on icon "button" at bounding box center [812, 53] width 22 height 22
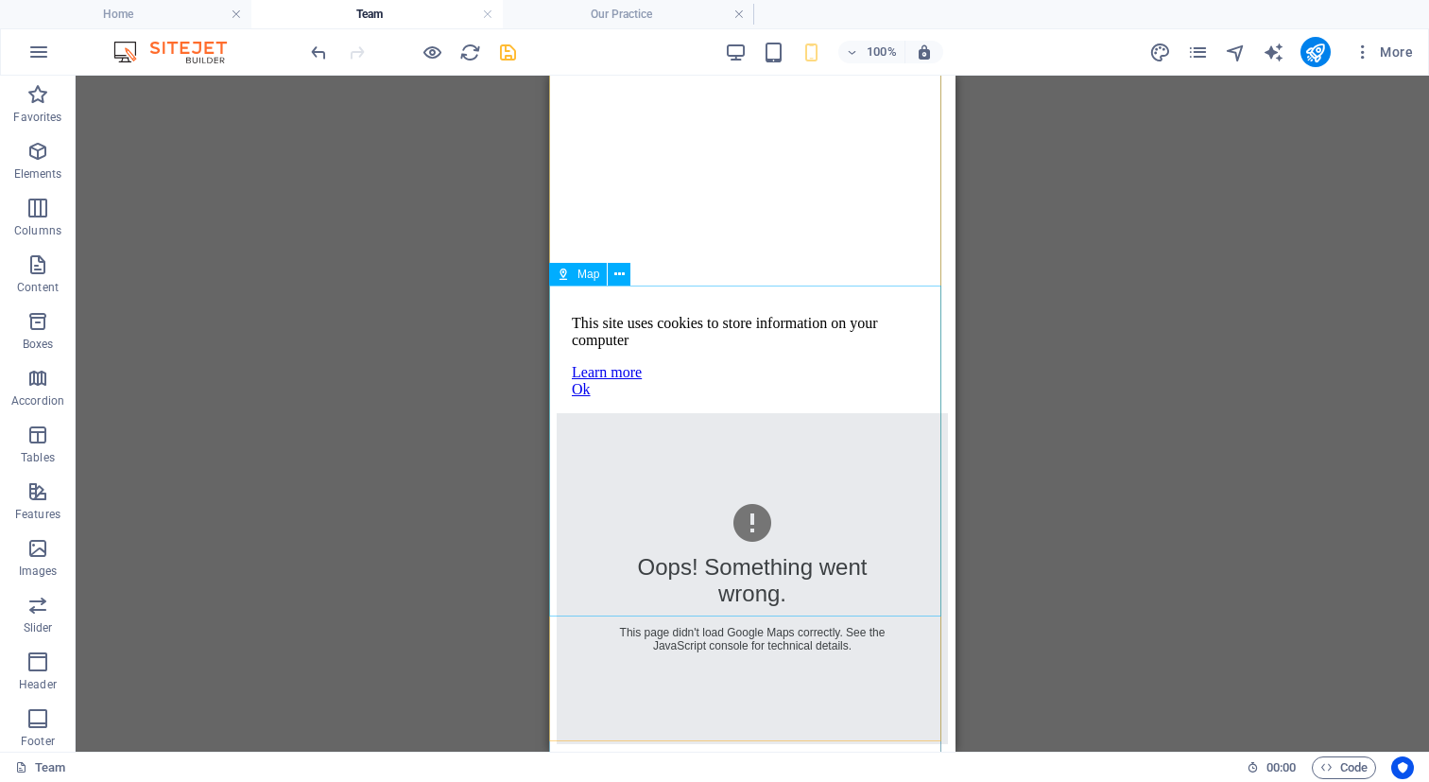
scroll to position [21870, 0]
click at [510, 57] on icon "save" at bounding box center [508, 53] width 22 height 22
click at [1202, 51] on icon "pages" at bounding box center [1198, 53] width 22 height 22
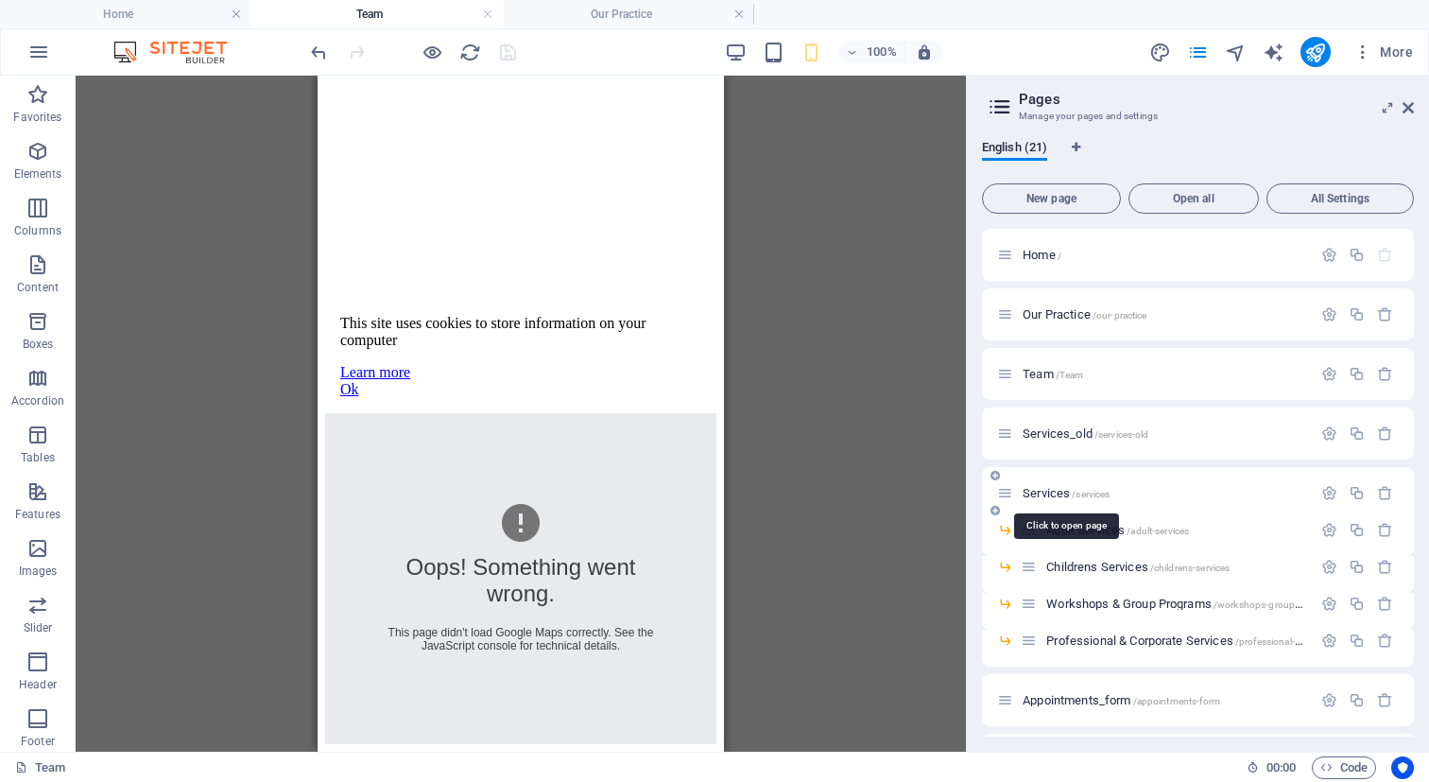
click at [1043, 495] on span "Services /services" at bounding box center [1066, 493] width 87 height 14
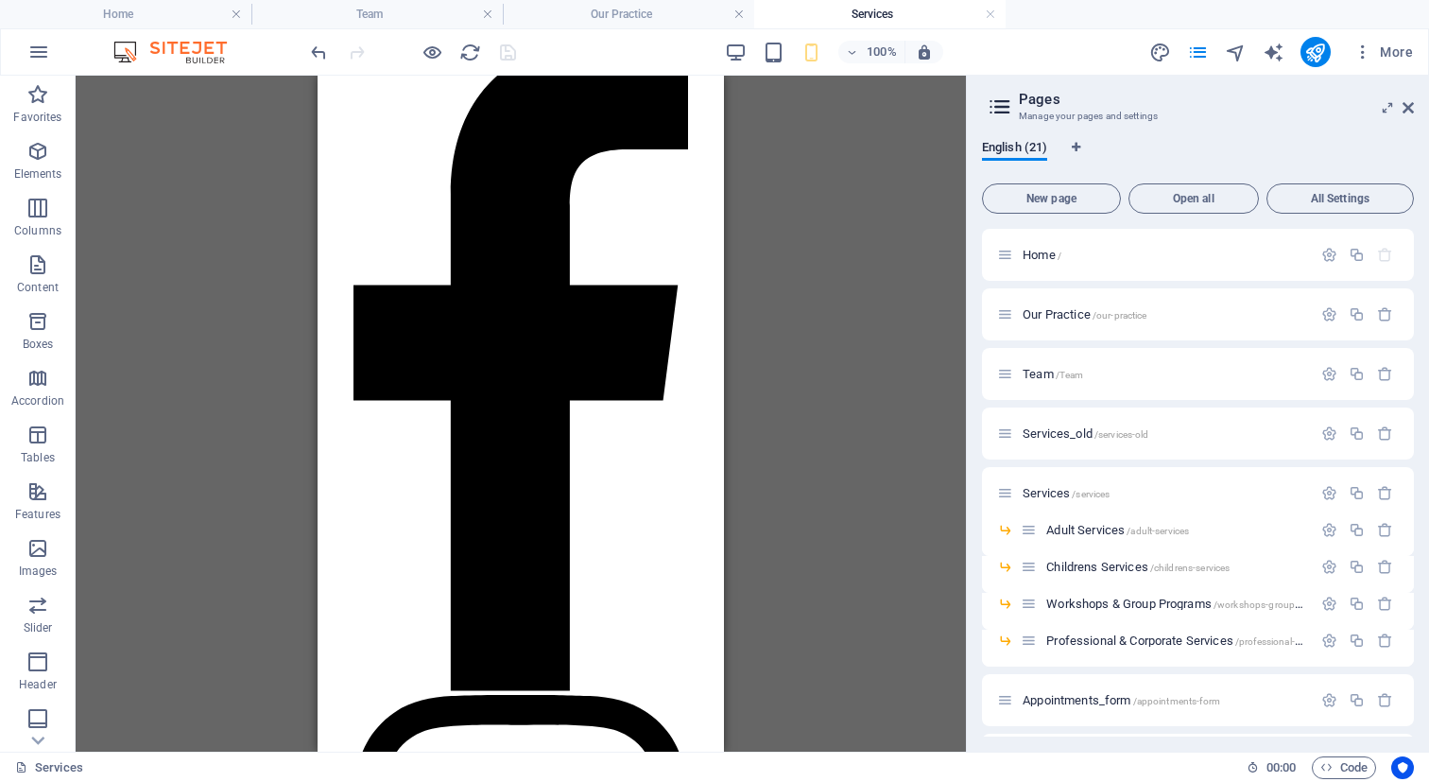
scroll to position [18526, 0]
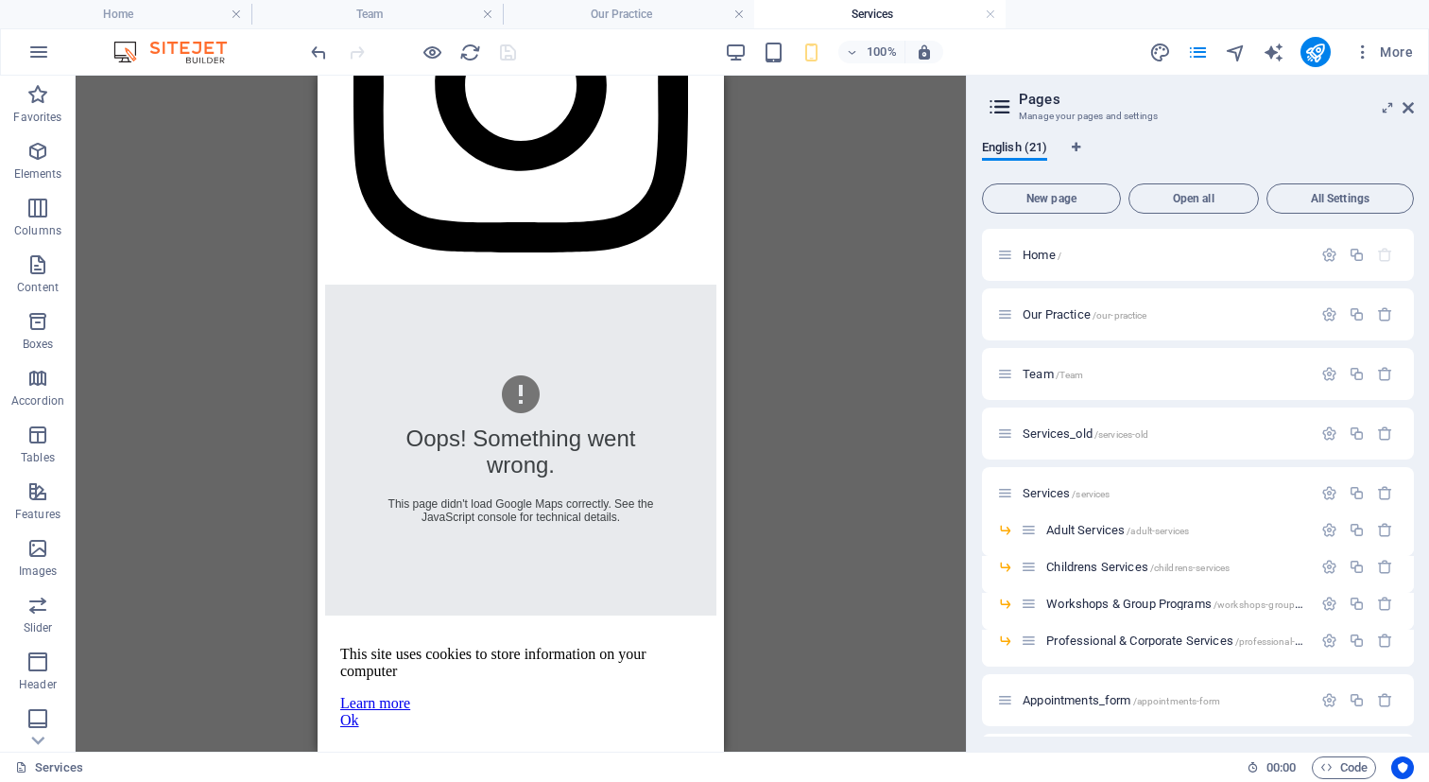
drag, startPoint x: 721, startPoint y: 171, endPoint x: 1049, endPoint y: 844, distance: 748.7
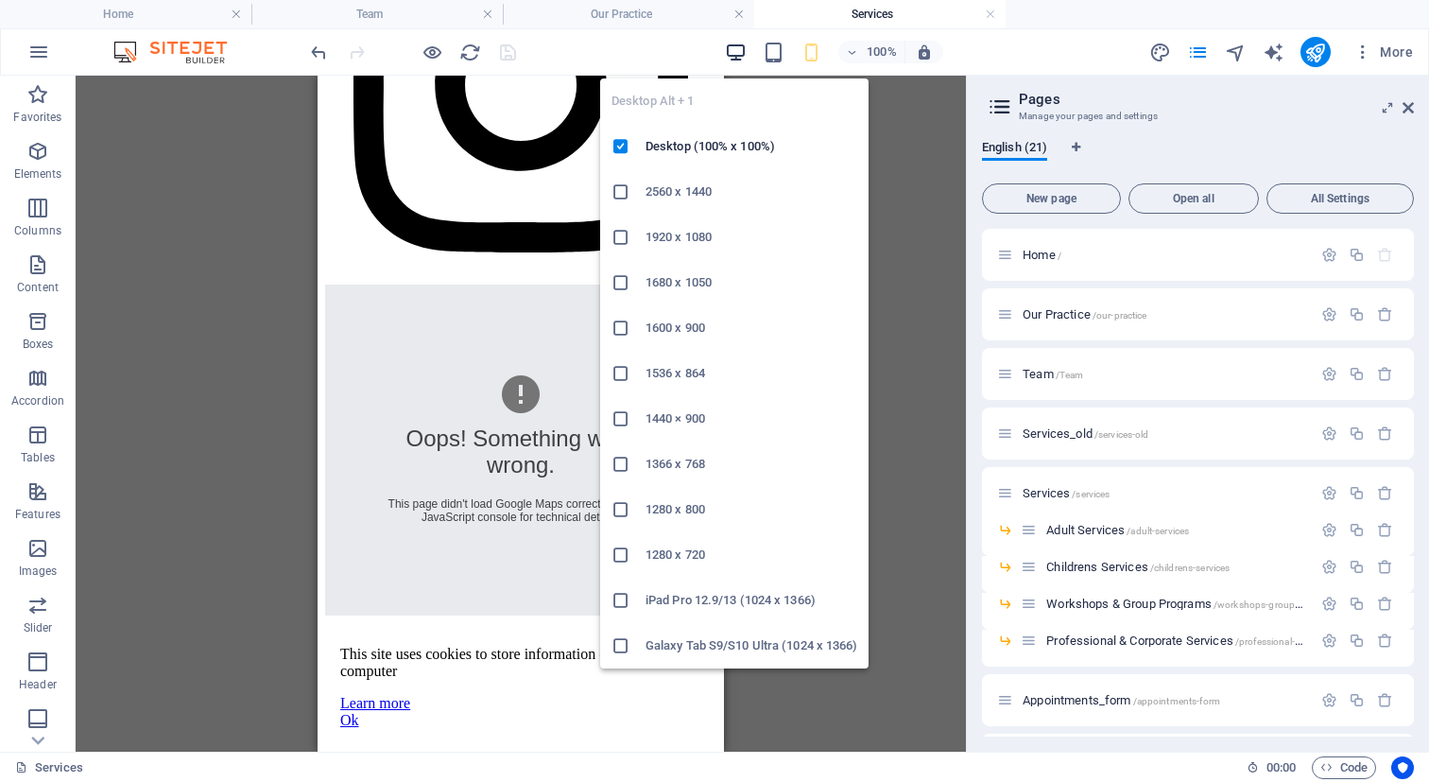
click at [730, 53] on icon "button" at bounding box center [736, 53] width 22 height 22
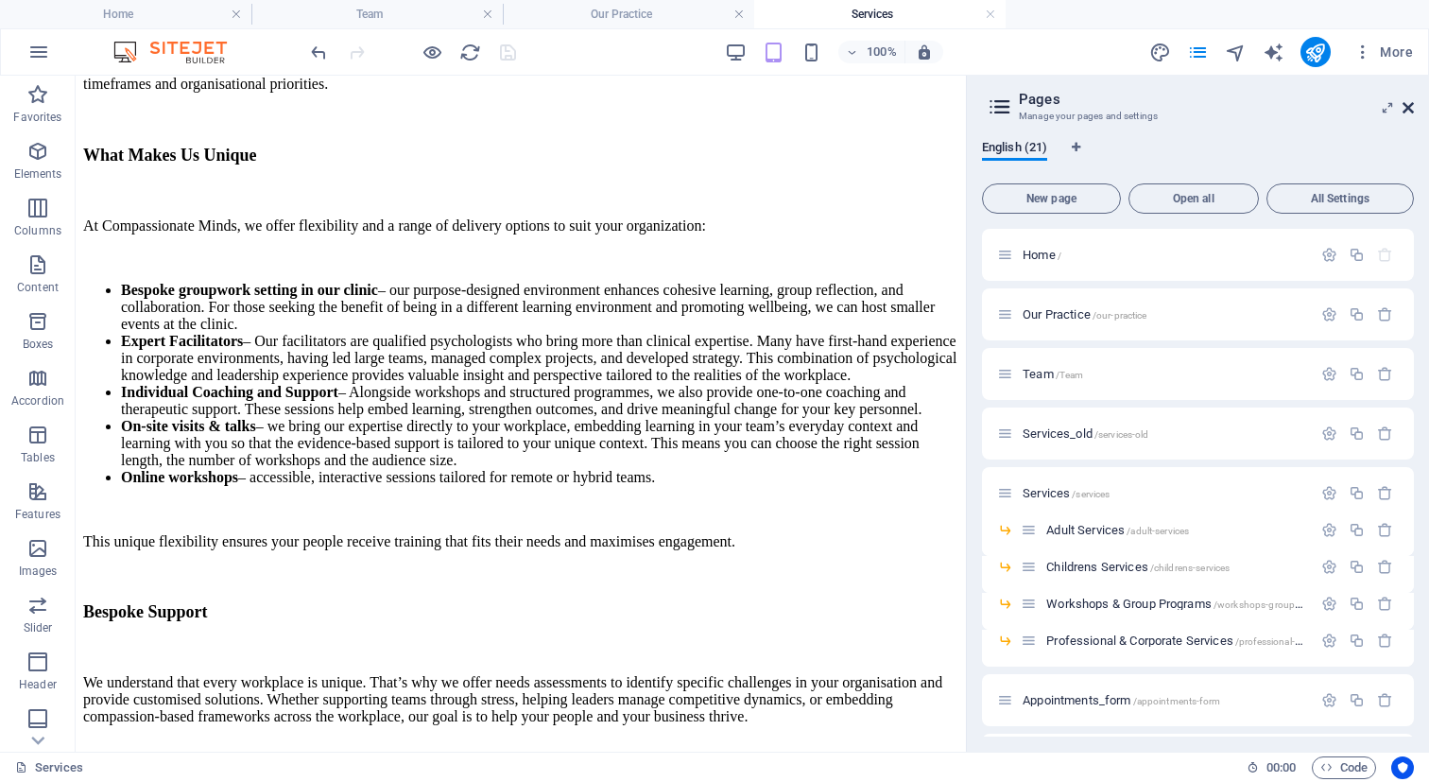
click at [1412, 105] on icon at bounding box center [1408, 107] width 11 height 15
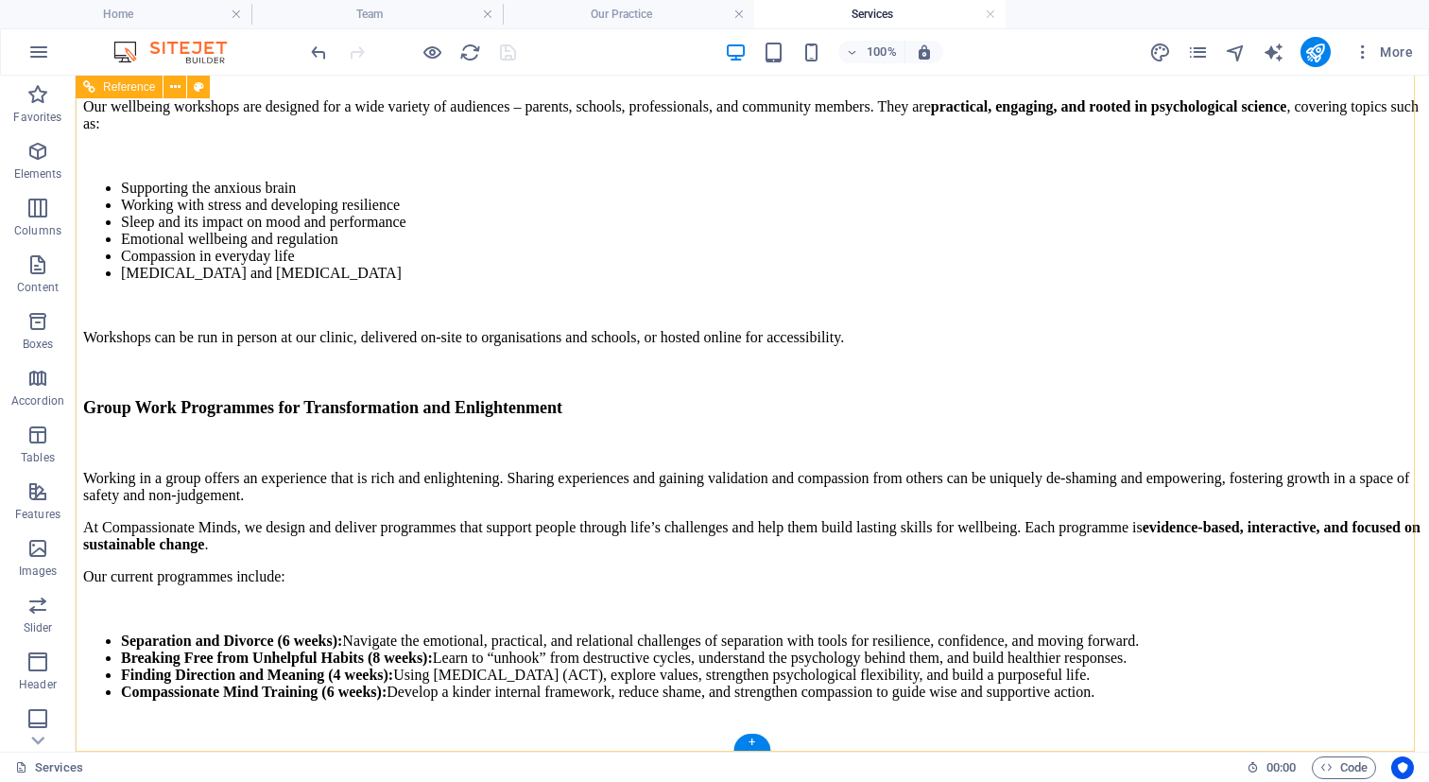
scroll to position [9637, 0]
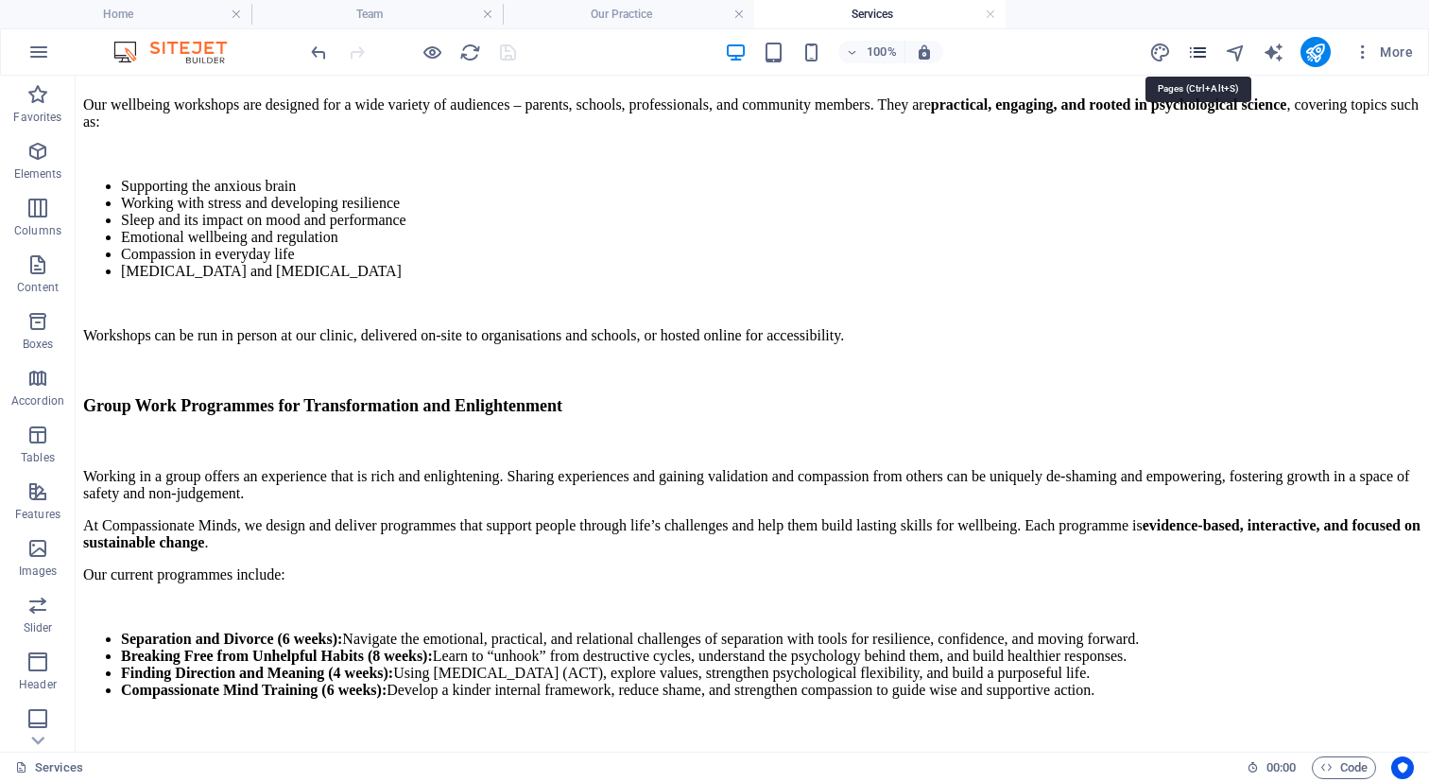
click at [1199, 51] on icon "pages" at bounding box center [1198, 53] width 22 height 22
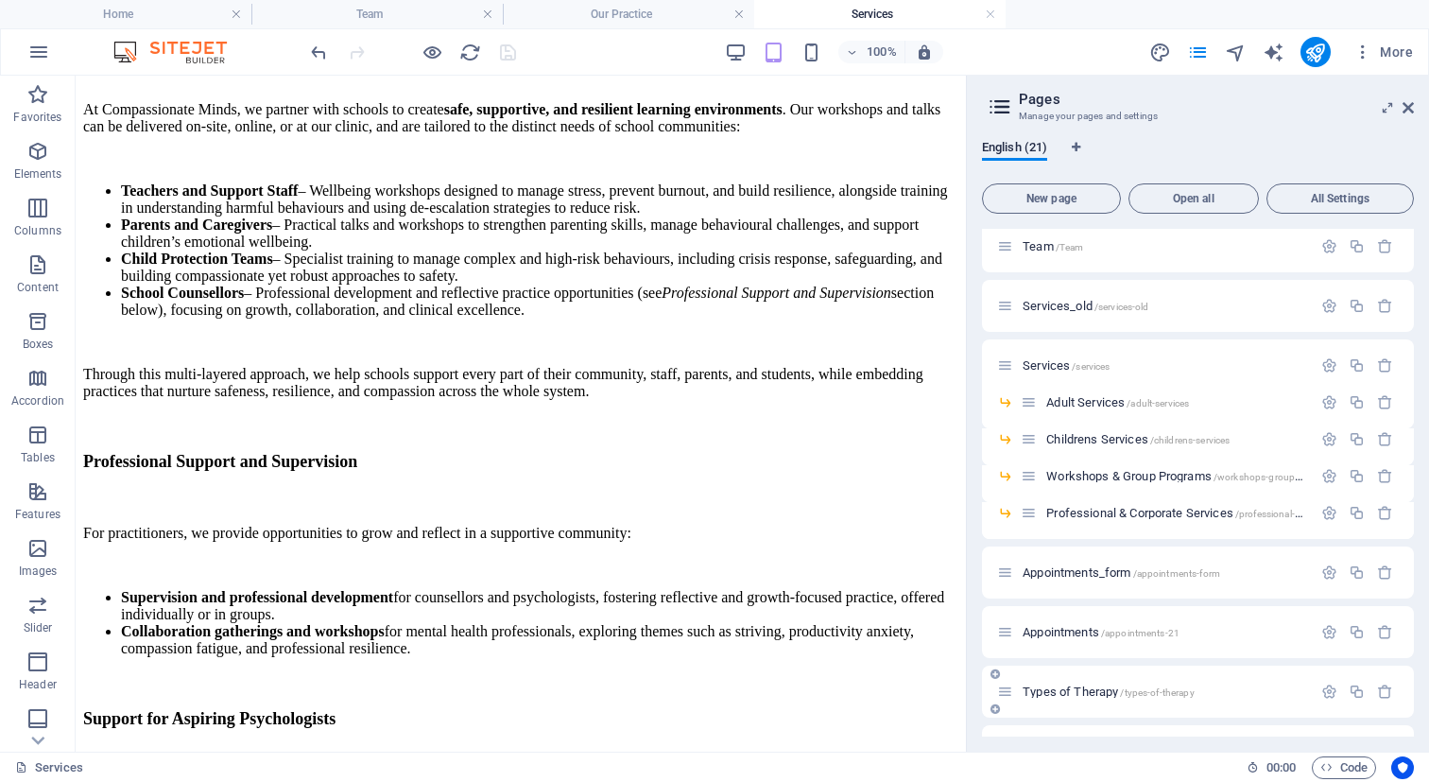
scroll to position [128, 0]
click at [1079, 571] on span "Appointments_form /appointments-form" at bounding box center [1122, 572] width 198 height 14
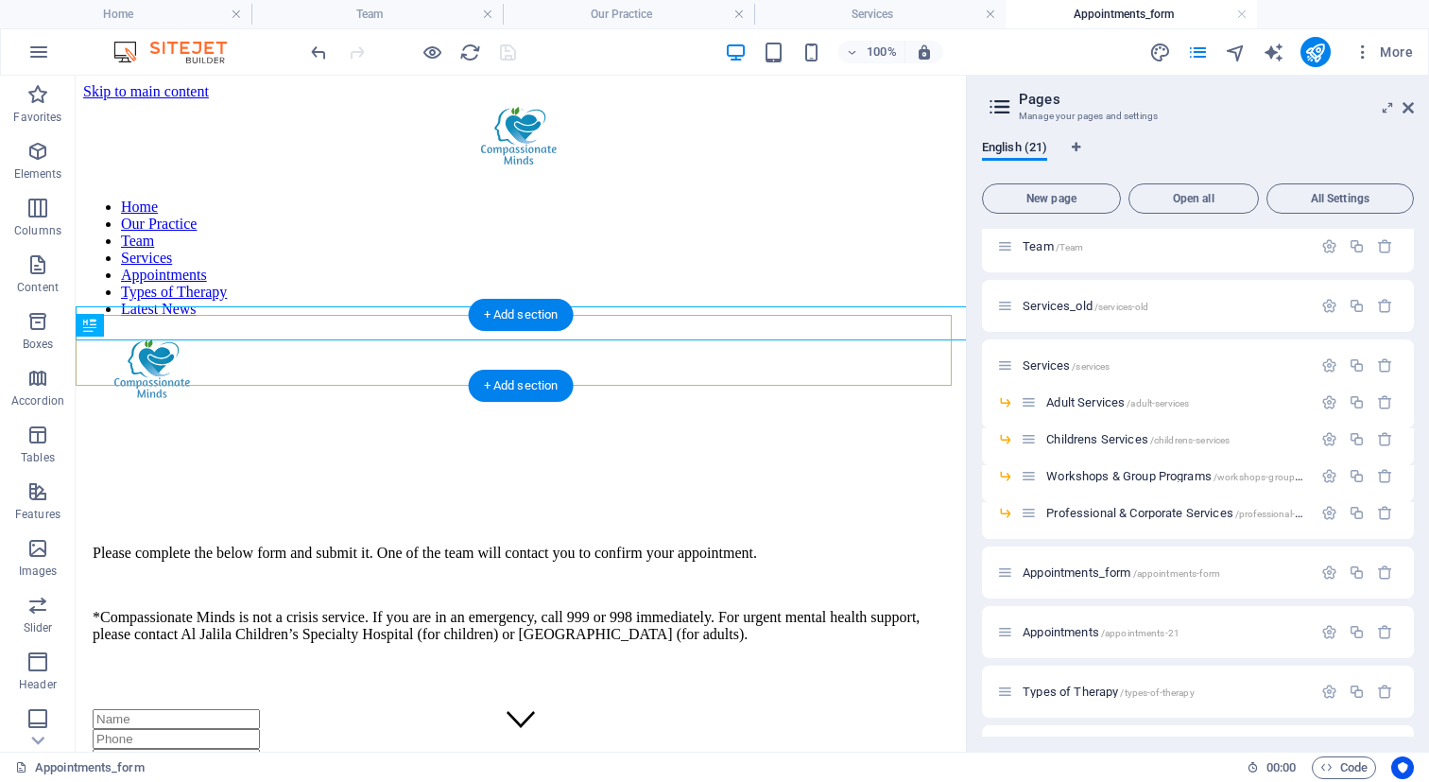
scroll to position [0, 0]
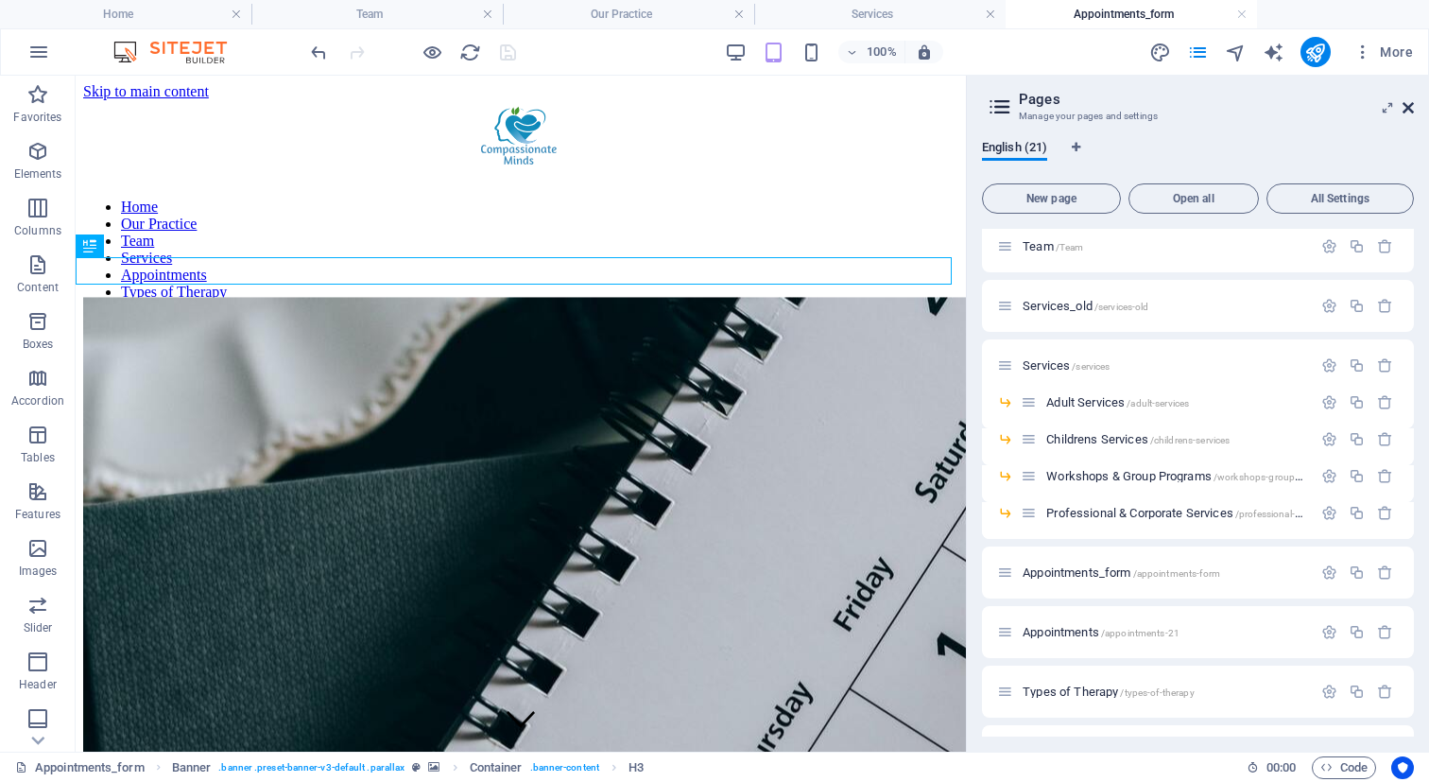
click at [1406, 106] on icon at bounding box center [1408, 107] width 11 height 15
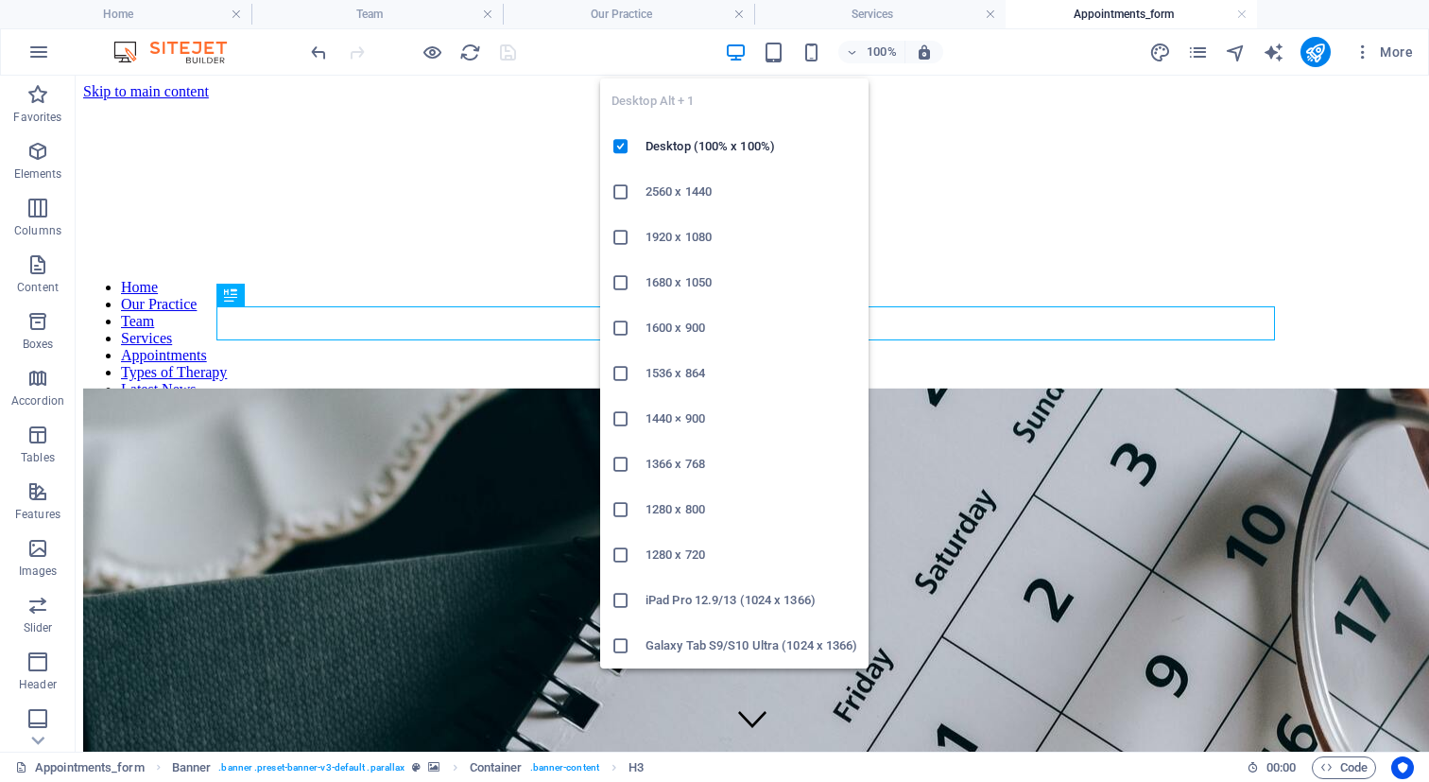
click at [736, 53] on icon "button" at bounding box center [736, 53] width 22 height 22
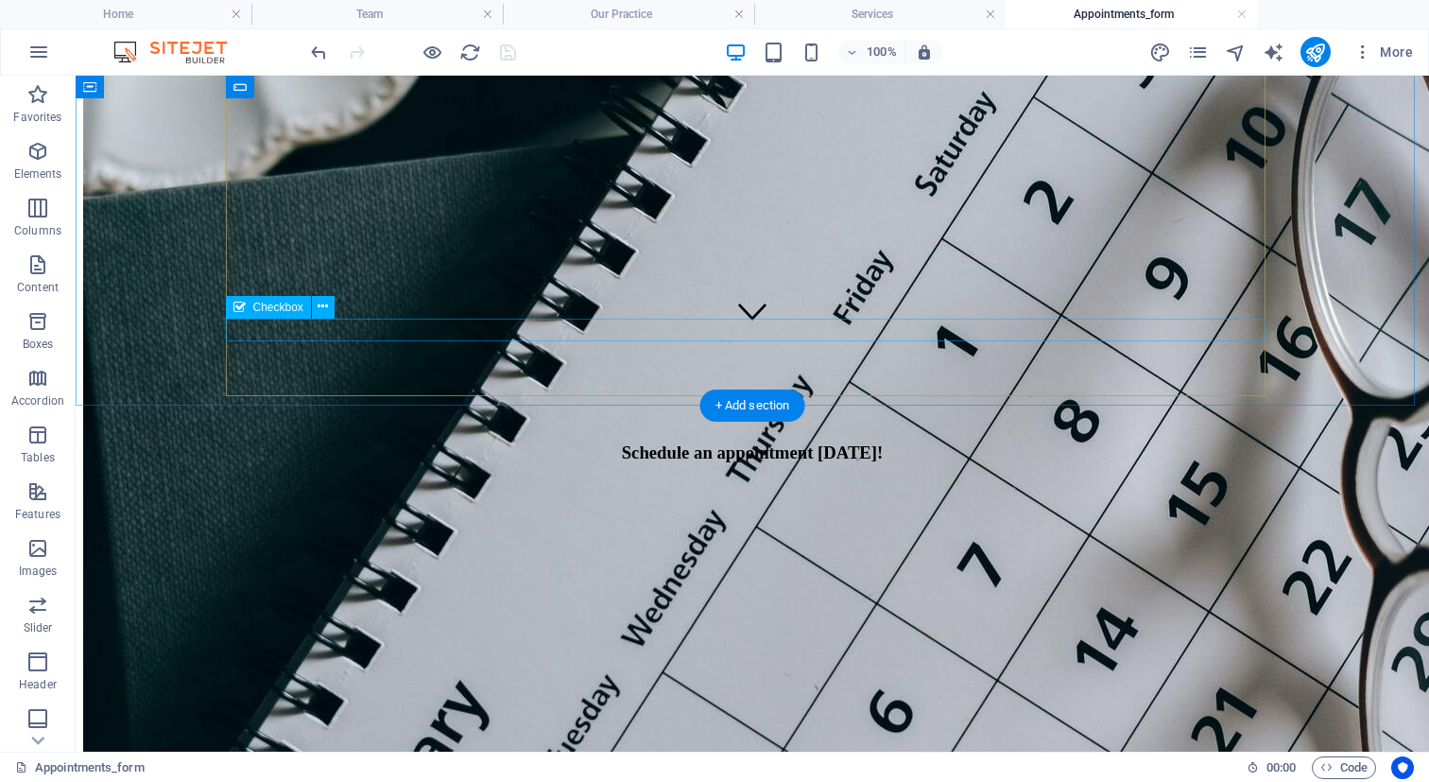
scroll to position [405, 0]
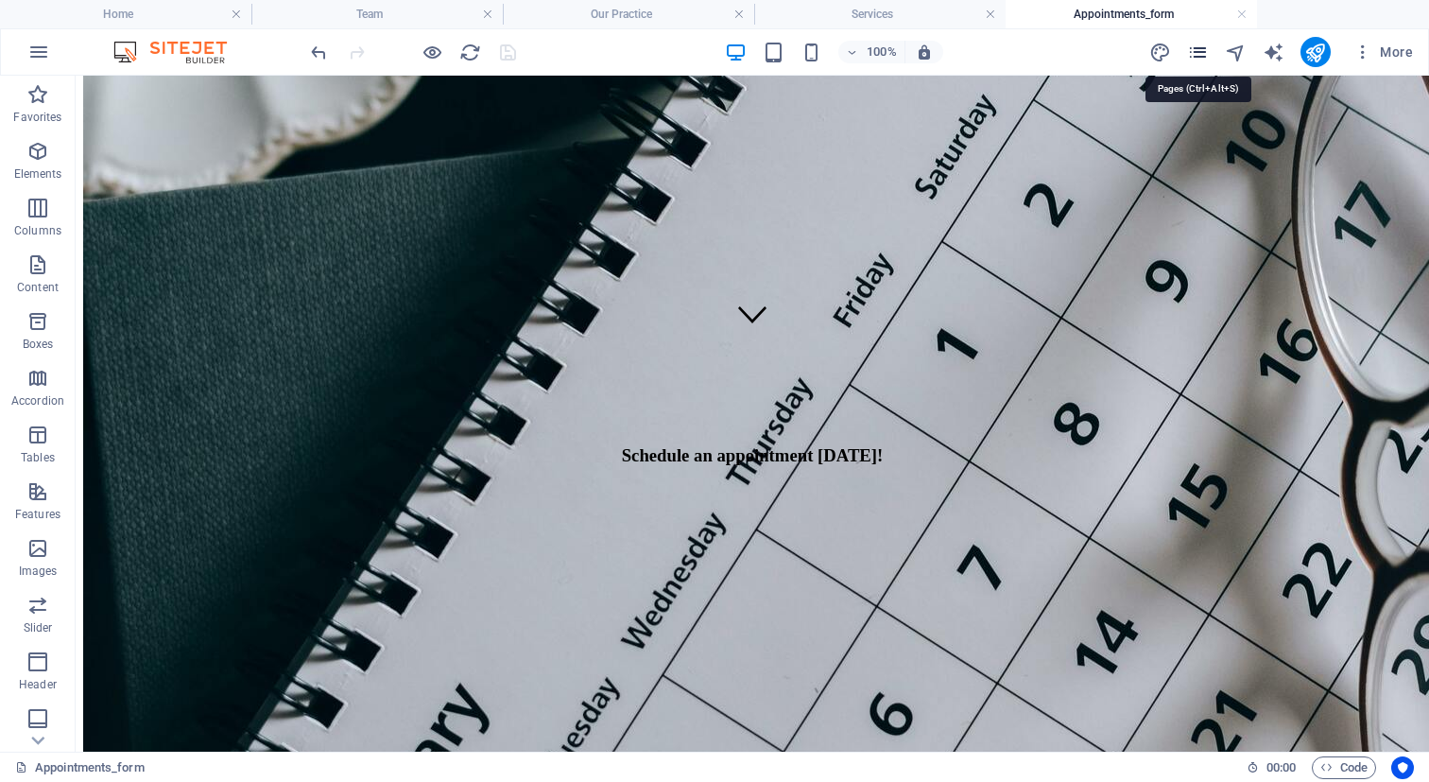
click at [1196, 53] on icon "pages" at bounding box center [1198, 53] width 22 height 22
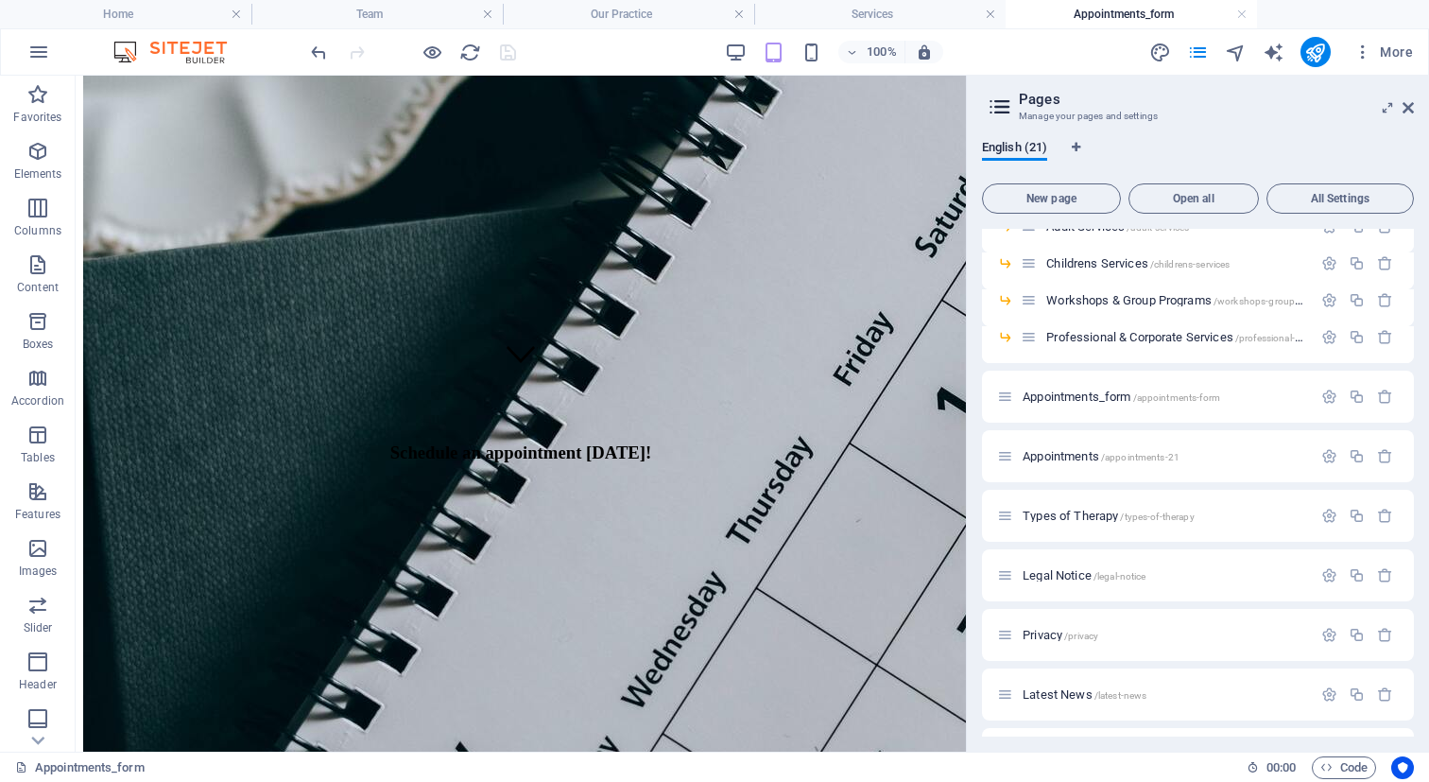
scroll to position [307, 0]
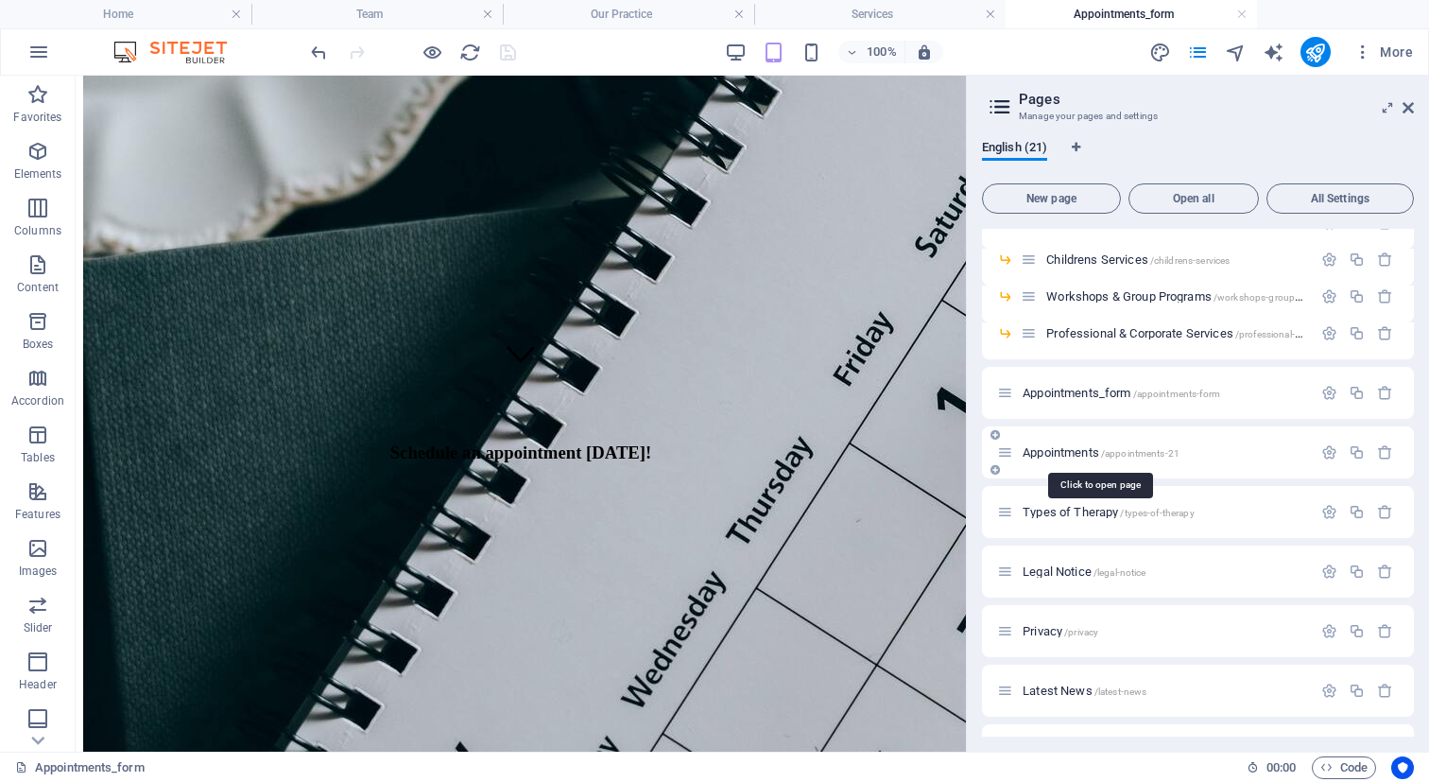
click at [1065, 454] on span "Appointments /appointments-21" at bounding box center [1101, 452] width 157 height 14
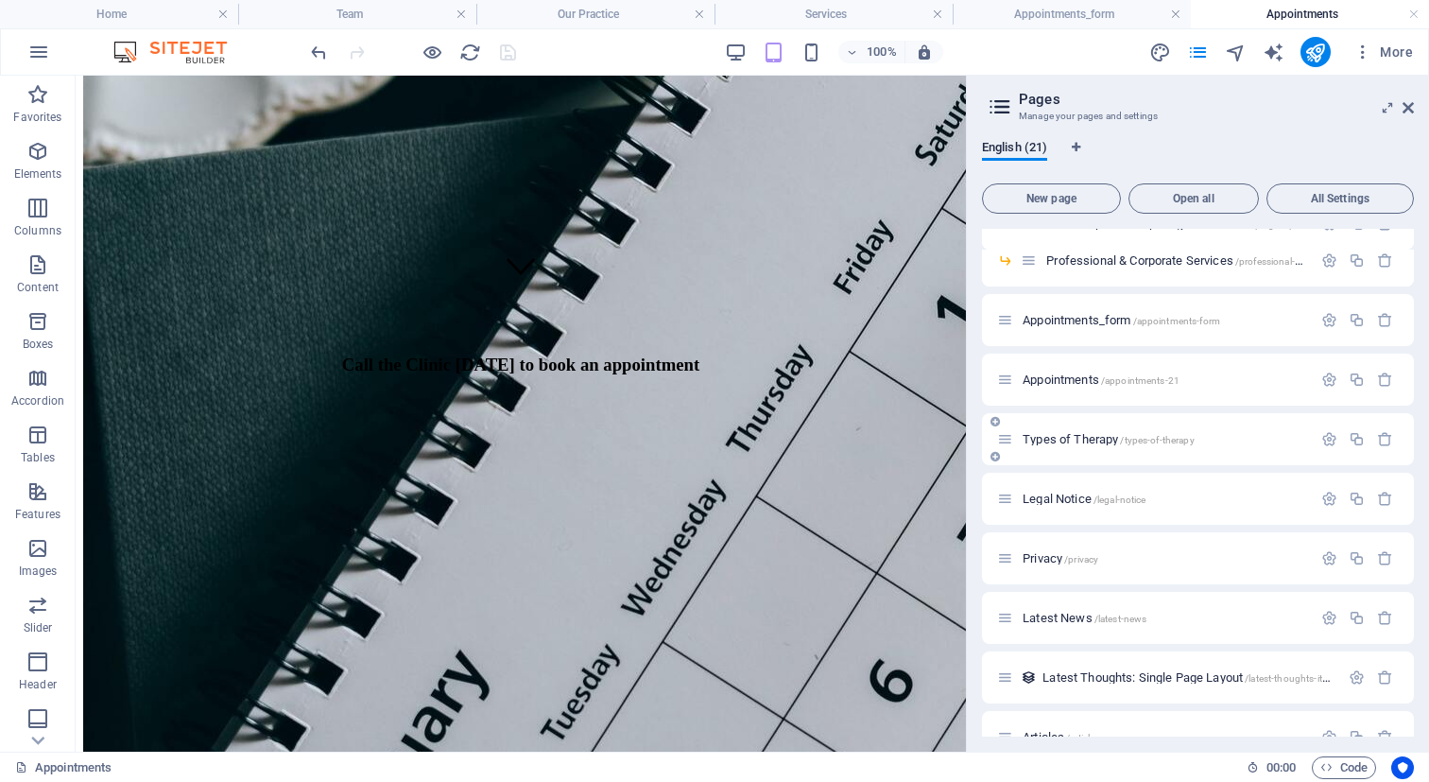
scroll to position [380, 0]
click at [1059, 436] on span "Types of Therapy /types-of-therapy" at bounding box center [1109, 439] width 172 height 14
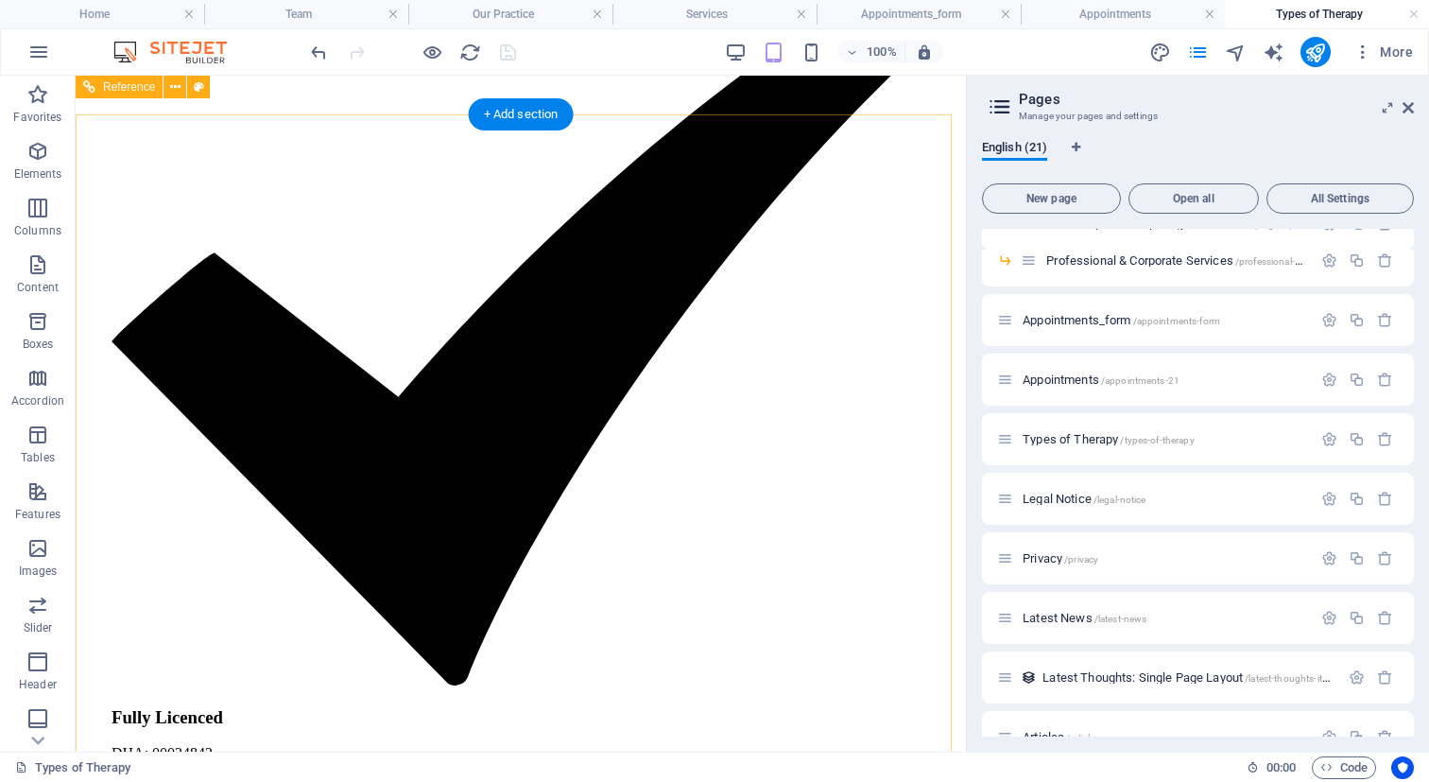
scroll to position [7229, 0]
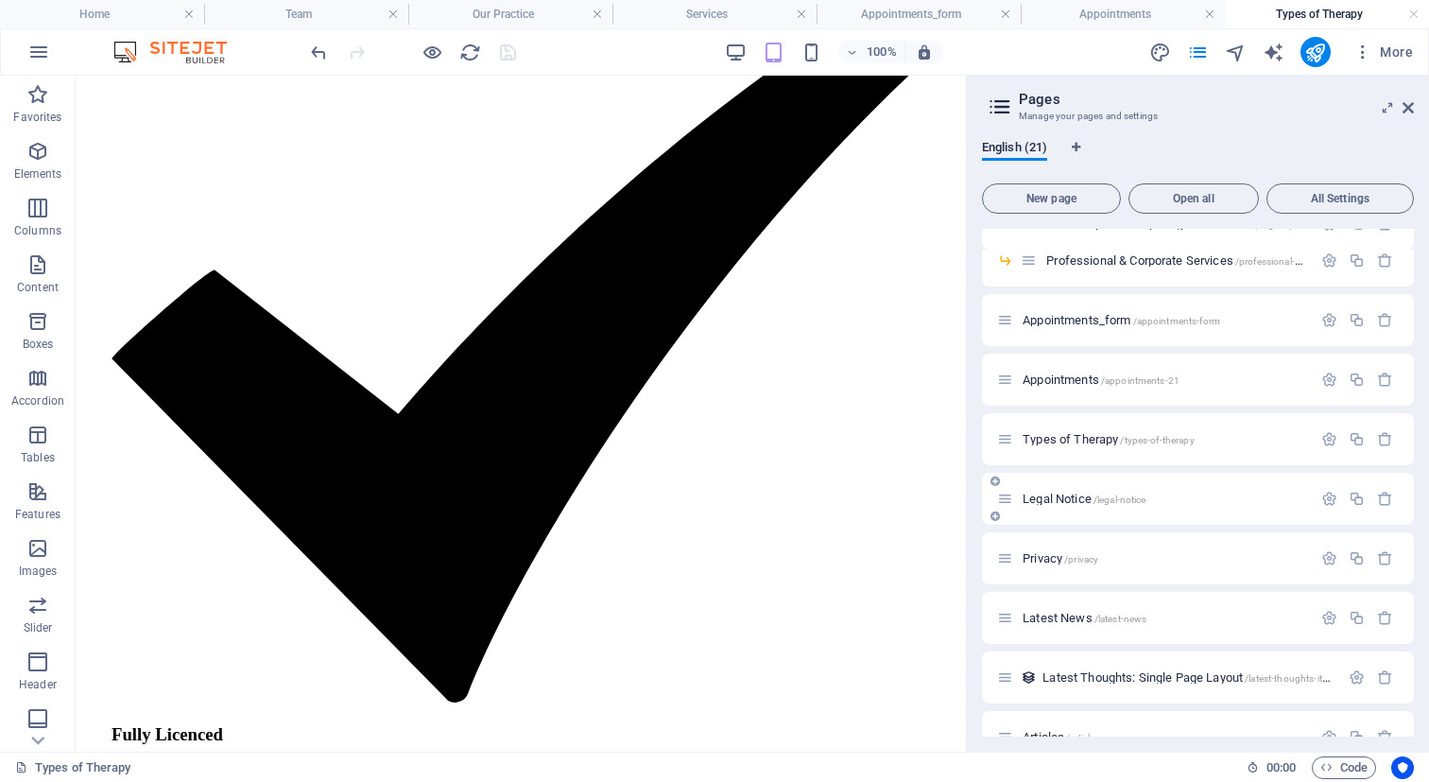
click at [1059, 496] on span "Legal Notice /legal-notice" at bounding box center [1084, 499] width 123 height 14
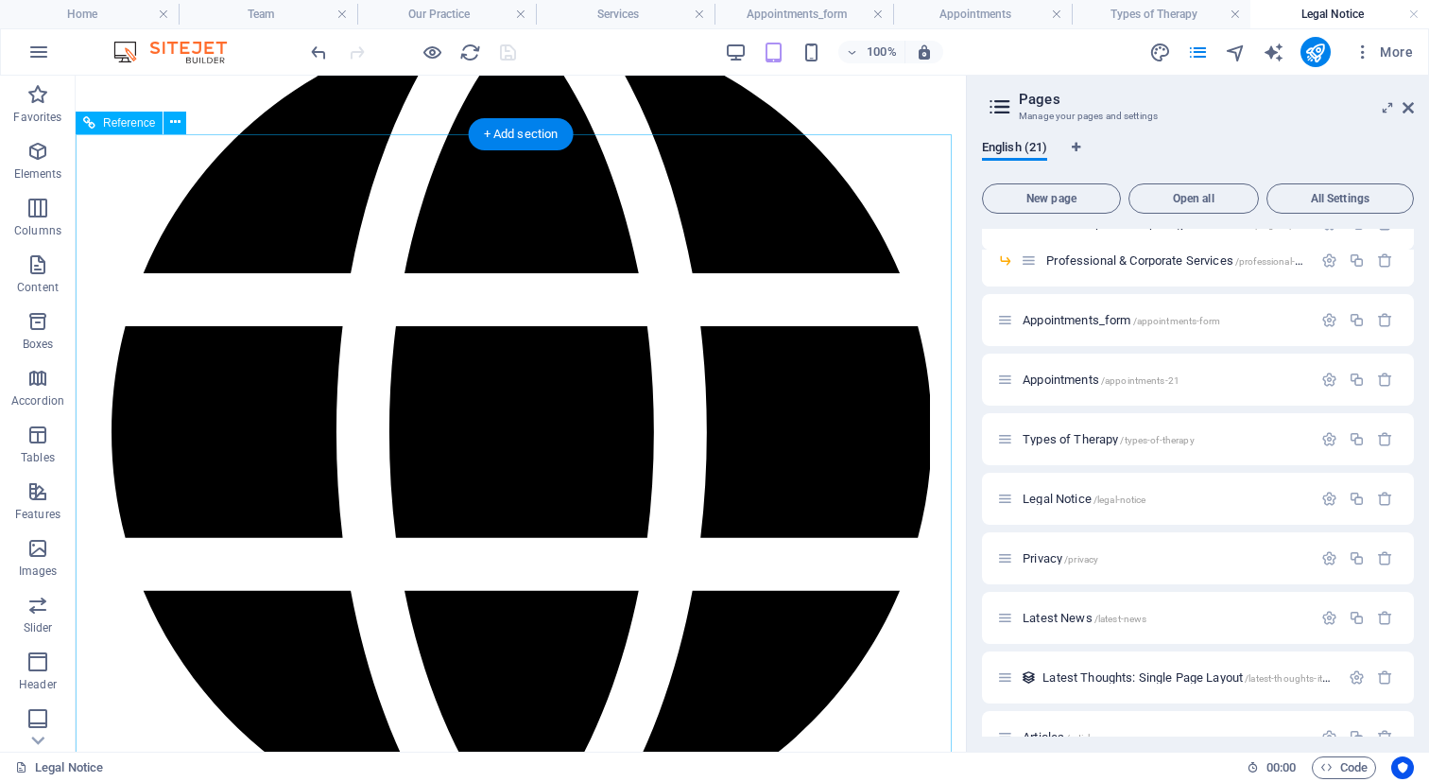
scroll to position [1408, 0]
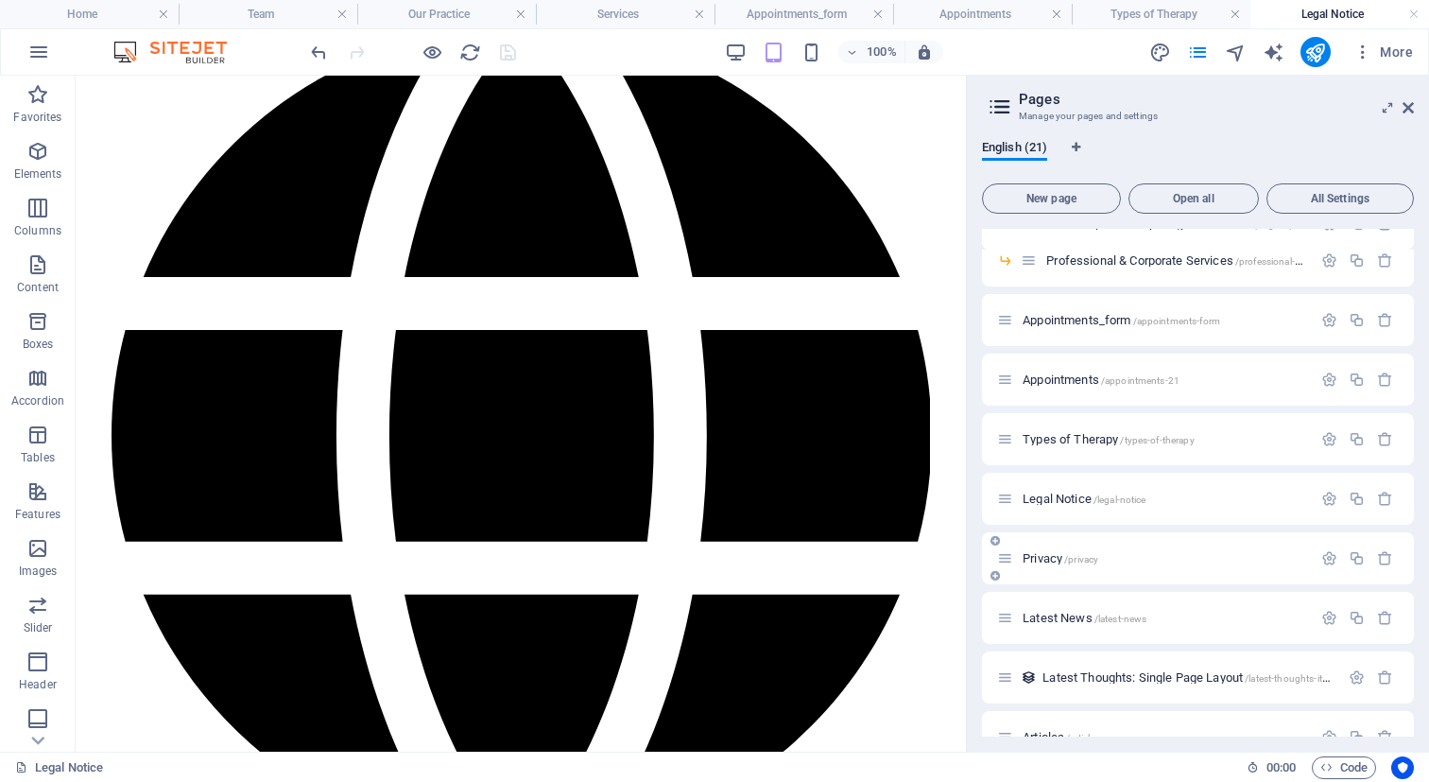
click at [1042, 558] on span "Privacy /privacy" at bounding box center [1061, 558] width 76 height 14
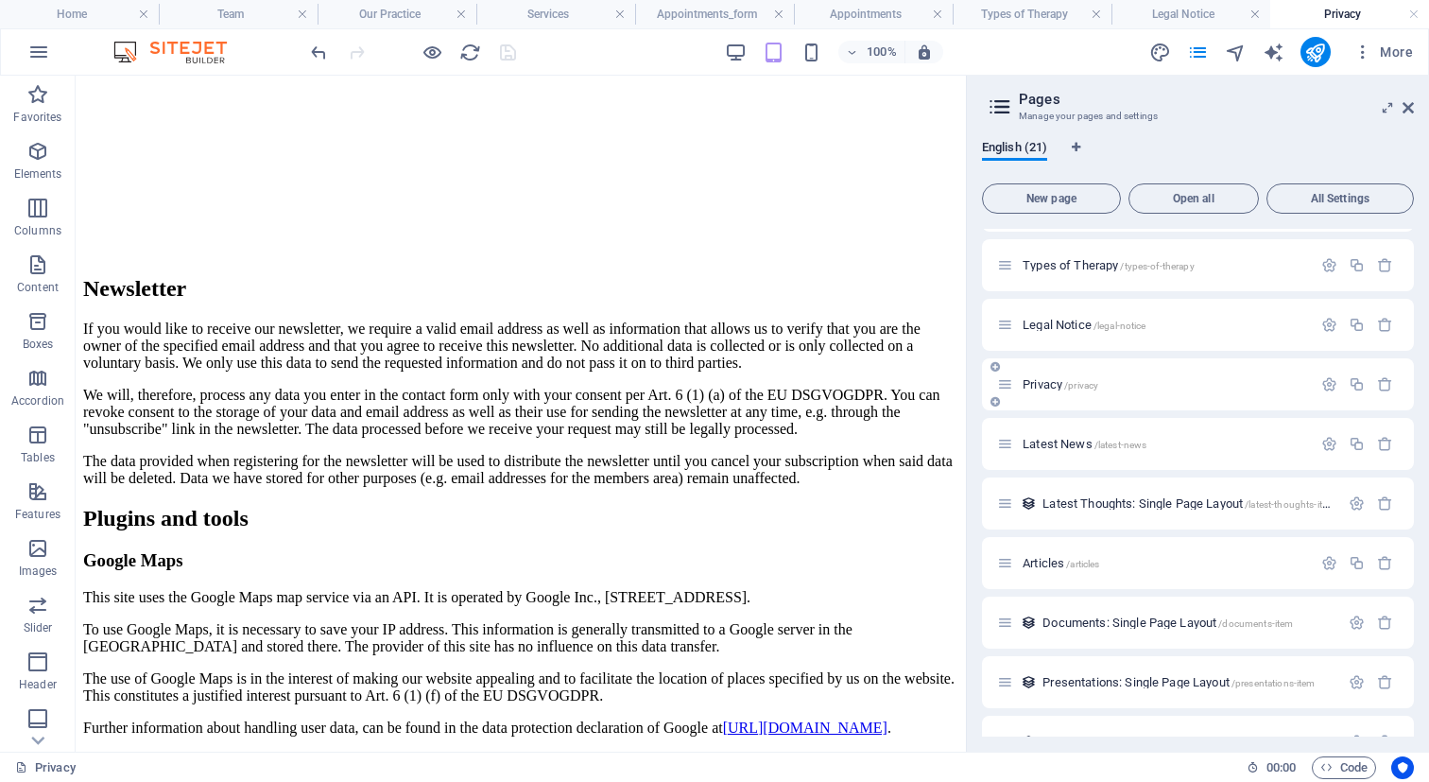
scroll to position [558, 0]
click at [1062, 443] on span "Latest News /latest-news" at bounding box center [1085, 440] width 124 height 14
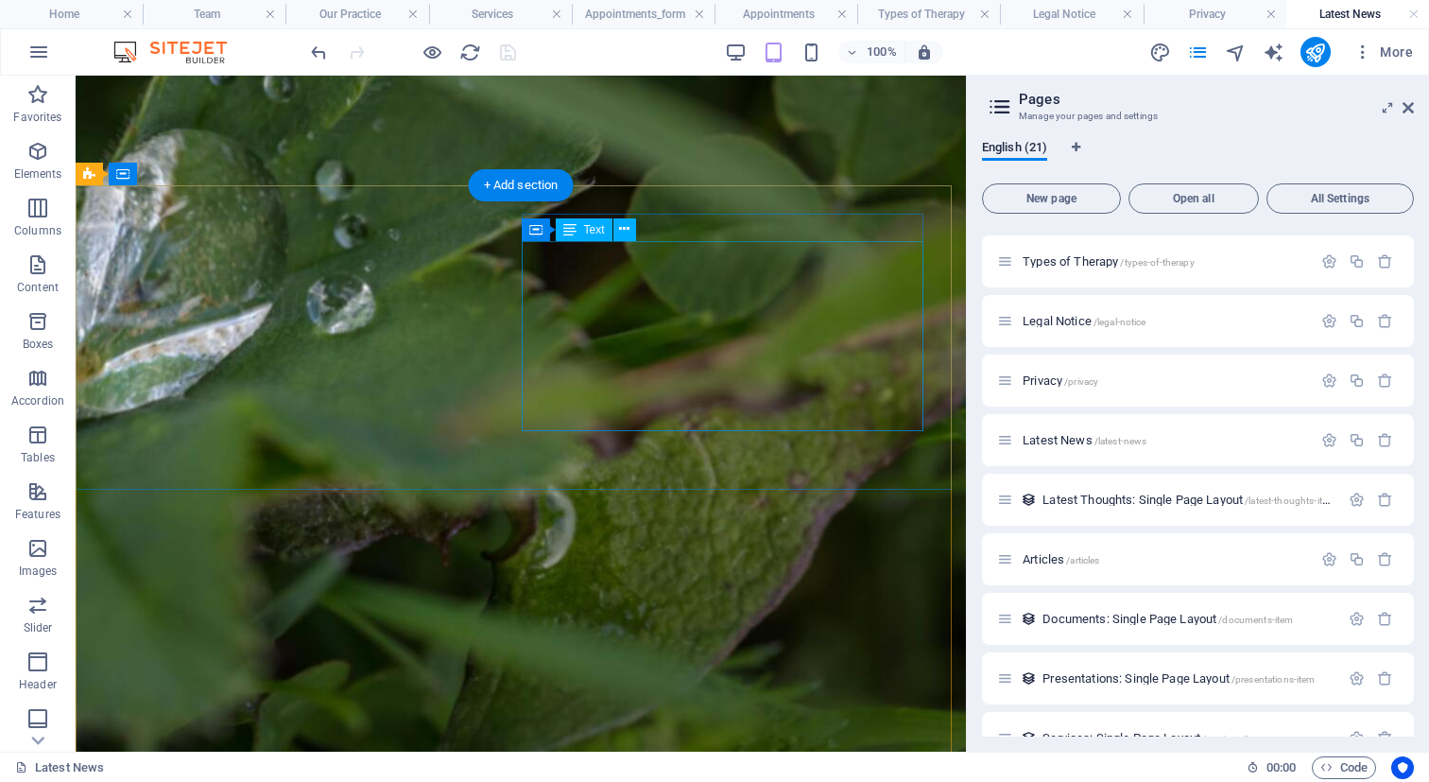
scroll to position [796, 0]
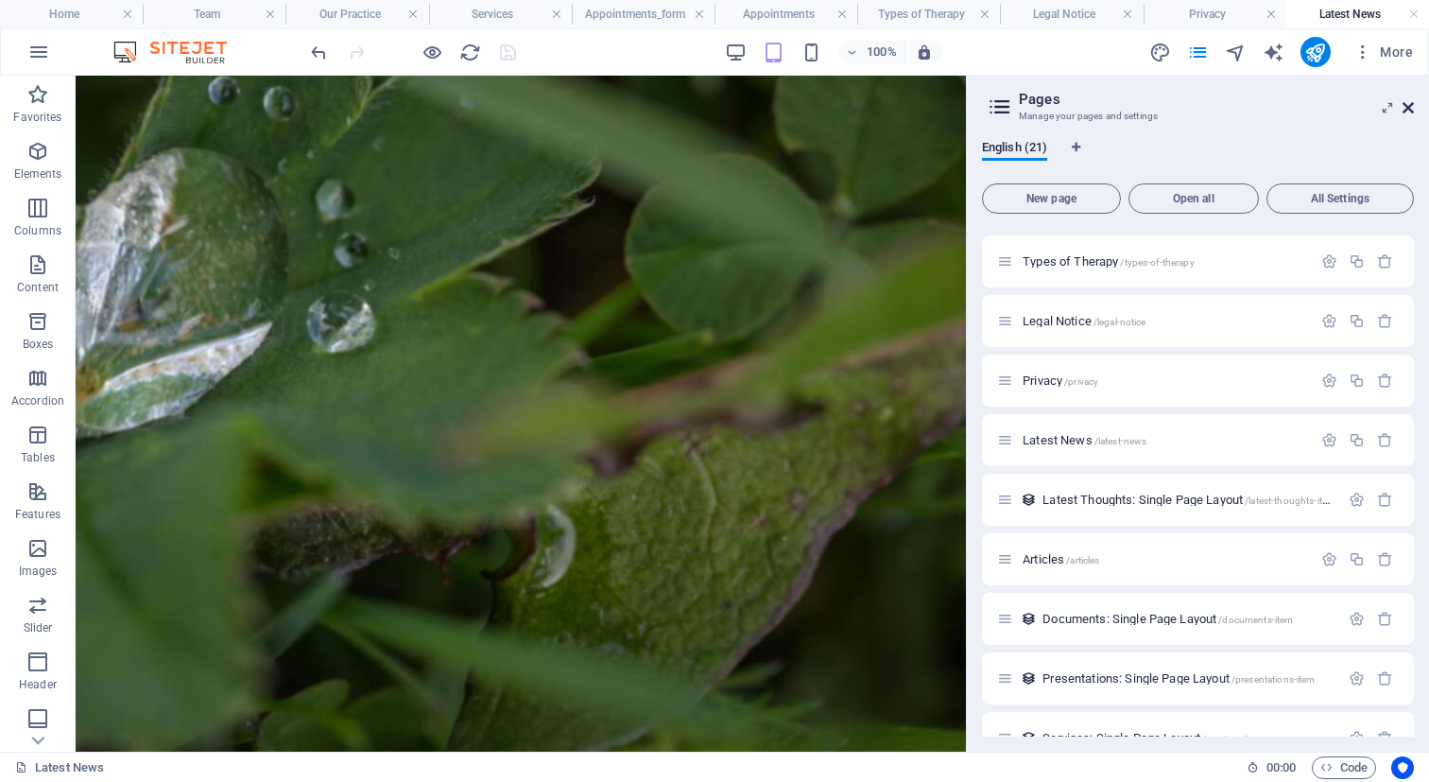
click at [1410, 111] on icon at bounding box center [1408, 107] width 11 height 15
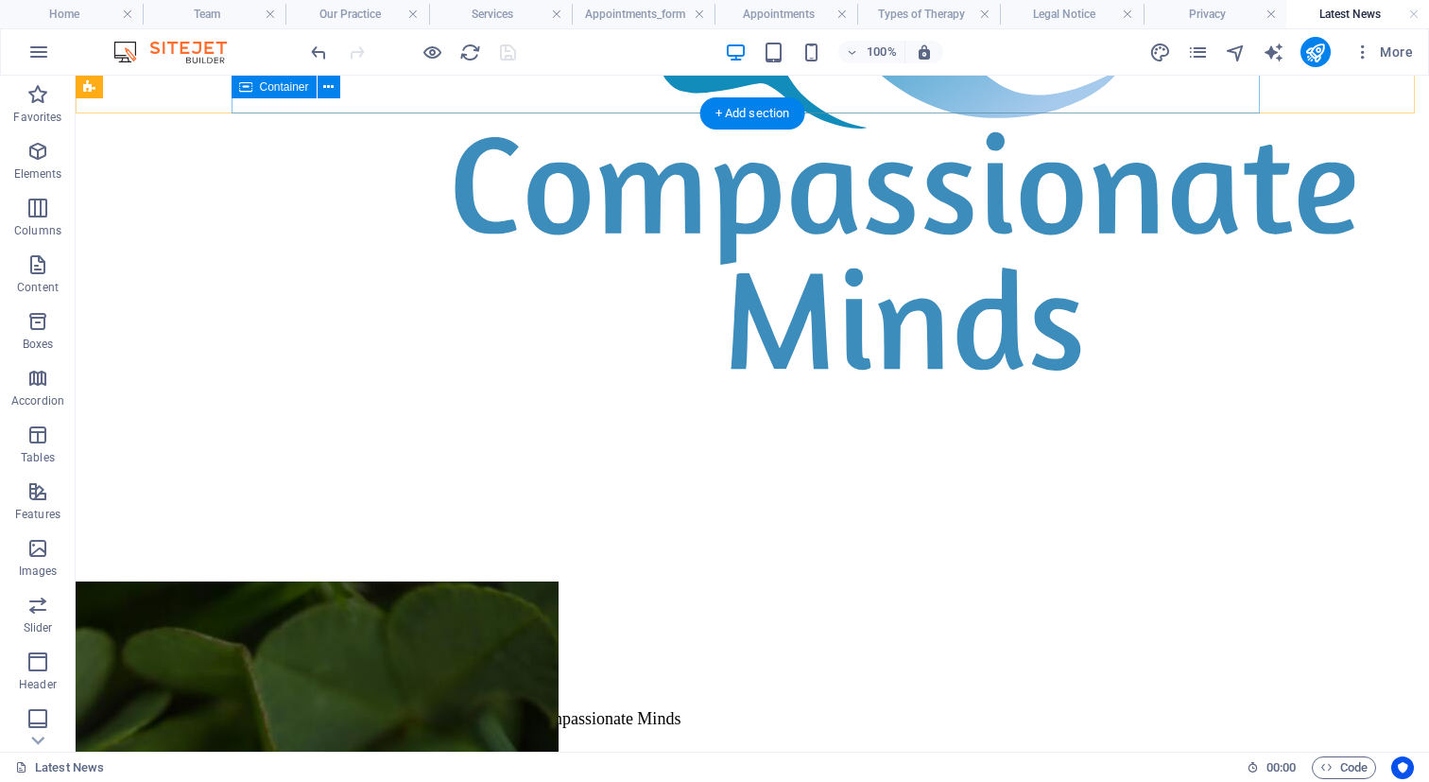
scroll to position [839, 0]
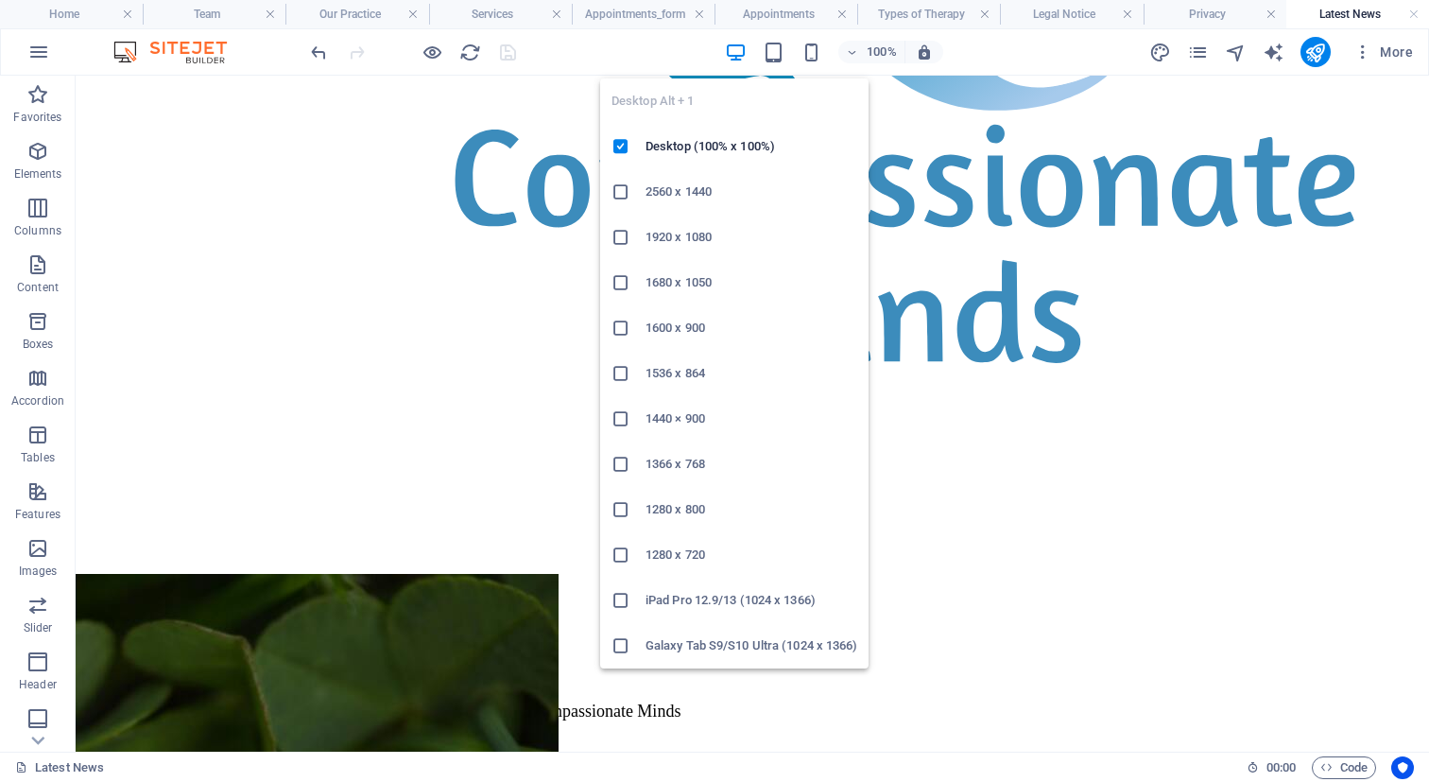
click at [737, 54] on icon "button" at bounding box center [736, 53] width 22 height 22
click at [735, 51] on icon "button" at bounding box center [736, 53] width 22 height 22
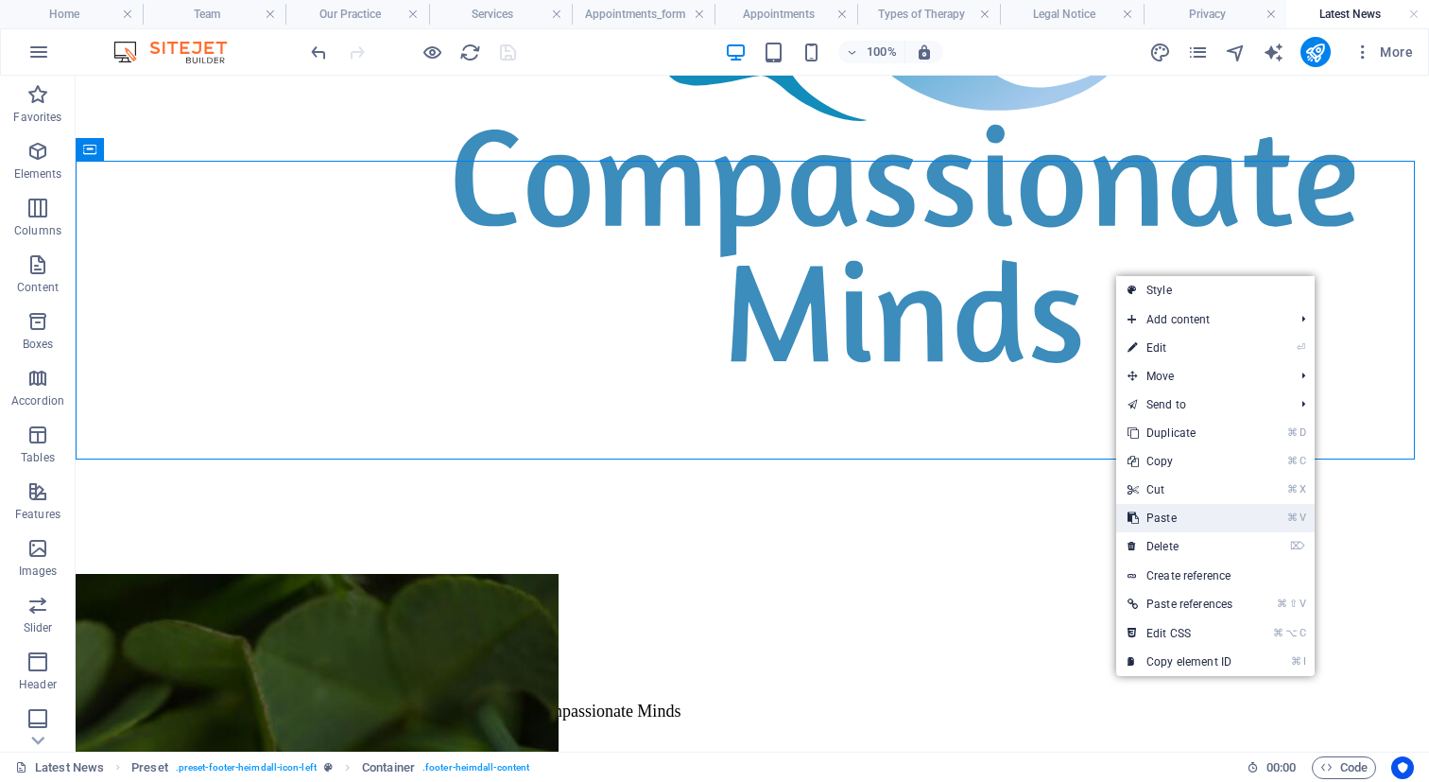
click at [1200, 521] on link "⌘ V Paste" at bounding box center [1180, 518] width 128 height 28
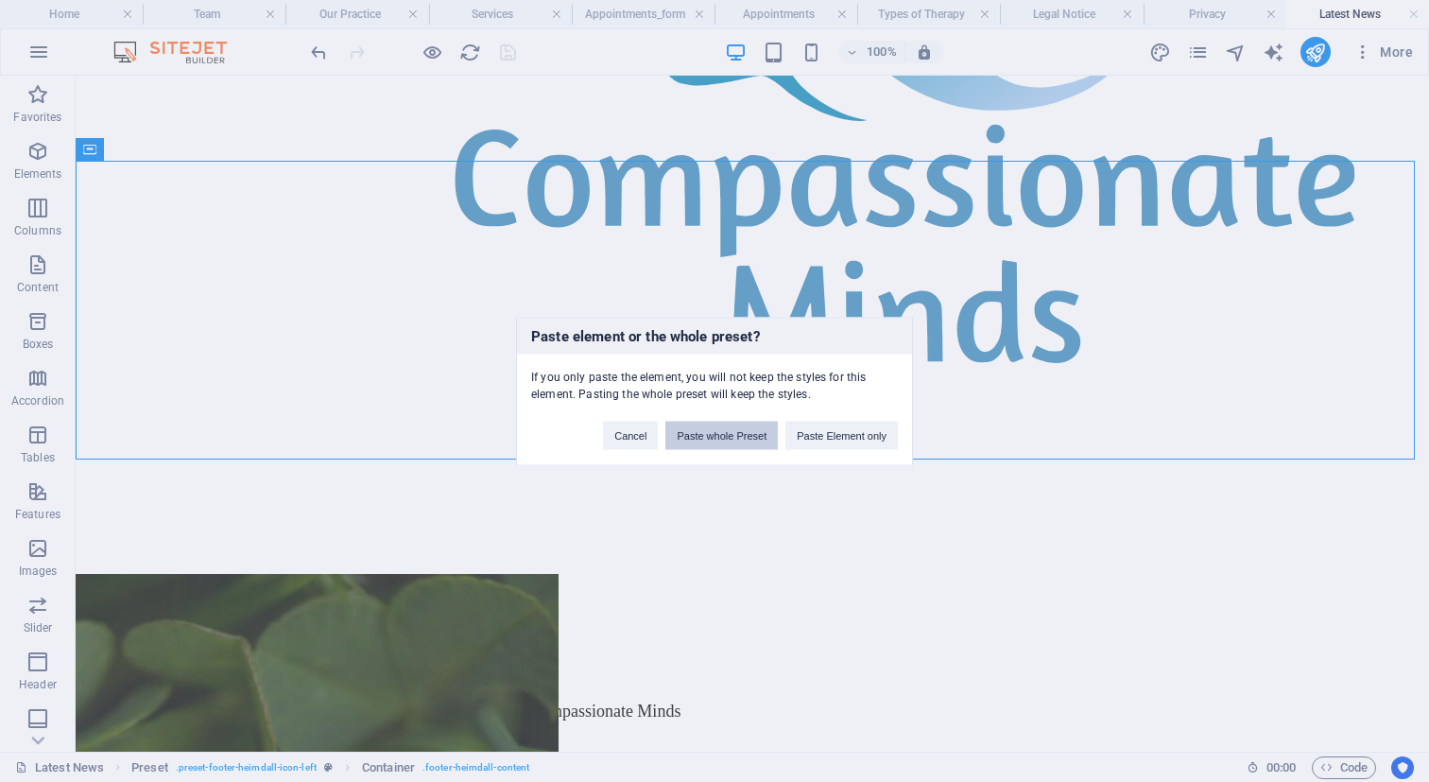
click at [735, 431] on button "Paste whole Preset" at bounding box center [721, 435] width 112 height 28
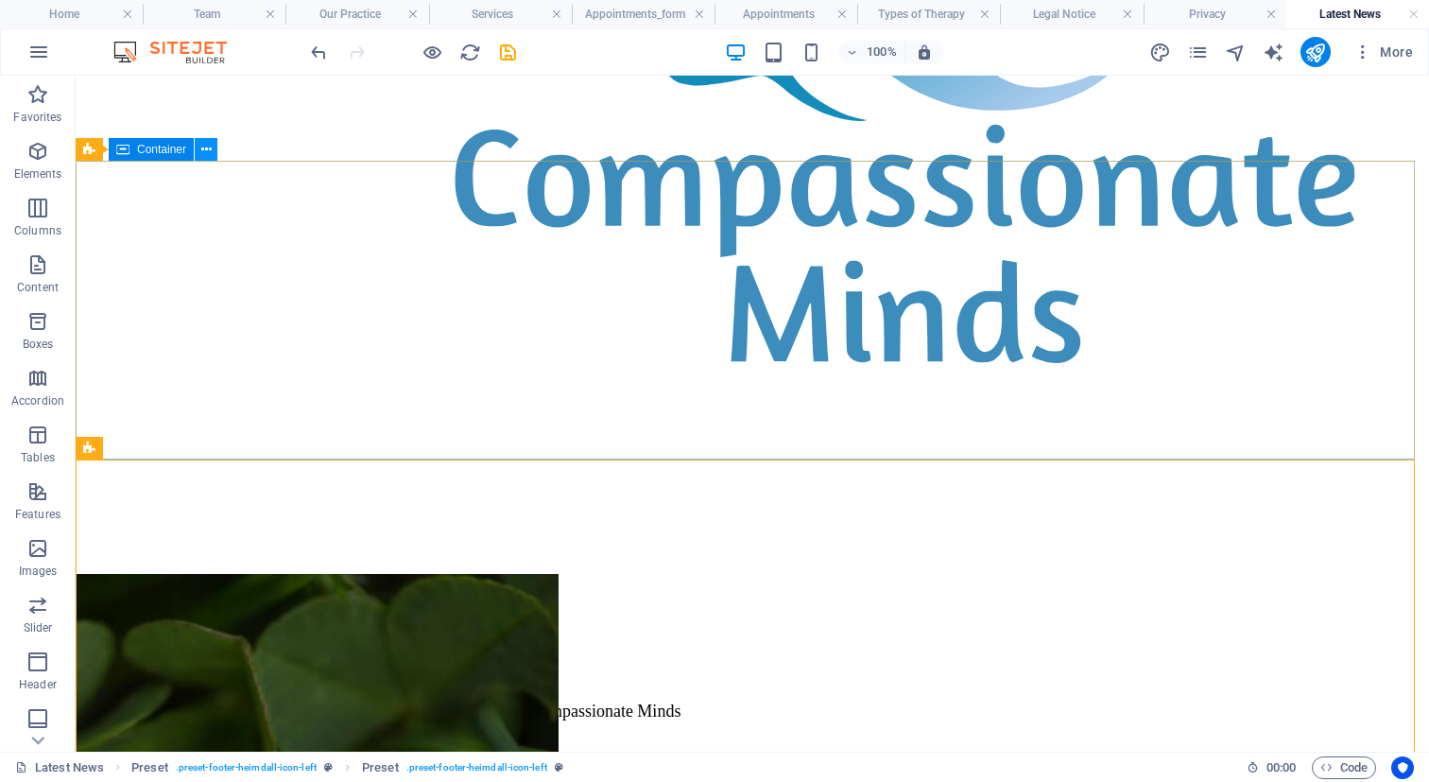
click at [208, 151] on icon at bounding box center [206, 150] width 10 height 20
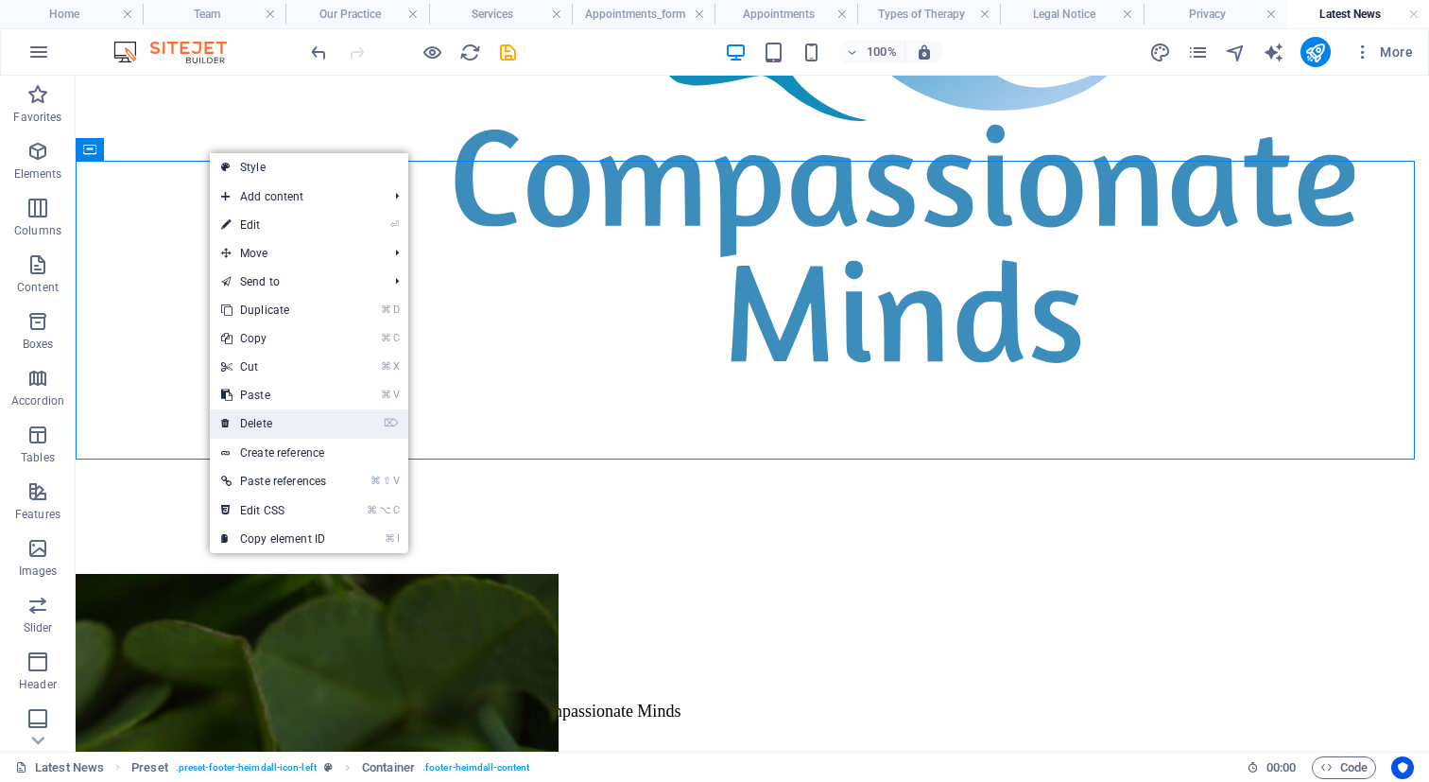
click at [272, 418] on link "⌦ Delete" at bounding box center [274, 423] width 128 height 28
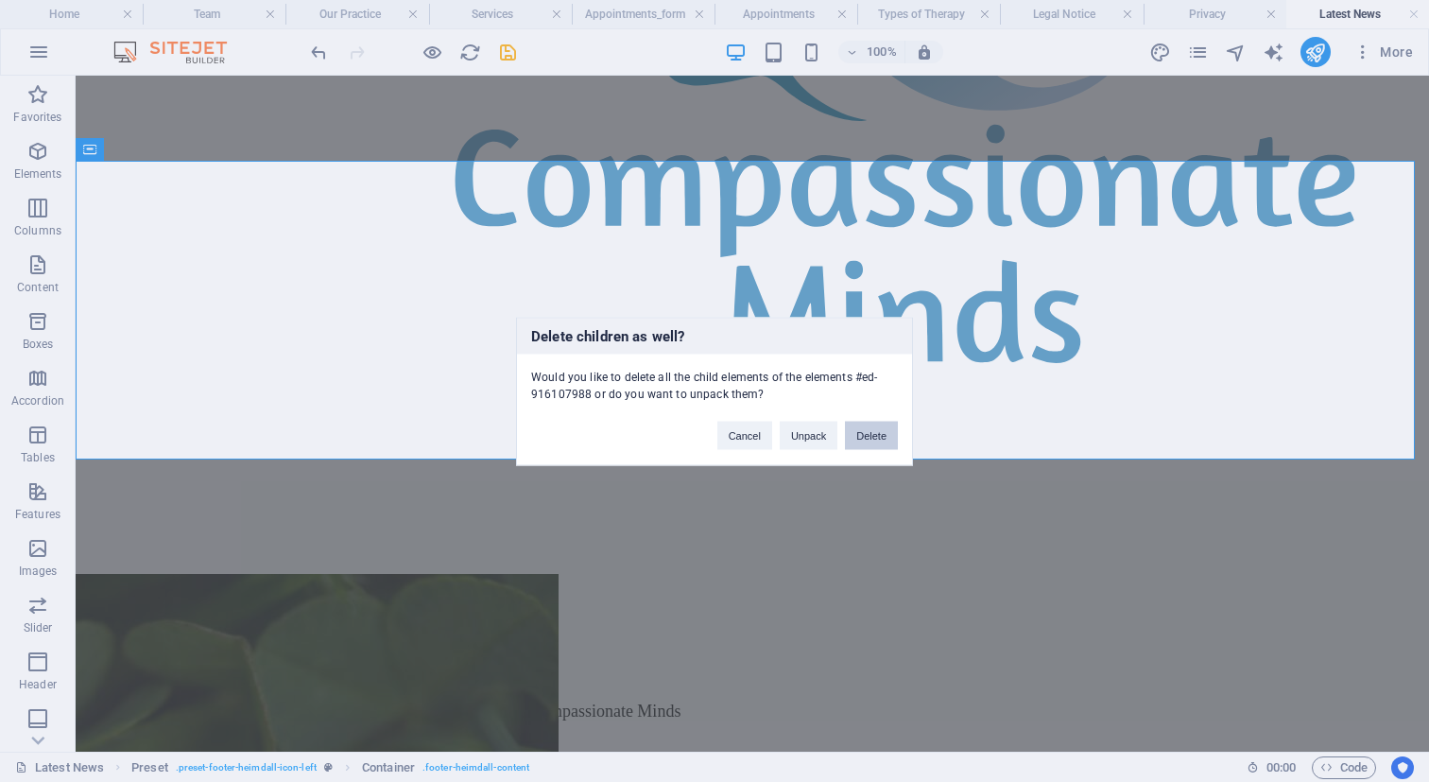
click at [880, 431] on button "Delete" at bounding box center [871, 435] width 53 height 28
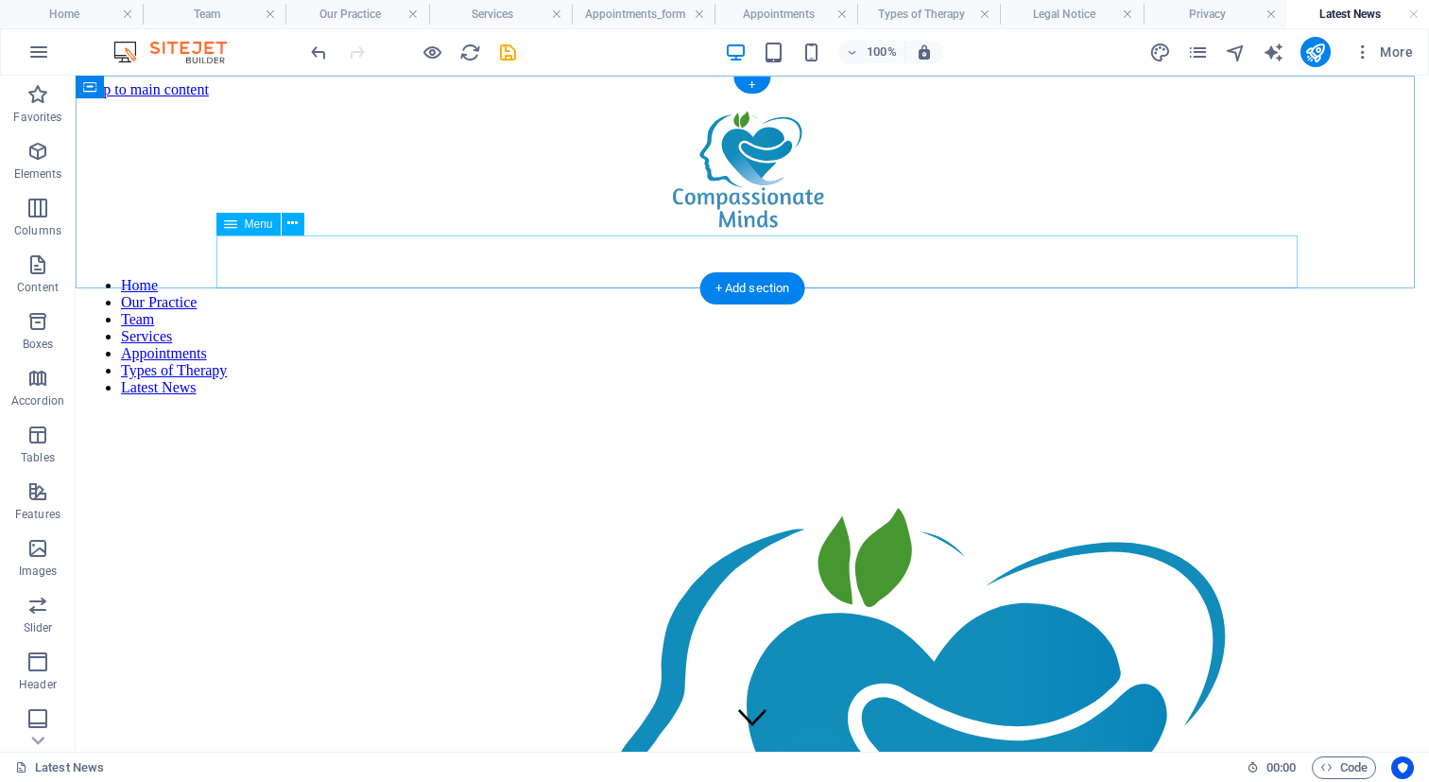
scroll to position [0, 0]
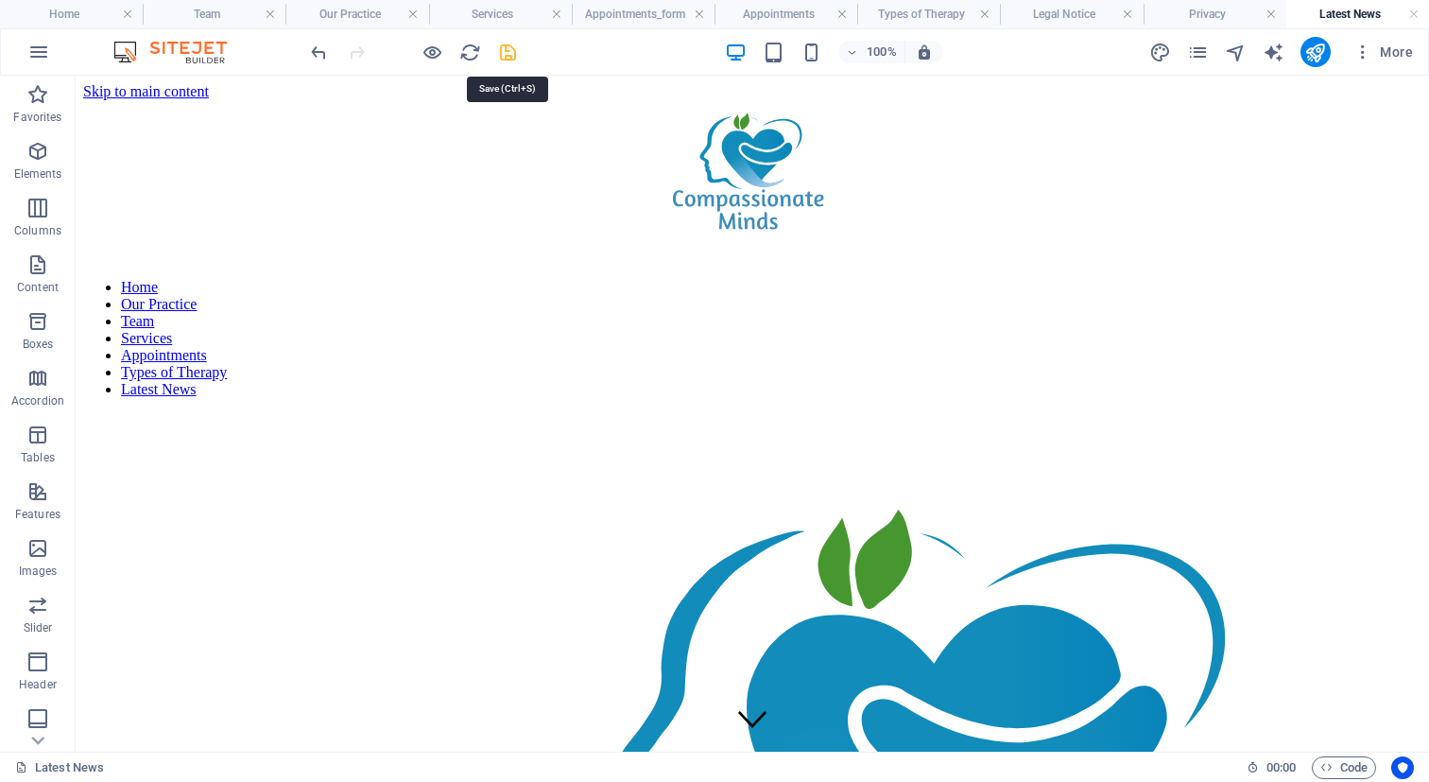
click at [509, 52] on icon "save" at bounding box center [508, 53] width 22 height 22
click at [1195, 53] on icon "pages" at bounding box center [1198, 53] width 22 height 22
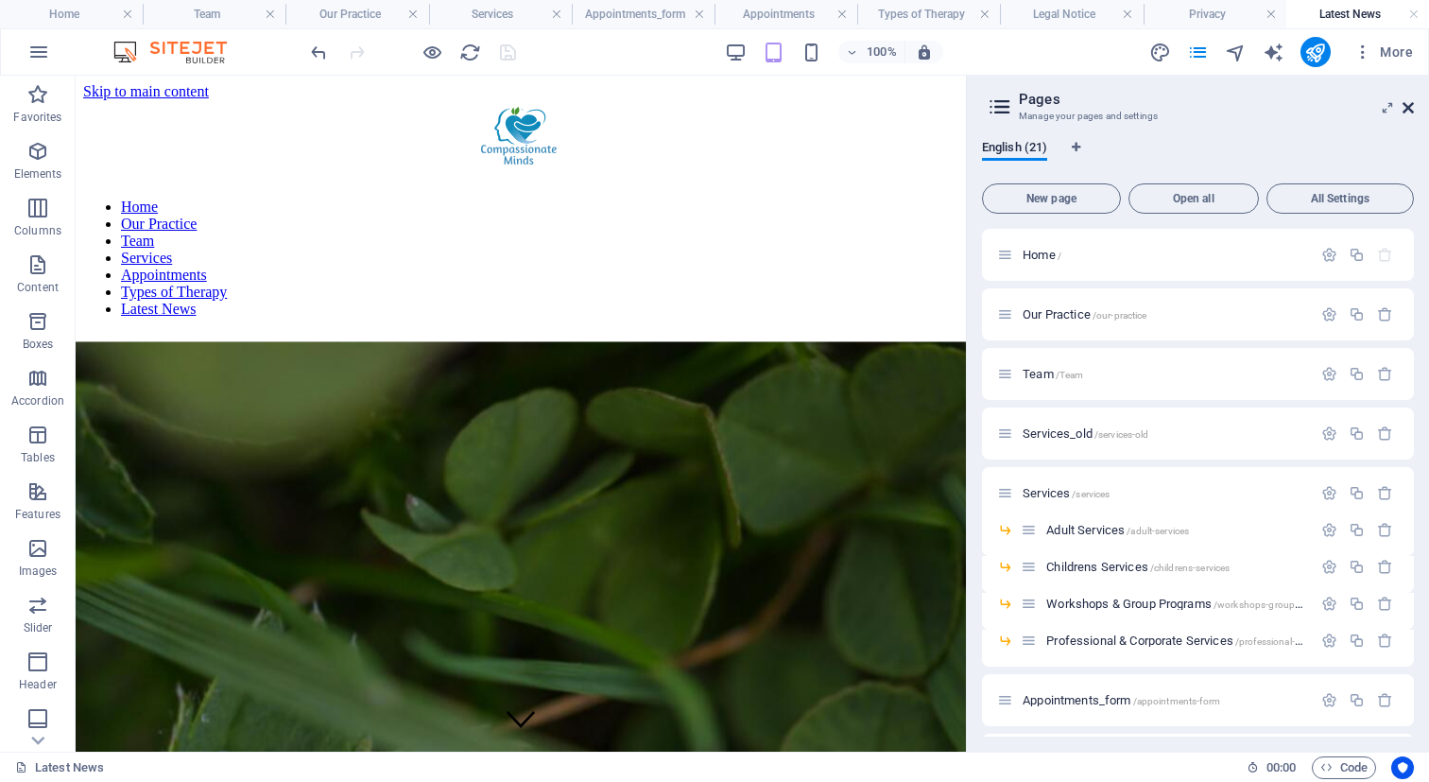
click at [1404, 105] on icon at bounding box center [1408, 107] width 11 height 15
